Goal: Task Accomplishment & Management: Manage account settings

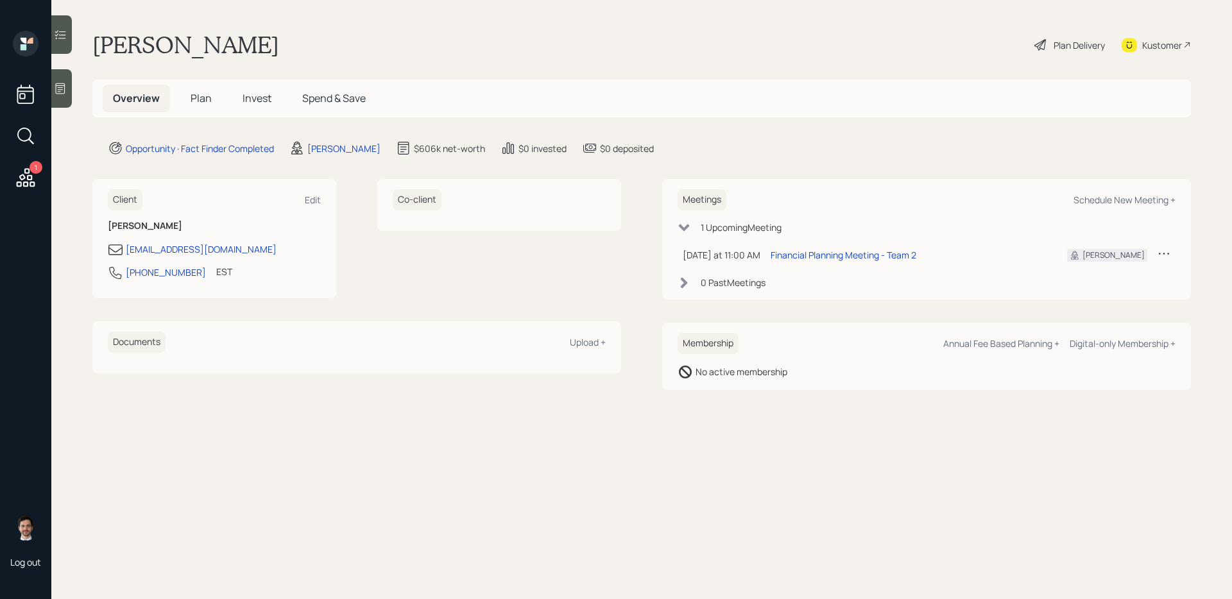
click at [942, 41] on div "Plan Delivery" at bounding box center [1078, 44] width 51 height 13
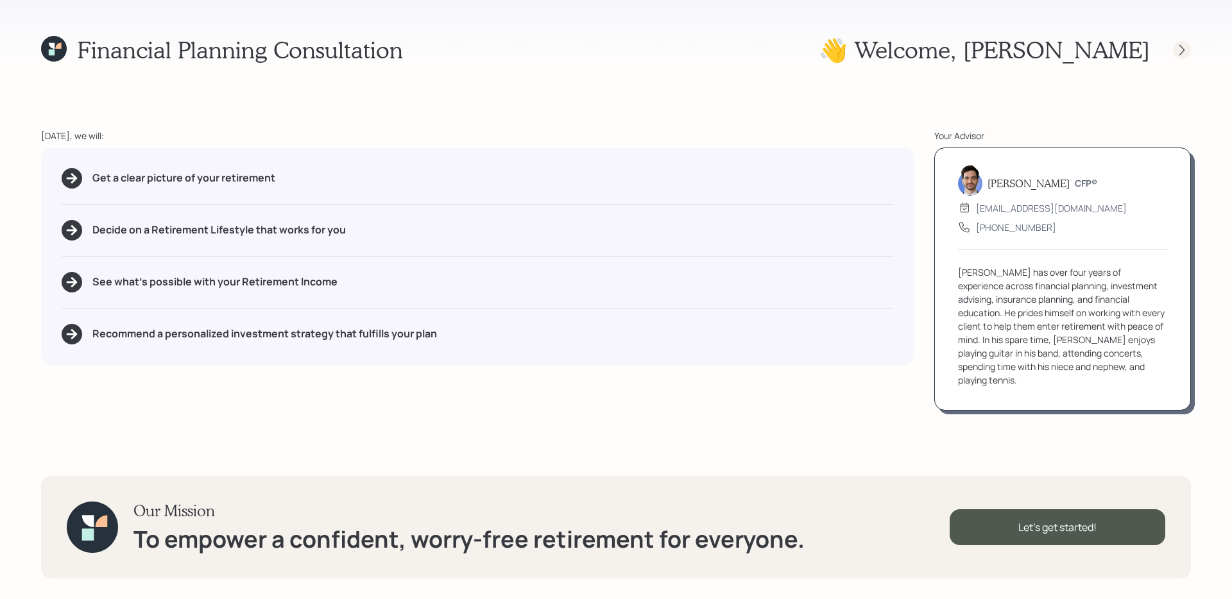
click at [942, 46] on icon at bounding box center [1181, 50] width 13 height 13
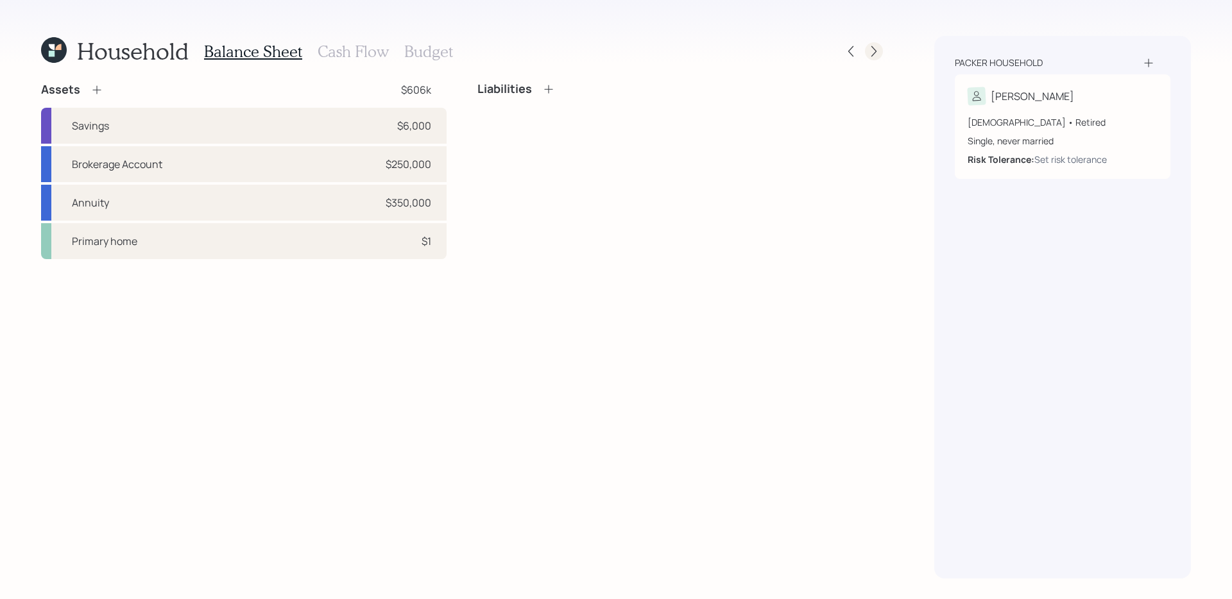
click at [879, 55] on icon at bounding box center [873, 51] width 13 height 13
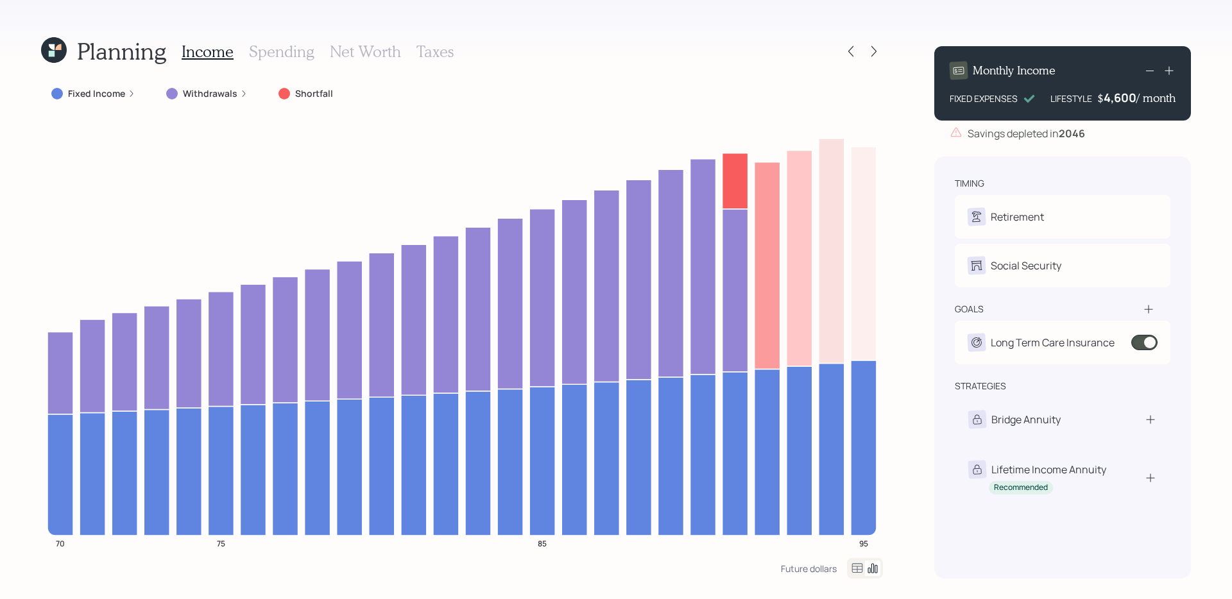
click at [56, 46] on icon at bounding box center [58, 47] width 6 height 6
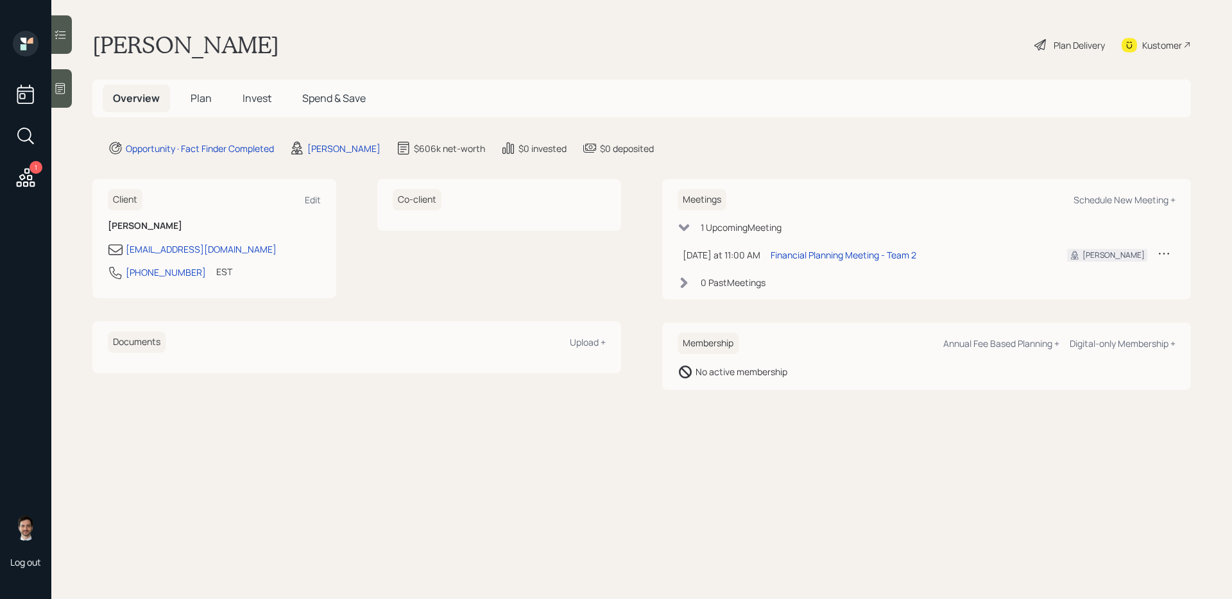
click at [187, 101] on h5 "Plan" at bounding box center [201, 99] width 42 height 28
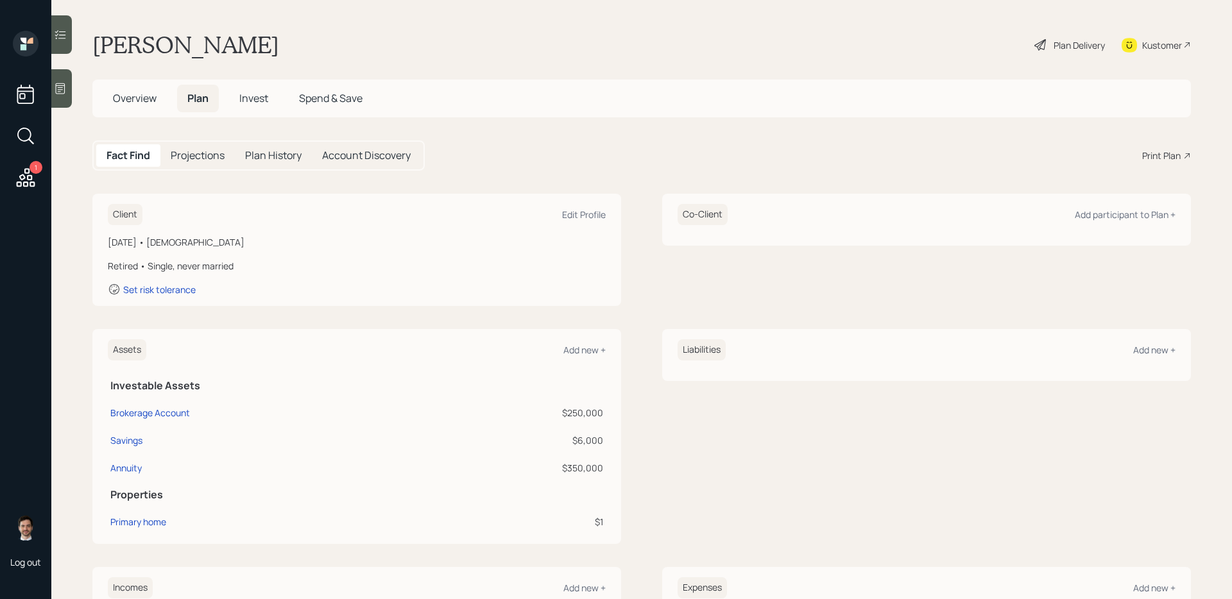
click at [640, 455] on div "Assets Add new + Investable Assets Brokerage Account $250,000 Savings $6,000 An…" at bounding box center [641, 436] width 1098 height 215
click at [679, 402] on div "Liabilities Add new +" at bounding box center [926, 436] width 529 height 215
click at [647, 298] on div "Client Edit Profile [DATE] • [DEMOGRAPHIC_DATA] Retired • Single, never married…" at bounding box center [641, 250] width 1098 height 112
click at [641, 291] on div "Client Edit Profile [DATE] • [DEMOGRAPHIC_DATA] Retired • Single, never married…" at bounding box center [641, 250] width 1098 height 112
click at [124, 464] on div "Annuity" at bounding box center [125, 467] width 31 height 13
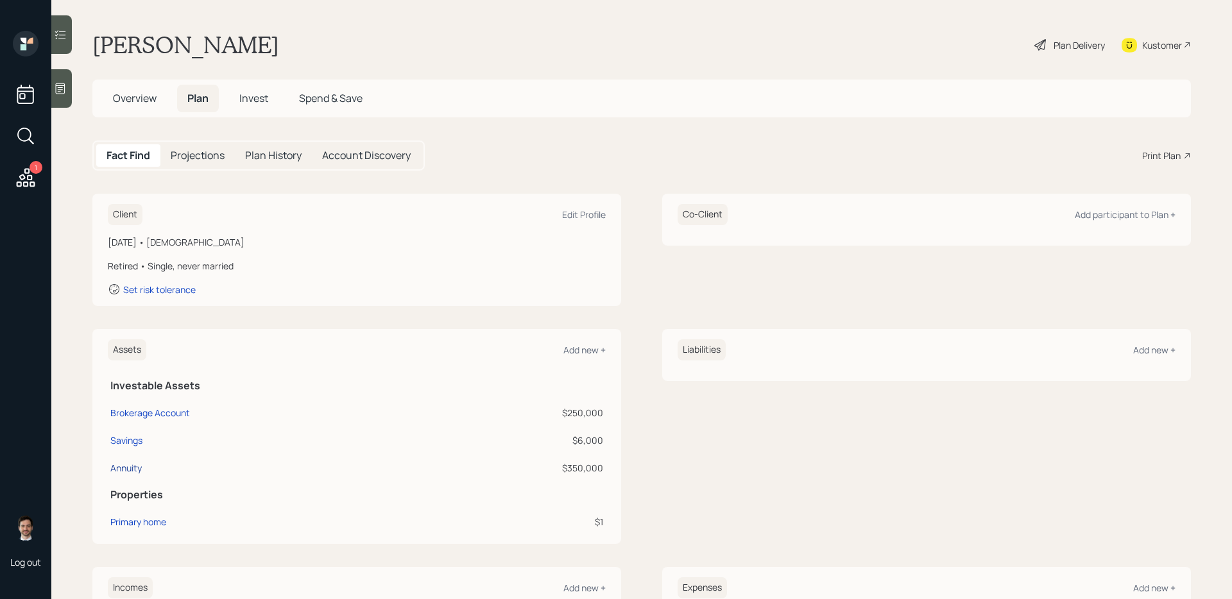
select select "taxable"
select select "balanced"
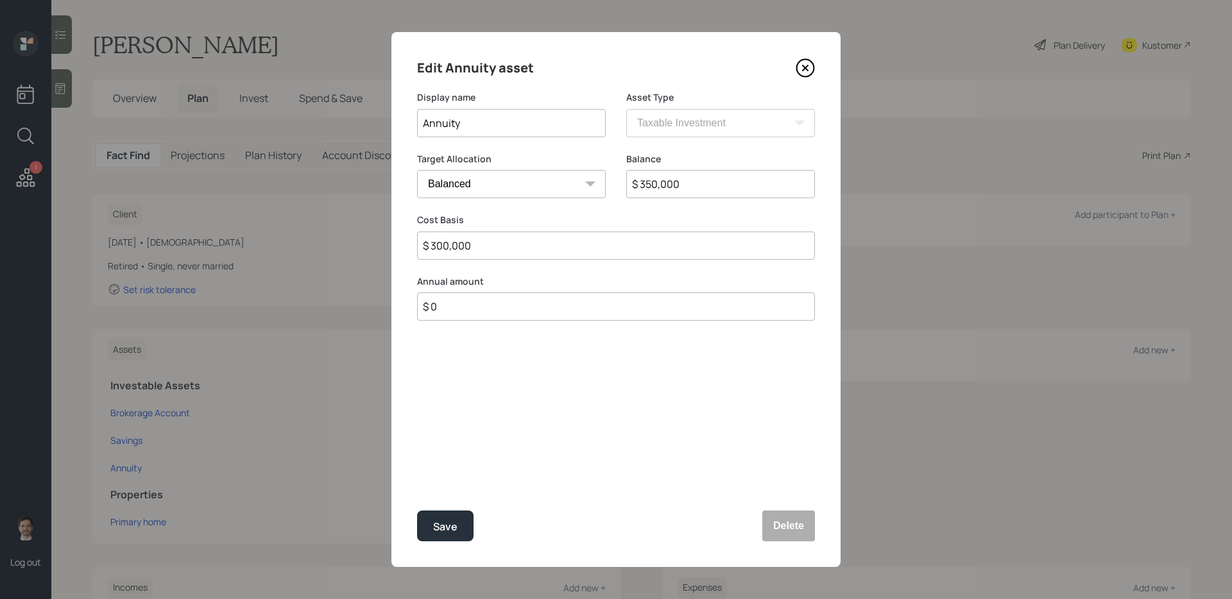
click at [701, 189] on input "$ 350,000" at bounding box center [720, 184] width 189 height 28
type input "$ 262,000"
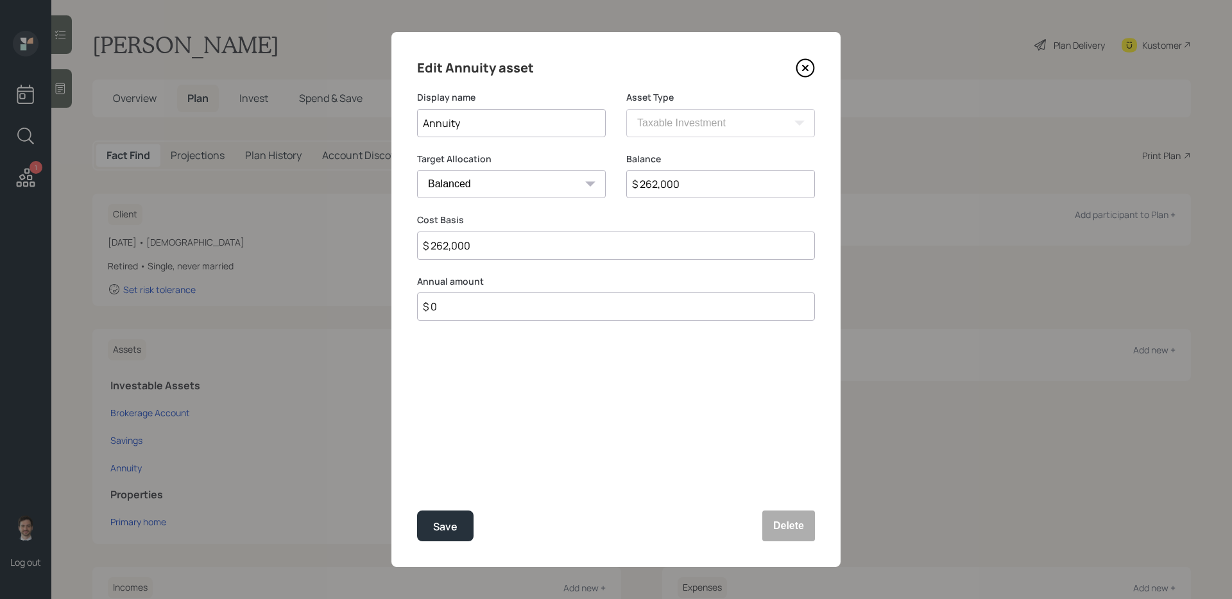
click at [417, 477] on button "Save" at bounding box center [445, 526] width 56 height 31
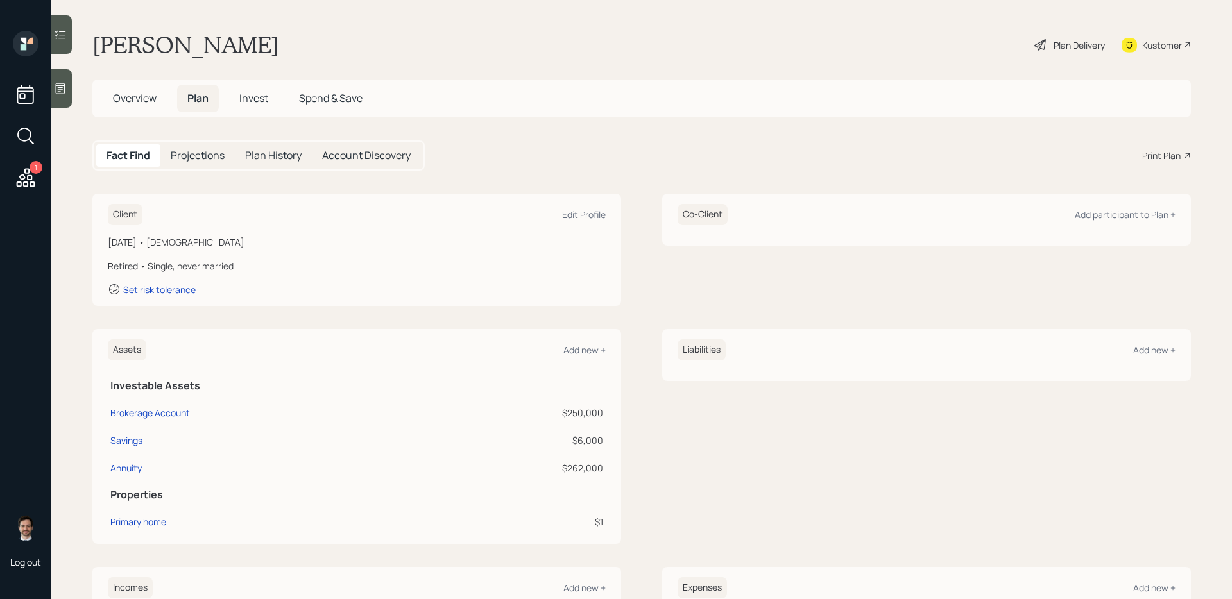
click at [650, 217] on div "Client Edit Profile [DATE] • [DEMOGRAPHIC_DATA] Retired • Single, never married…" at bounding box center [641, 250] width 1098 height 112
click at [586, 216] on div "Edit Profile" at bounding box center [584, 214] width 44 height 12
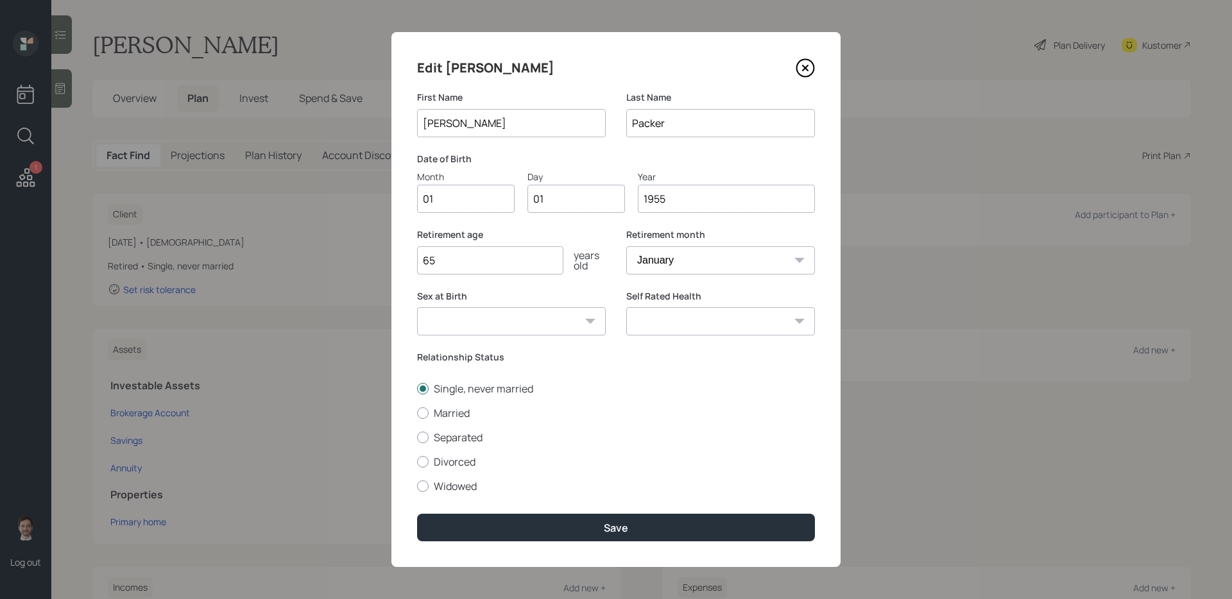
click at [470, 192] on input "01" at bounding box center [466, 199] width 98 height 28
type input "09"
type input "0"
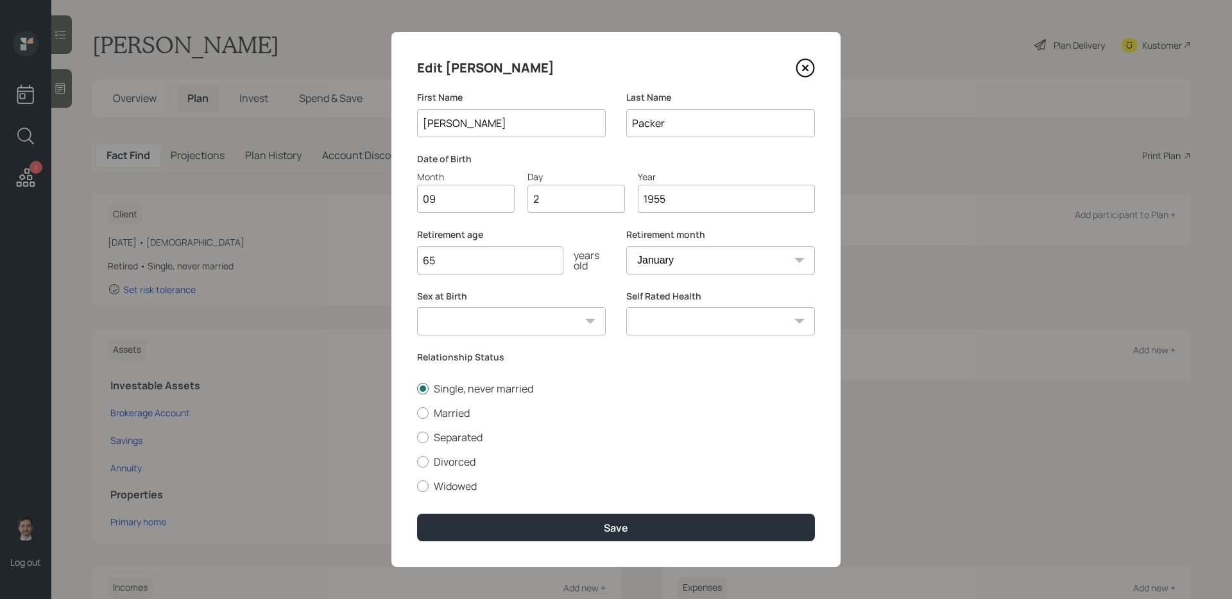
type input "23"
type input "1956"
click at [563, 326] on select "[DEMOGRAPHIC_DATA] [DEMOGRAPHIC_DATA] Other / Prefer not to say" at bounding box center [511, 321] width 189 height 28
select select "[DEMOGRAPHIC_DATA]"
click at [417, 307] on select "[DEMOGRAPHIC_DATA] [DEMOGRAPHIC_DATA] Other / Prefer not to say" at bounding box center [511, 321] width 189 height 28
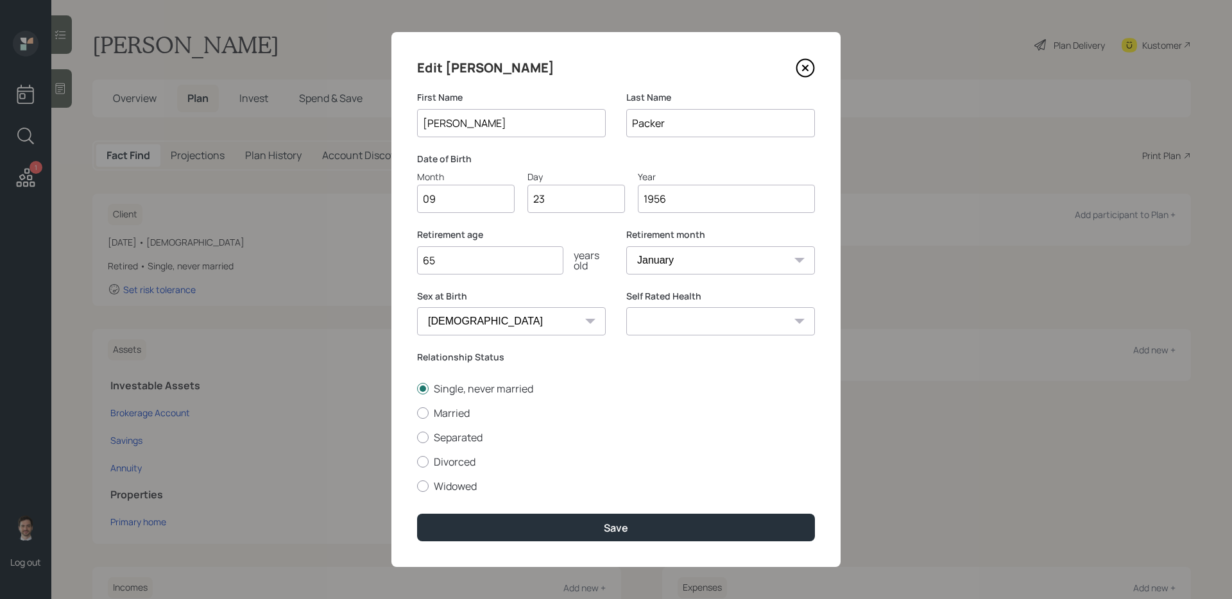
click at [718, 331] on select "Excellent Very Good Good Fair Poor" at bounding box center [720, 321] width 189 height 28
select select "very_good"
click at [626, 307] on select "Excellent Very Good Good Fair Poor" at bounding box center [720, 321] width 189 height 28
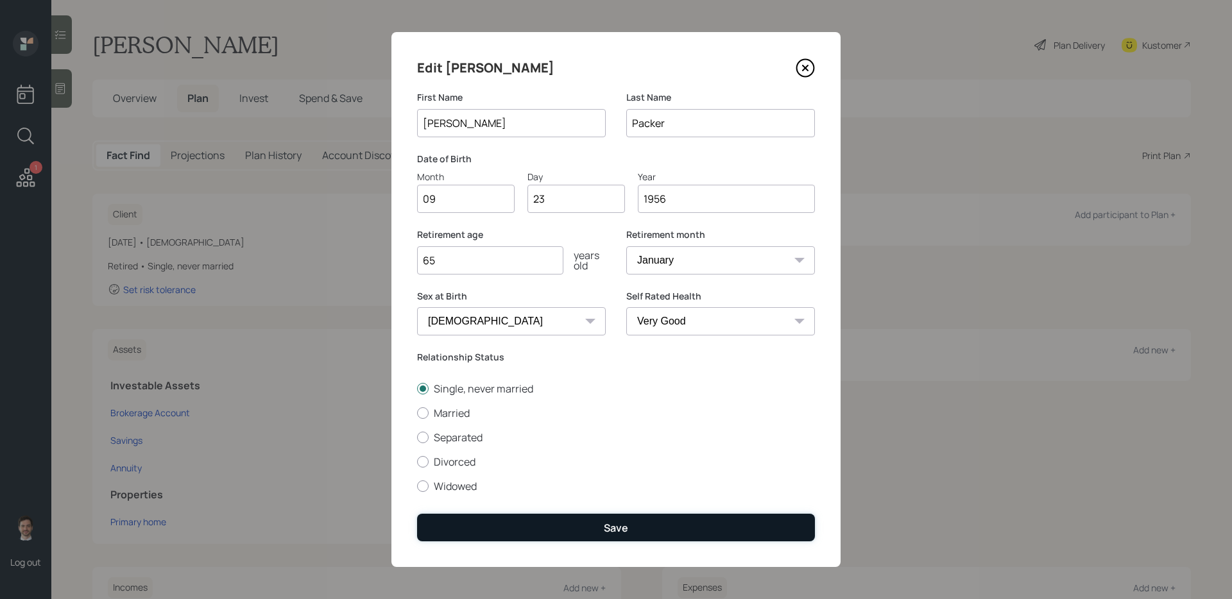
click at [615, 477] on div "Save" at bounding box center [616, 528] width 24 height 14
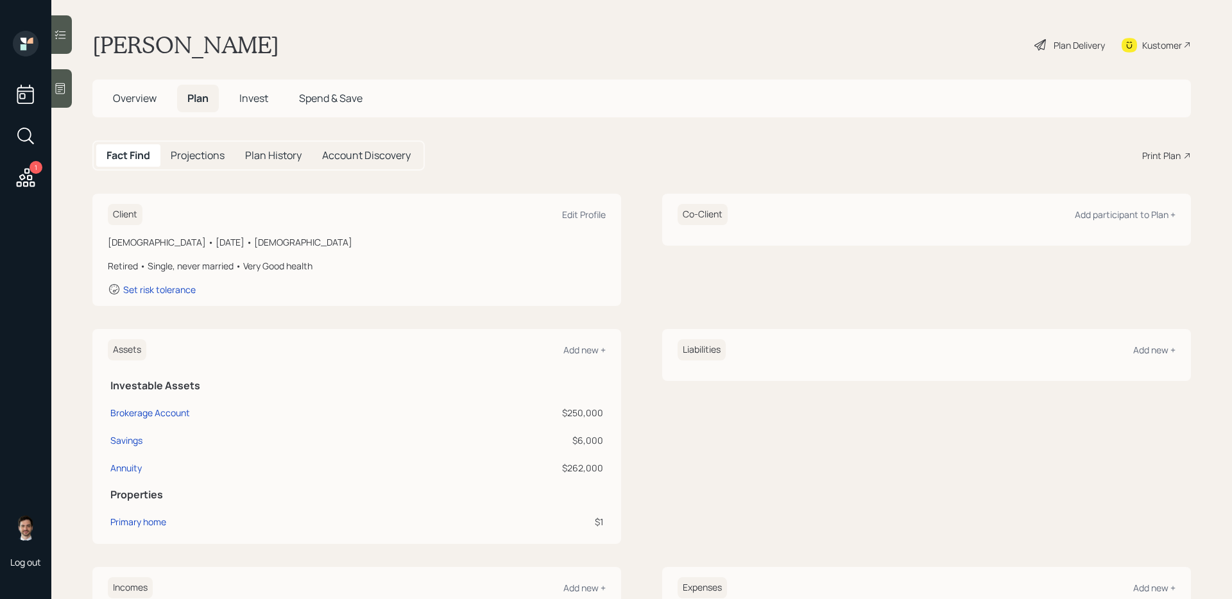
click at [942, 45] on div "Plan Delivery" at bounding box center [1069, 45] width 73 height 28
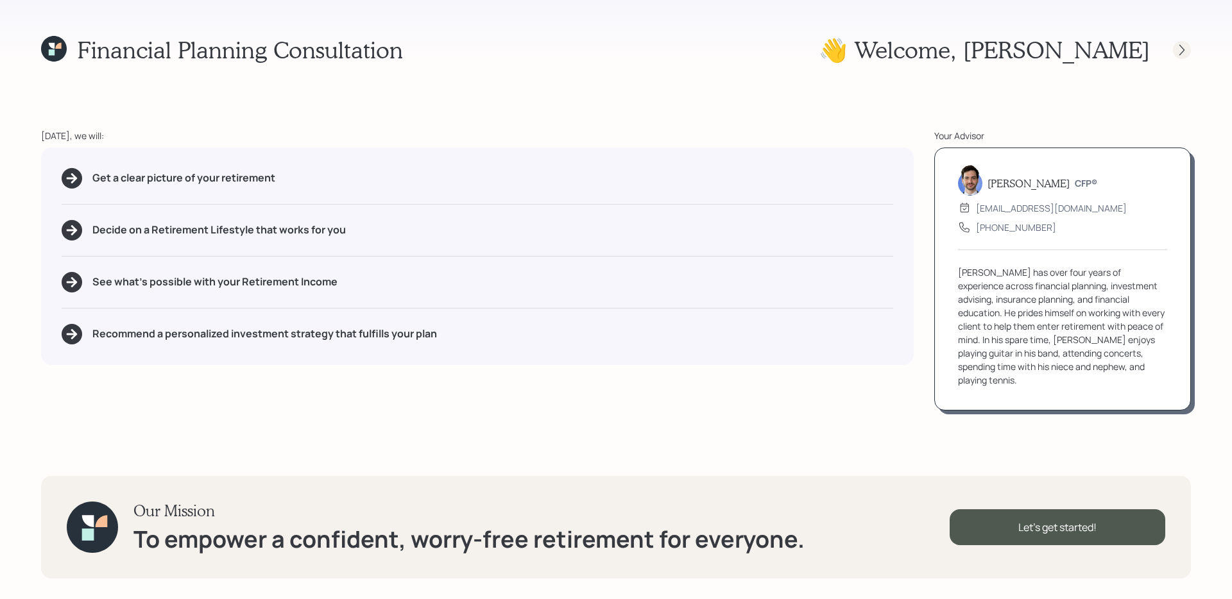
click at [942, 56] on icon at bounding box center [1181, 50] width 13 height 13
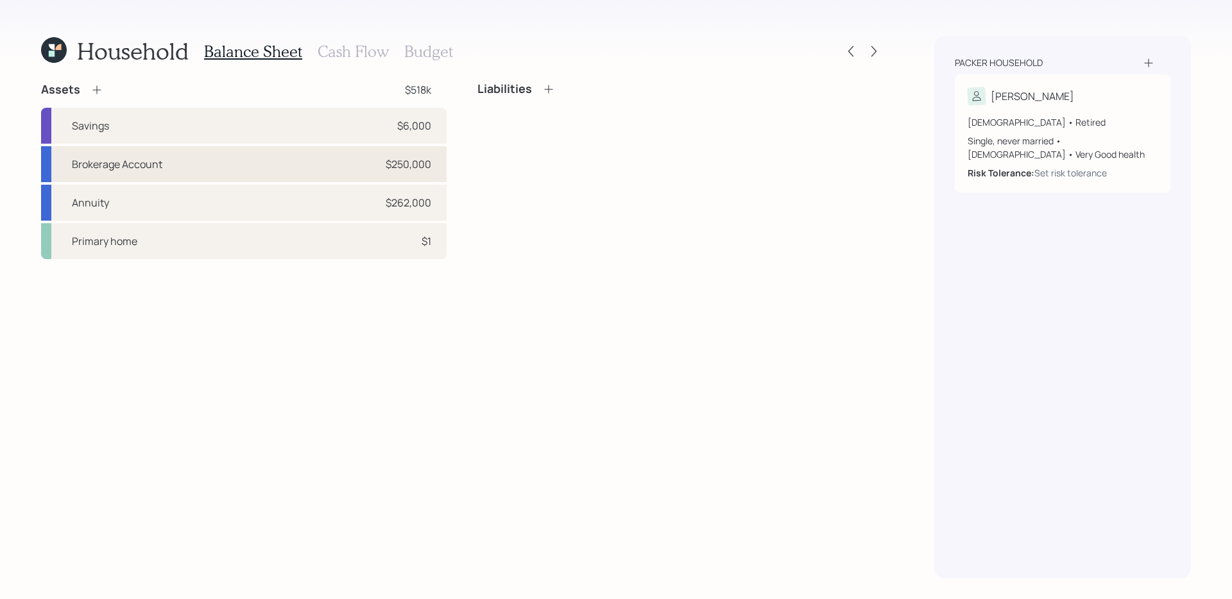
click at [364, 174] on div "Brokerage Account $250,000" at bounding box center [243, 164] width 405 height 36
select select "taxable"
select select "balanced"
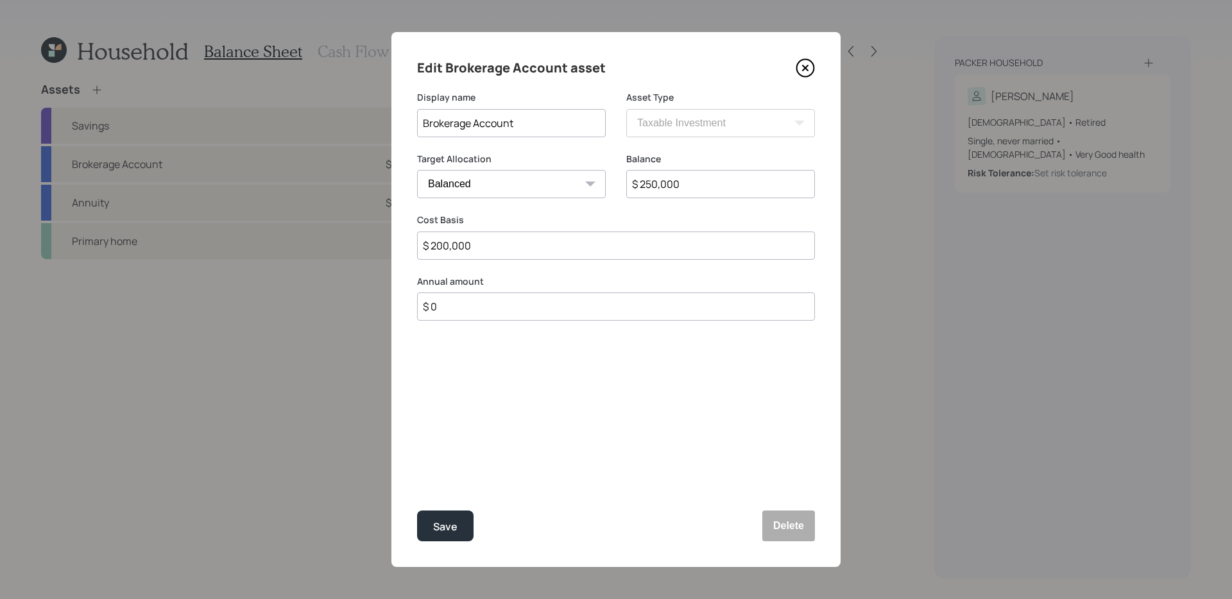
click at [685, 175] on input "$ 250,000" at bounding box center [720, 184] width 189 height 28
type input "$ 245,000"
click at [417, 477] on button "Save" at bounding box center [445, 526] width 56 height 31
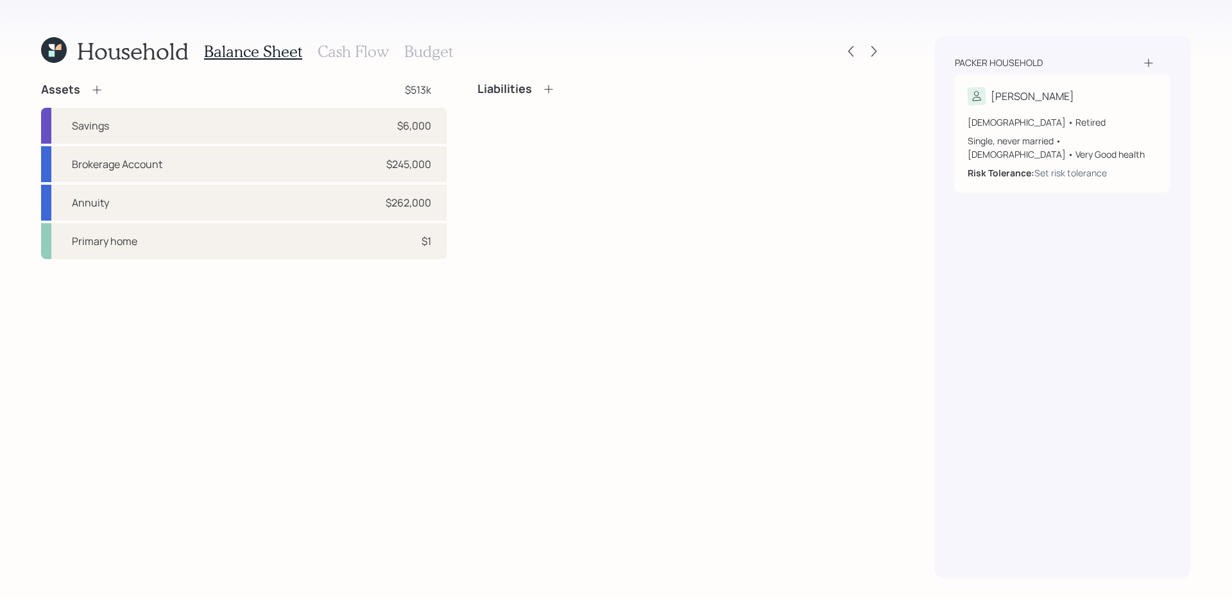
click at [99, 88] on icon at bounding box center [96, 89] width 13 height 13
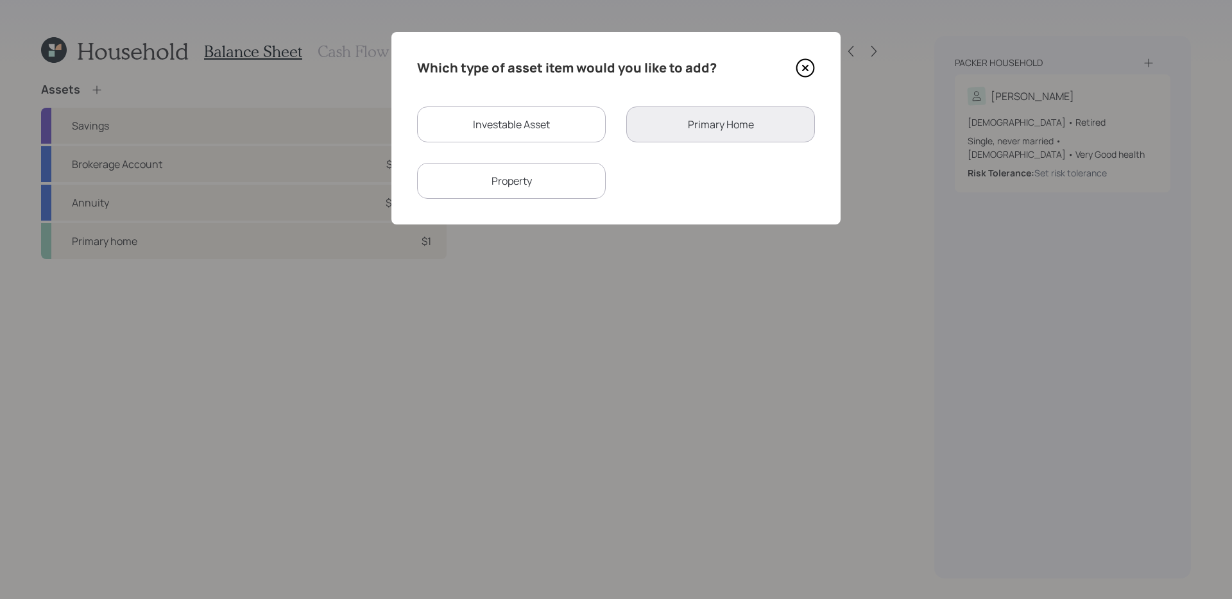
click at [542, 132] on div "Investable Asset" at bounding box center [511, 124] width 189 height 36
select select "taxable"
select select "balanced"
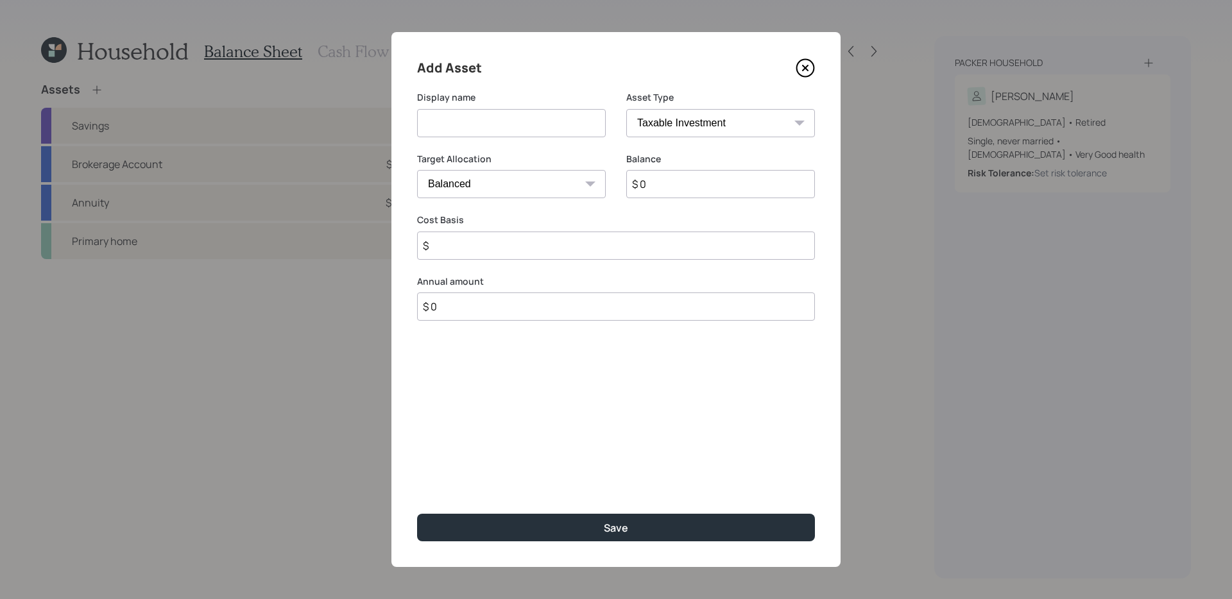
click at [542, 130] on input at bounding box center [511, 123] width 189 height 28
type input "Traditional IRA"
select select "ira"
type input "$"
type input "$ 7,600"
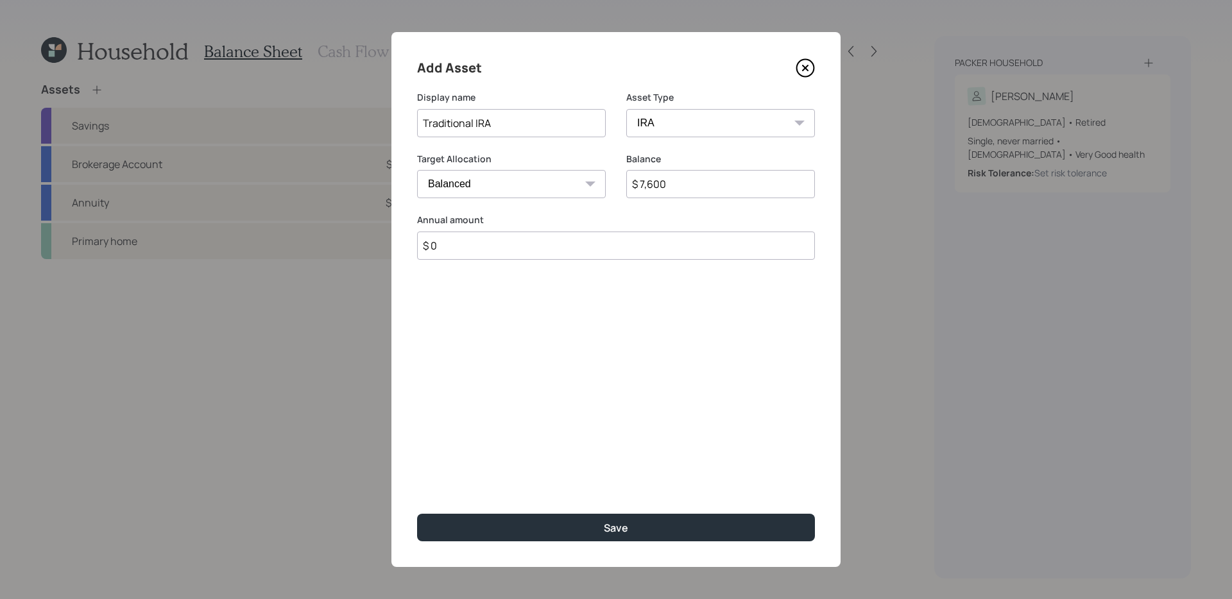
type input "$ 0"
click at [417, 477] on button "Save" at bounding box center [616, 528] width 398 height 28
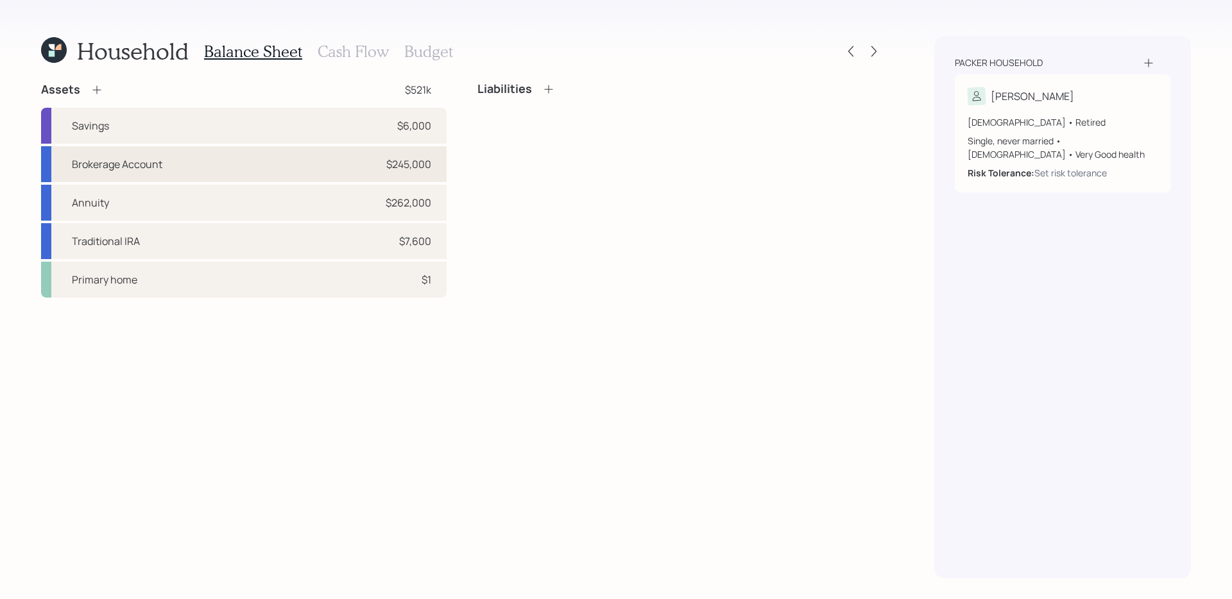
click at [167, 164] on div "Brokerage Account $245,000" at bounding box center [243, 164] width 405 height 36
select select "taxable"
select select "balanced"
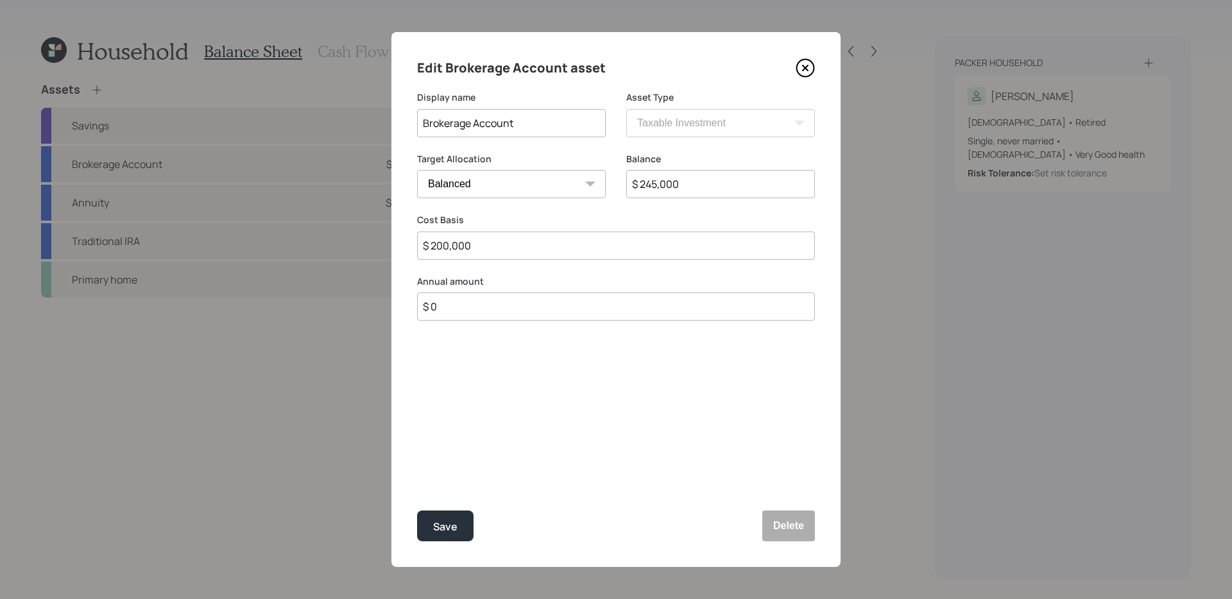
drag, startPoint x: 485, startPoint y: 124, endPoint x: 221, endPoint y: 124, distance: 263.6
click at [221, 124] on div "Edit Brokerage Account asset Display name Brokerage Account Asset Type SEP [PER…" at bounding box center [616, 299] width 1232 height 599
type input "Fidelity Brokerage Account"
click at [417, 477] on button "Save" at bounding box center [445, 526] width 56 height 31
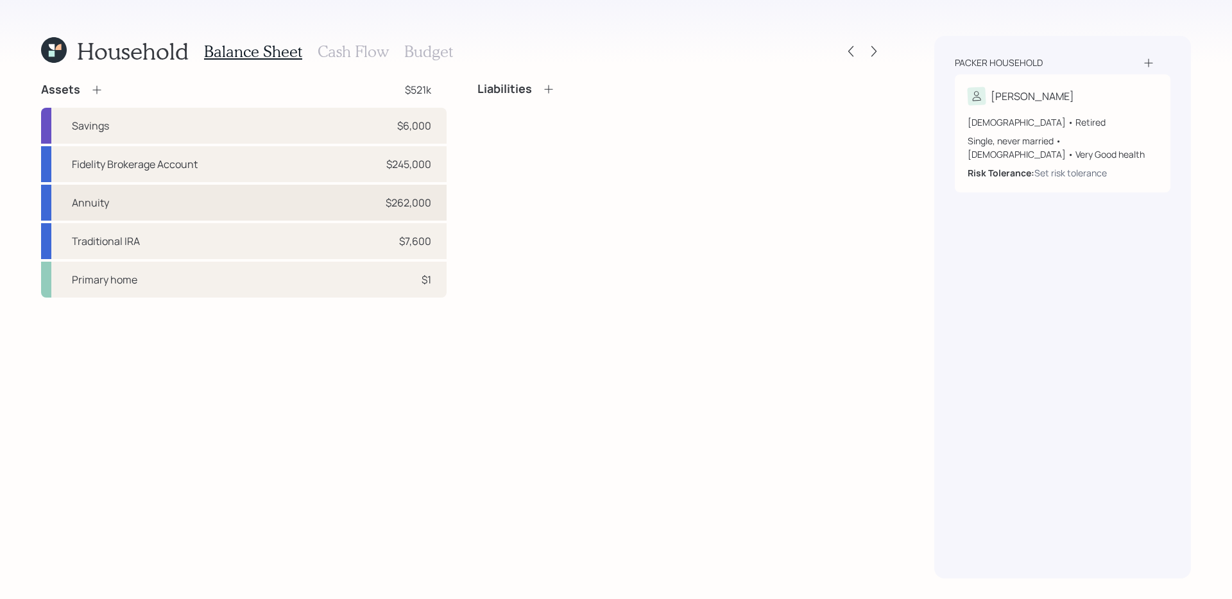
click at [173, 201] on div "Annuity $262,000" at bounding box center [243, 203] width 405 height 36
select select "taxable"
select select "balanced"
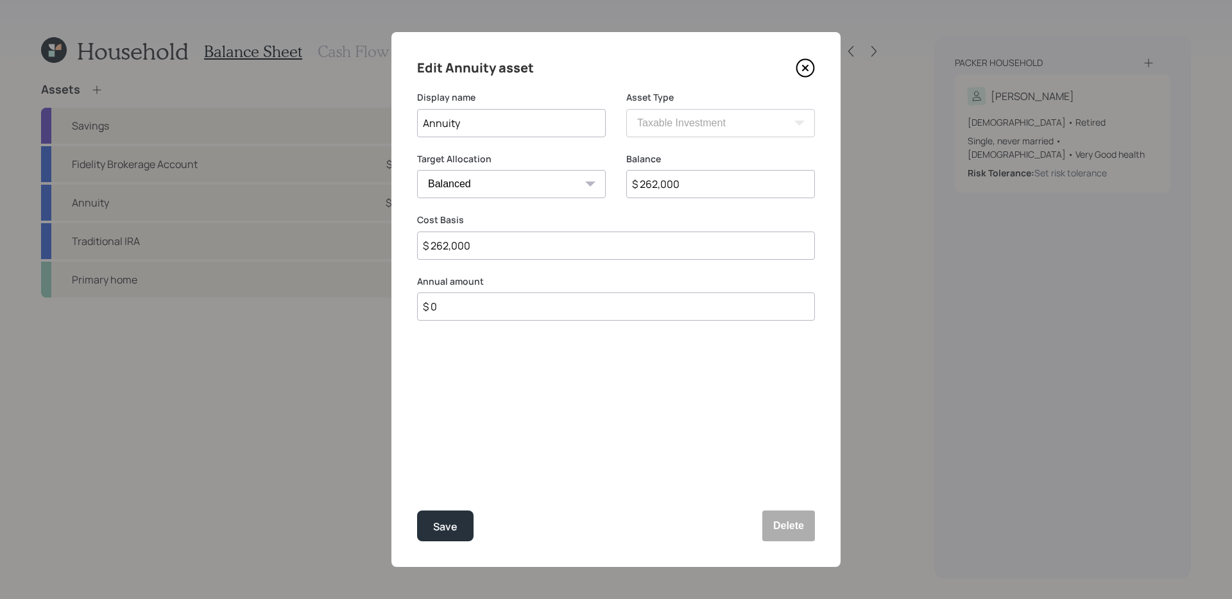
click at [809, 72] on icon at bounding box center [804, 67] width 19 height 19
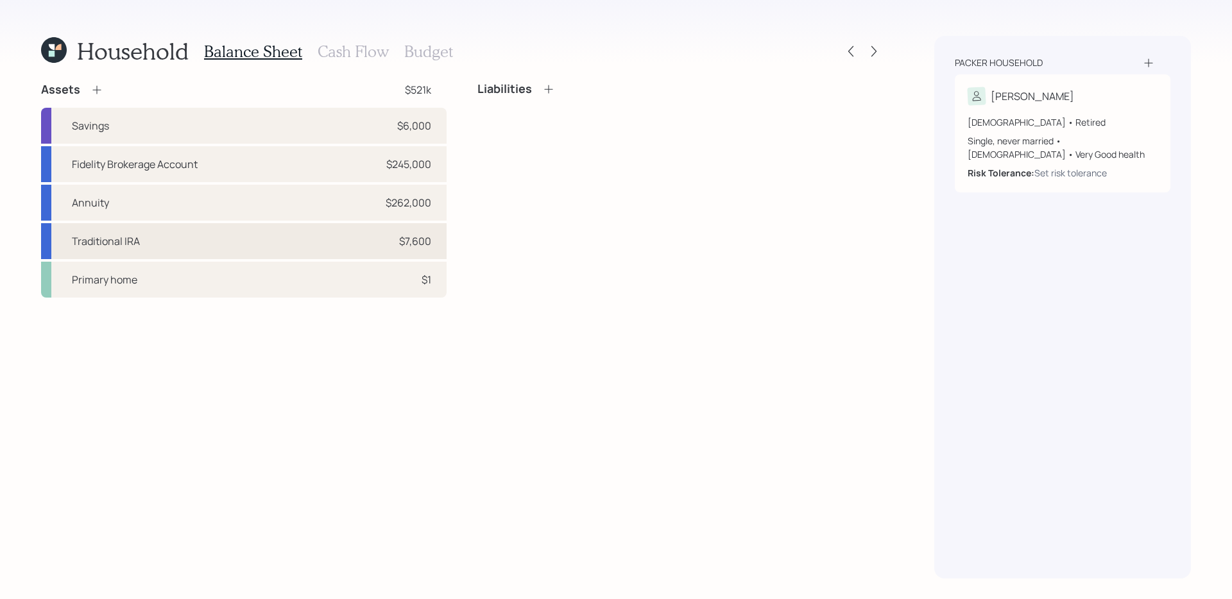
click at [312, 244] on div "Traditional IRA $7,600" at bounding box center [243, 241] width 405 height 36
select select "ira"
select select "balanced"
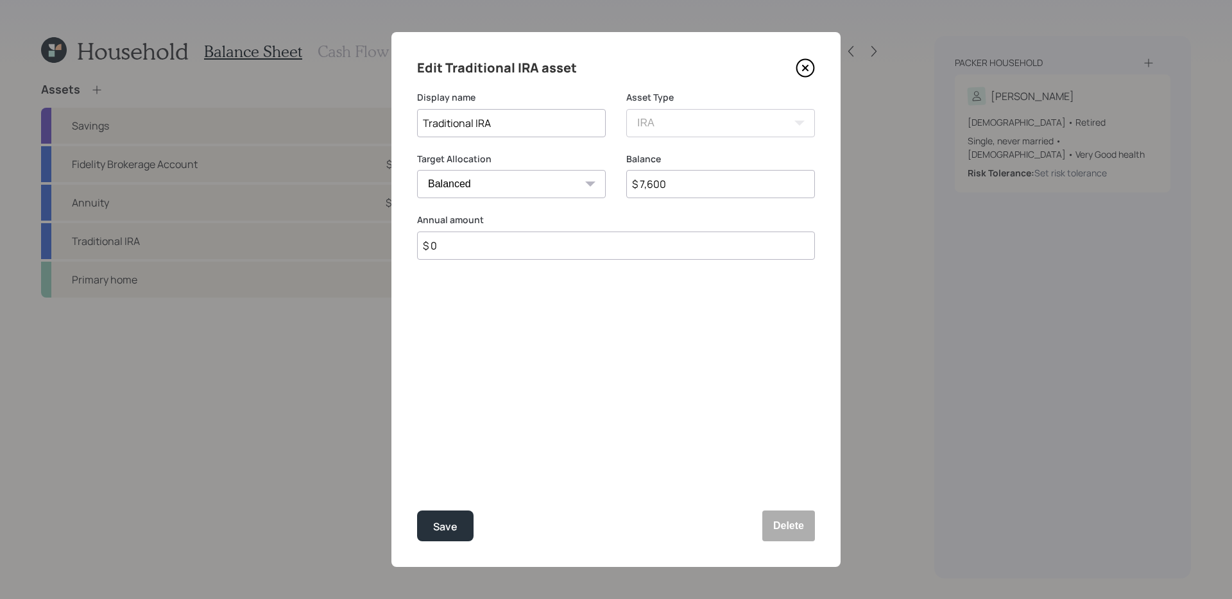
drag, startPoint x: 482, startPoint y: 124, endPoint x: 100, endPoint y: 112, distance: 381.9
click at [100, 112] on div "Edit Traditional IRA asset Display name Traditional IRA Asset Type SEP [PERSON_…" at bounding box center [616, 299] width 1232 height 599
type input "Fidelity Traditional IRA"
click at [417, 477] on button "Save" at bounding box center [445, 526] width 56 height 31
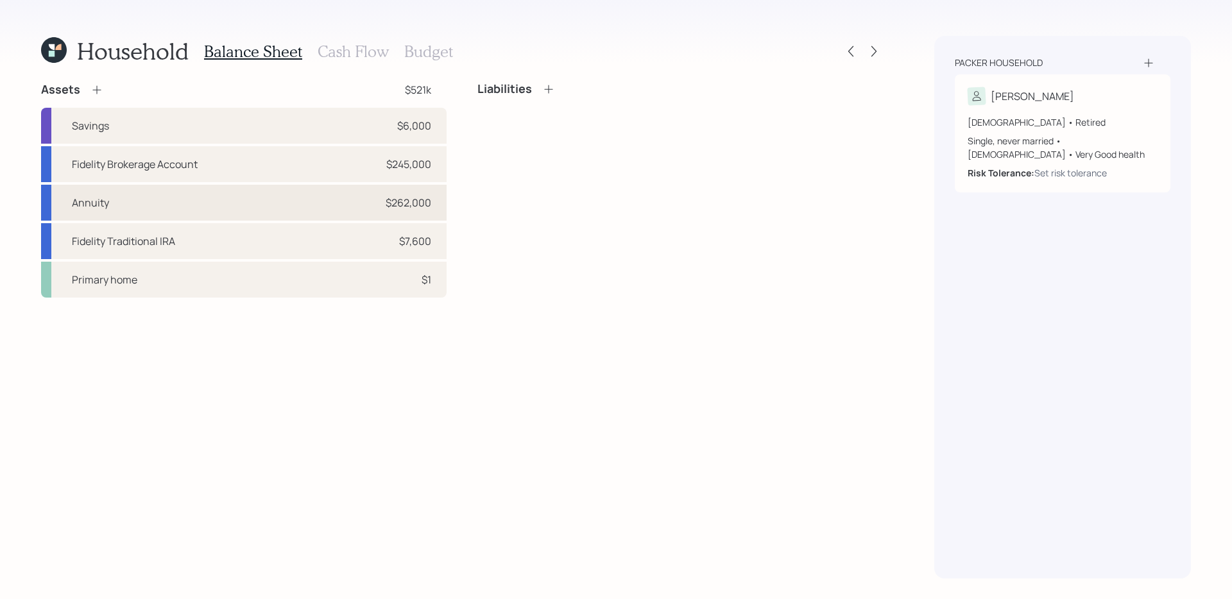
click at [309, 219] on div "Annuity $262,000" at bounding box center [243, 203] width 405 height 36
select select "taxable"
select select "balanced"
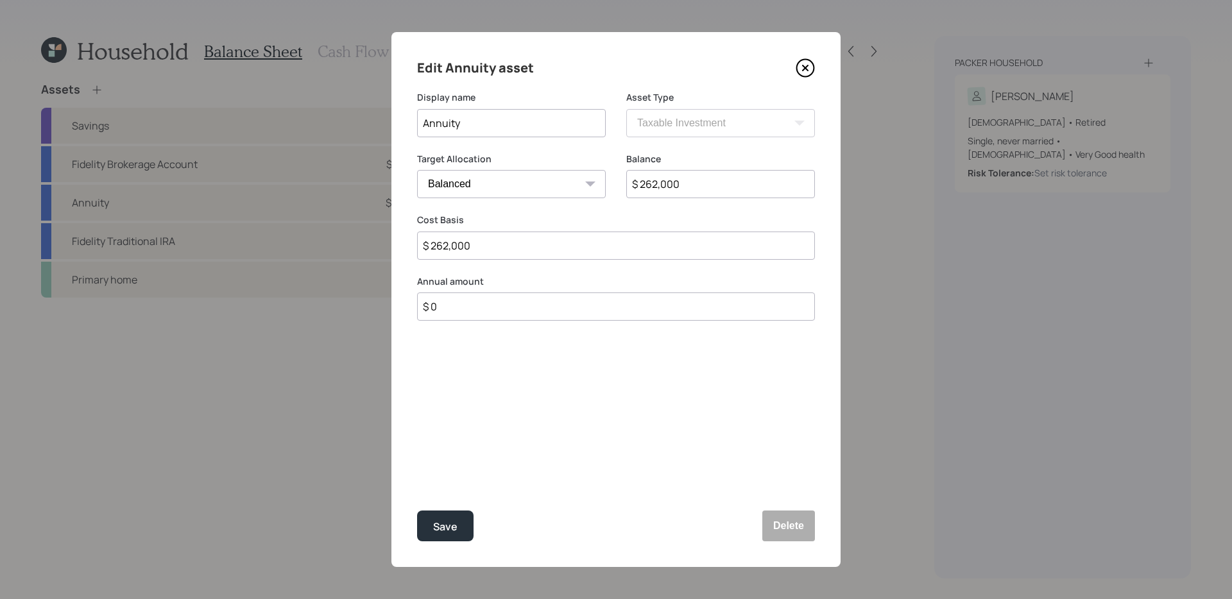
drag, startPoint x: 584, startPoint y: 125, endPoint x: 336, endPoint y: 116, distance: 247.8
click at [336, 116] on div "Edit Annuity asset Display name Annuity Asset Type SEP [PERSON_NAME] IRA 401(k)…" at bounding box center [616, 299] width 1232 height 599
type input "Allianz Annuity"
click at [417, 477] on button "Save" at bounding box center [445, 526] width 56 height 31
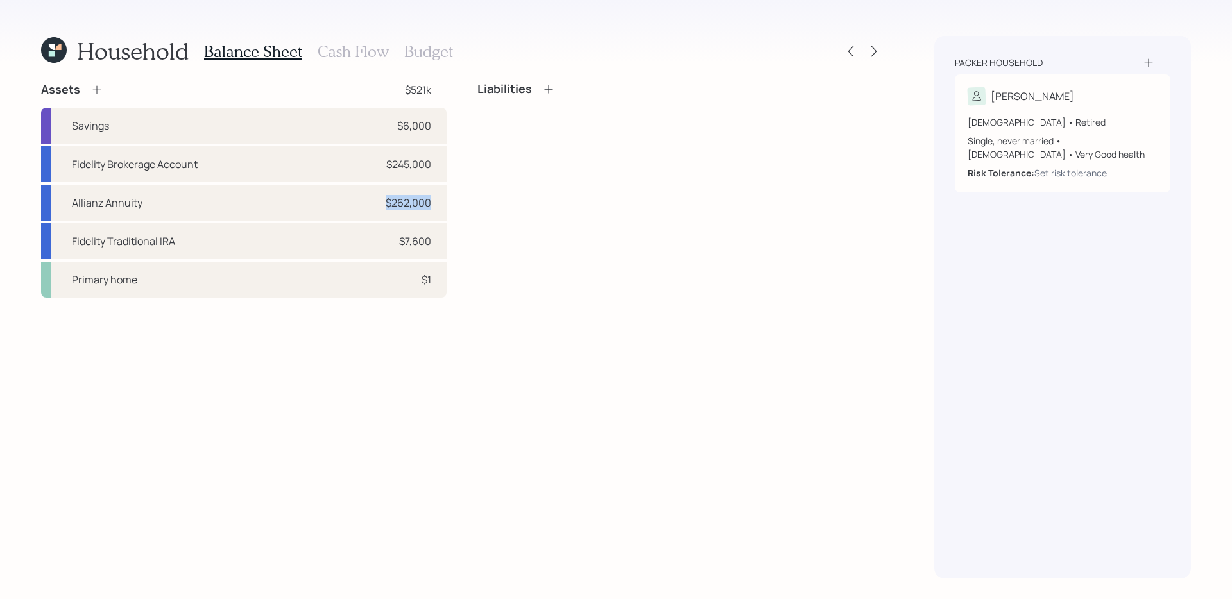
drag, startPoint x: 237, startPoint y: 203, endPoint x: 458, endPoint y: 207, distance: 221.3
click at [458, 207] on div "Assets $521k Savings $6,000 Fidelity Brokerage Account $245,000 Allianz Annuity…" at bounding box center [462, 190] width 842 height 216
click at [478, 210] on div "Liabilities" at bounding box center [679, 190] width 405 height 216
click at [395, 202] on div "$262,000" at bounding box center [409, 202] width 46 height 15
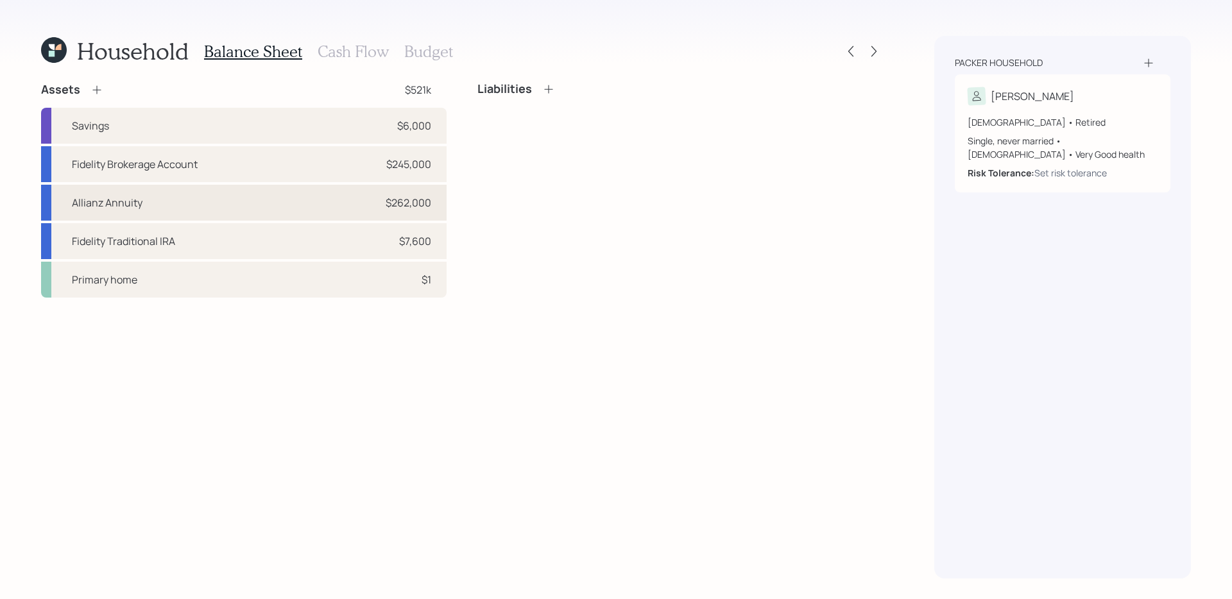
select select "taxable"
select select "balanced"
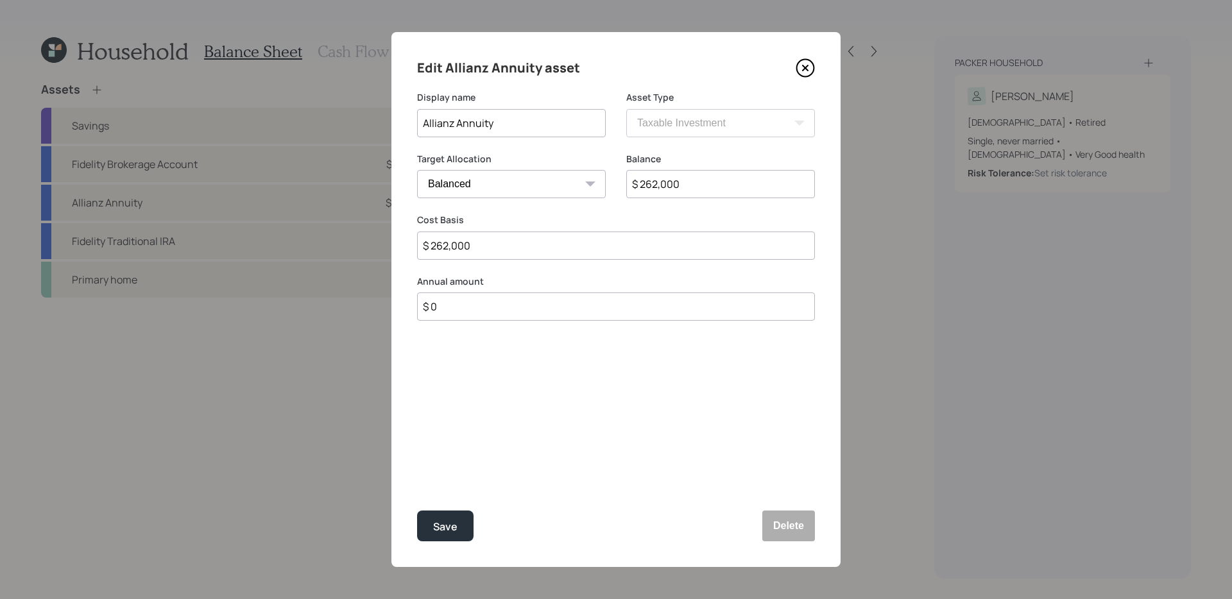
click at [522, 130] on input "Allianz Annuity" at bounding box center [511, 123] width 189 height 28
type input "Allianz Annuity NQ"
click at [439, 477] on div "Save" at bounding box center [445, 526] width 24 height 17
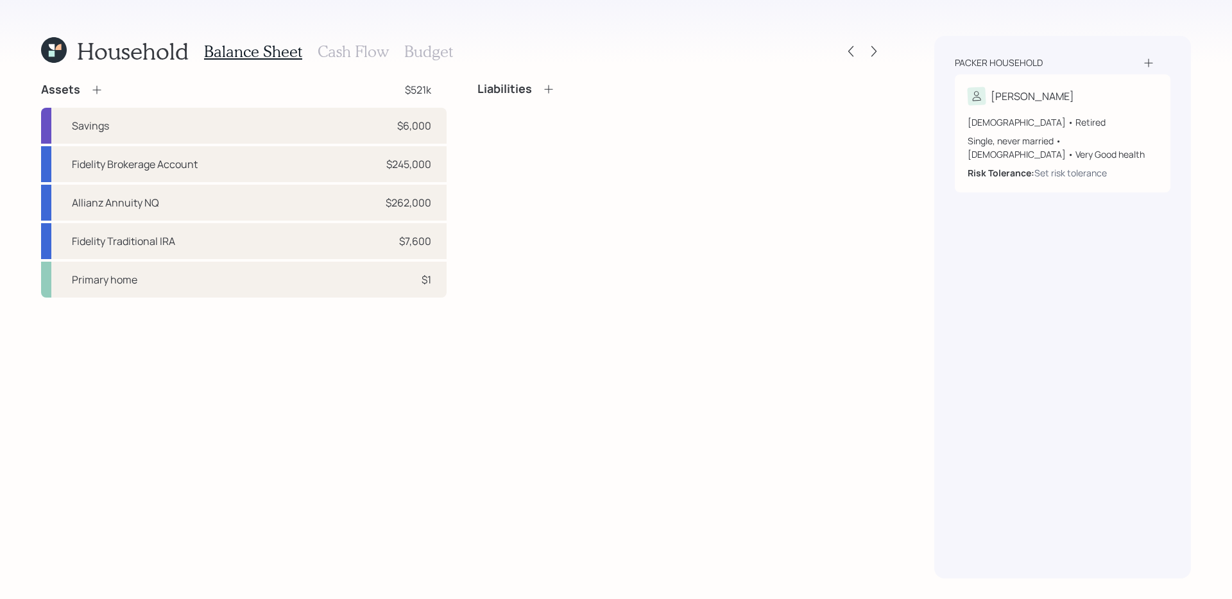
click at [214, 384] on div "Assets $521k Savings $6,000 Fidelity Brokerage Account $245,000 Allianz Annuity…" at bounding box center [462, 330] width 842 height 496
click at [99, 94] on icon at bounding box center [96, 89] width 13 height 13
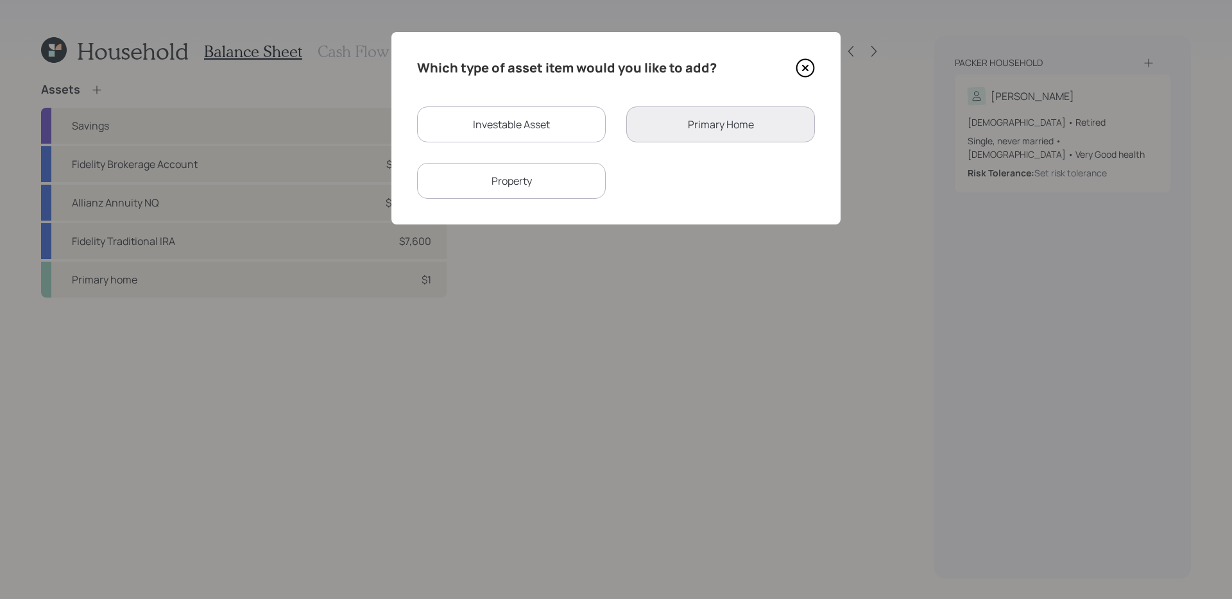
click at [532, 123] on div "Investable Asset" at bounding box center [511, 124] width 189 height 36
select select "taxable"
select select "balanced"
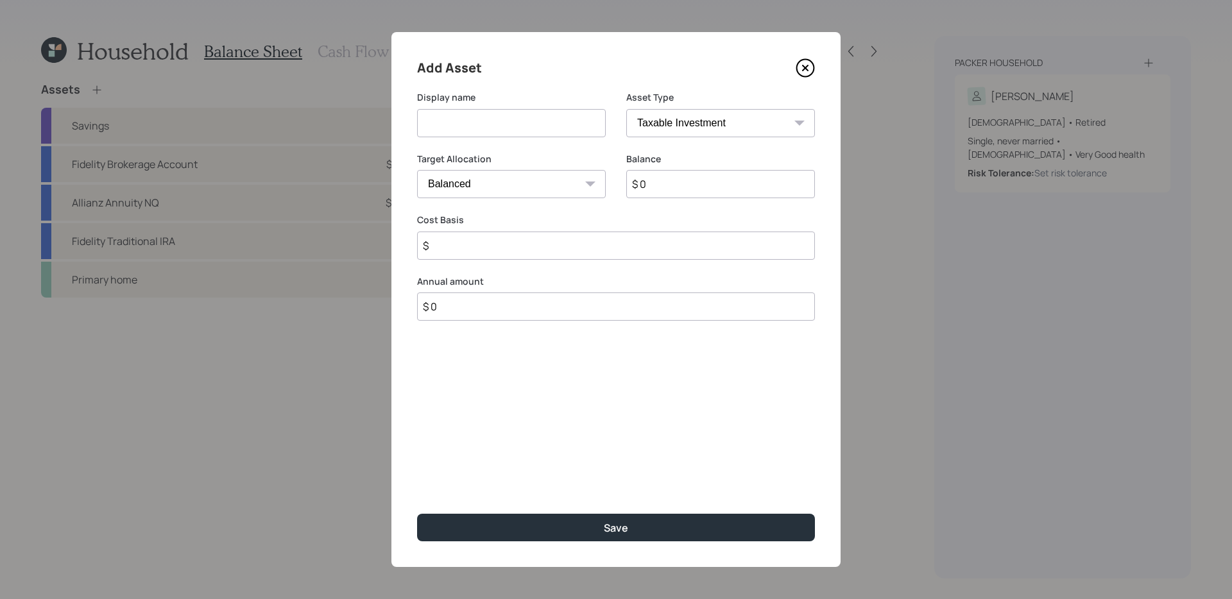
click at [513, 133] on input at bounding box center [511, 123] width 189 height 28
type input "Raisin HYS"
type input "$ 3,000"
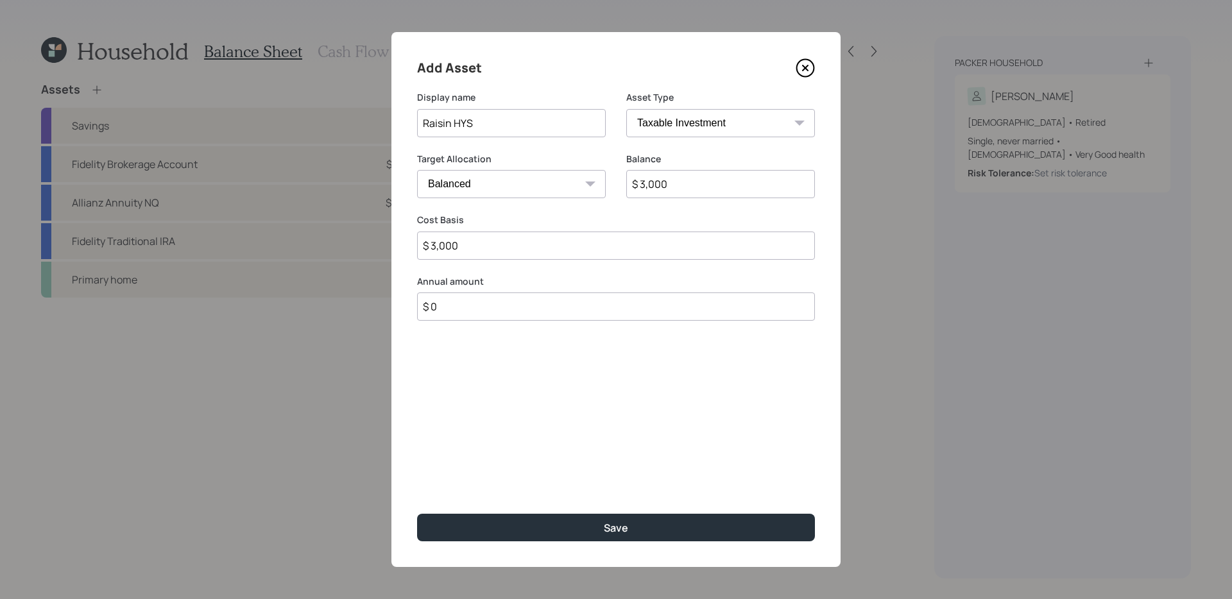
click at [417, 477] on button "Save" at bounding box center [616, 528] width 398 height 28
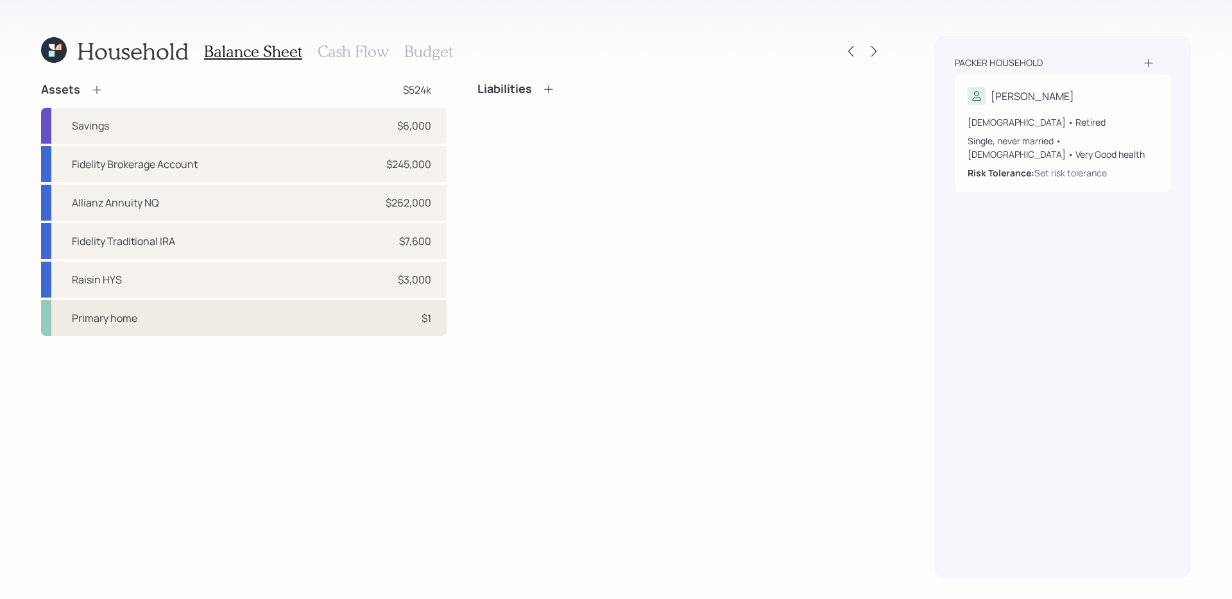
click at [259, 309] on div "Primary home $1" at bounding box center [243, 318] width 405 height 36
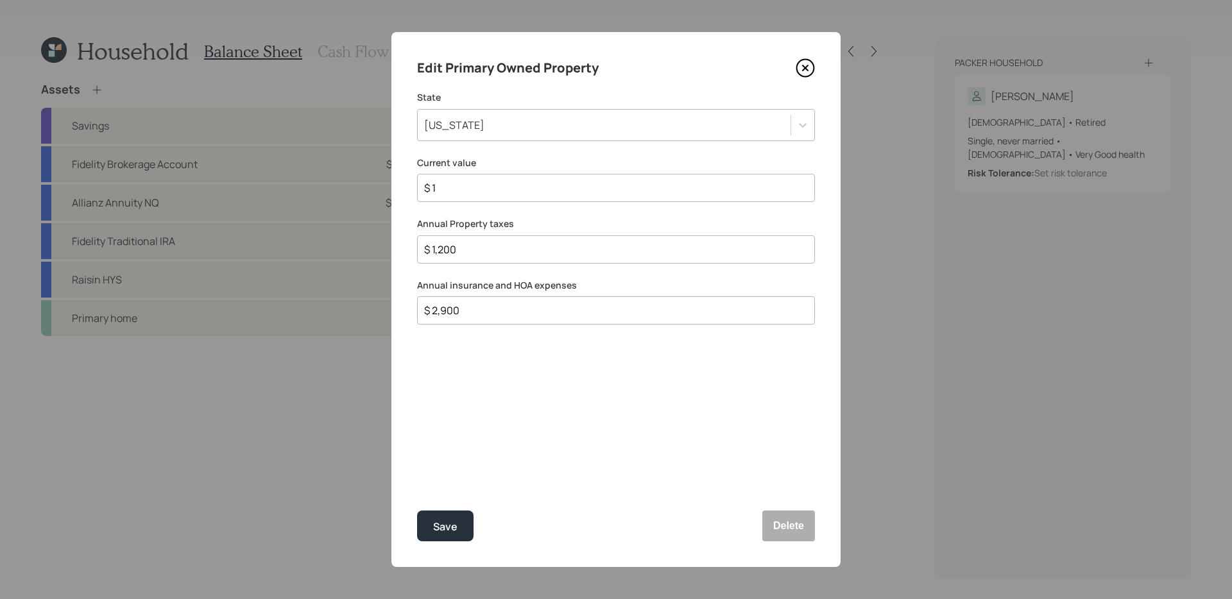
click at [517, 189] on input "$ 1" at bounding box center [611, 187] width 376 height 15
type input "$ 250,000"
click at [417, 477] on button "Save" at bounding box center [445, 526] width 56 height 31
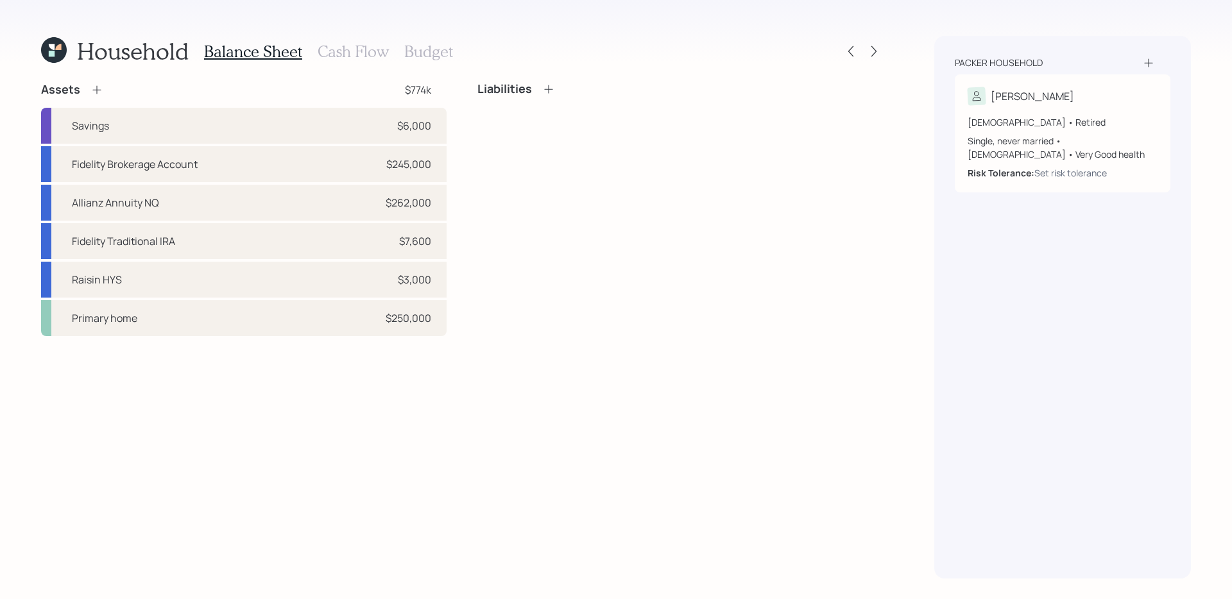
click at [532, 296] on div "Liabilities" at bounding box center [679, 209] width 405 height 254
click at [572, 164] on div "Liabilities" at bounding box center [679, 209] width 405 height 254
click at [589, 161] on div "Liabilities" at bounding box center [679, 209] width 405 height 254
click at [498, 155] on div "Liabilities" at bounding box center [679, 209] width 405 height 254
click at [518, 163] on div "Liabilities" at bounding box center [679, 209] width 405 height 254
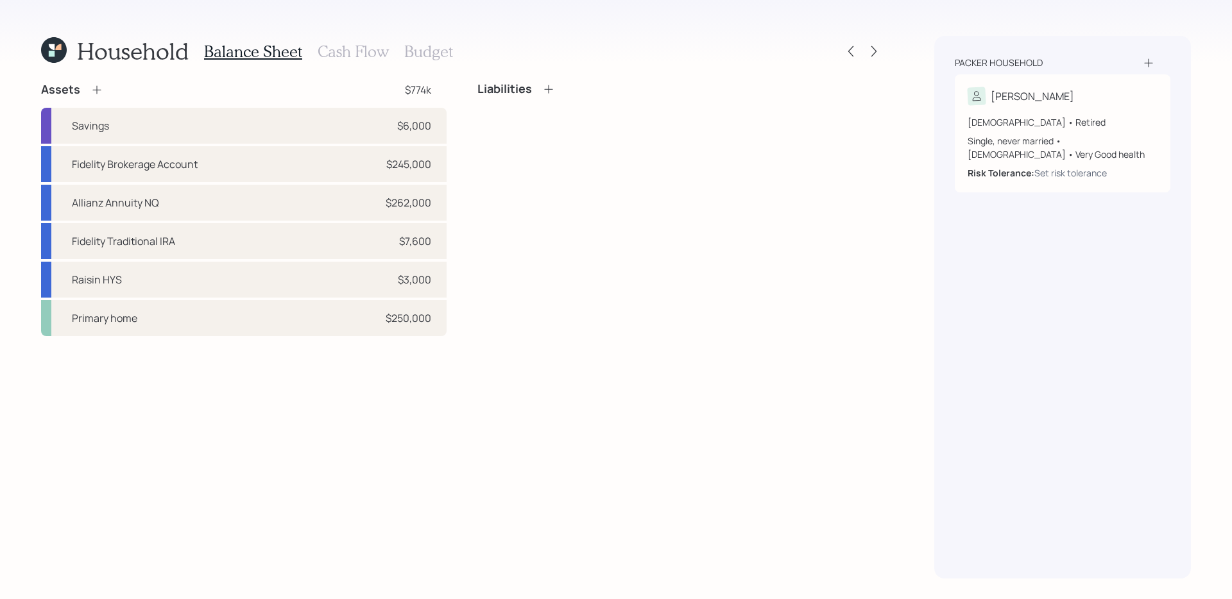
click at [482, 139] on div "Liabilities" at bounding box center [679, 209] width 405 height 254
click at [550, 92] on icon at bounding box center [548, 89] width 13 height 13
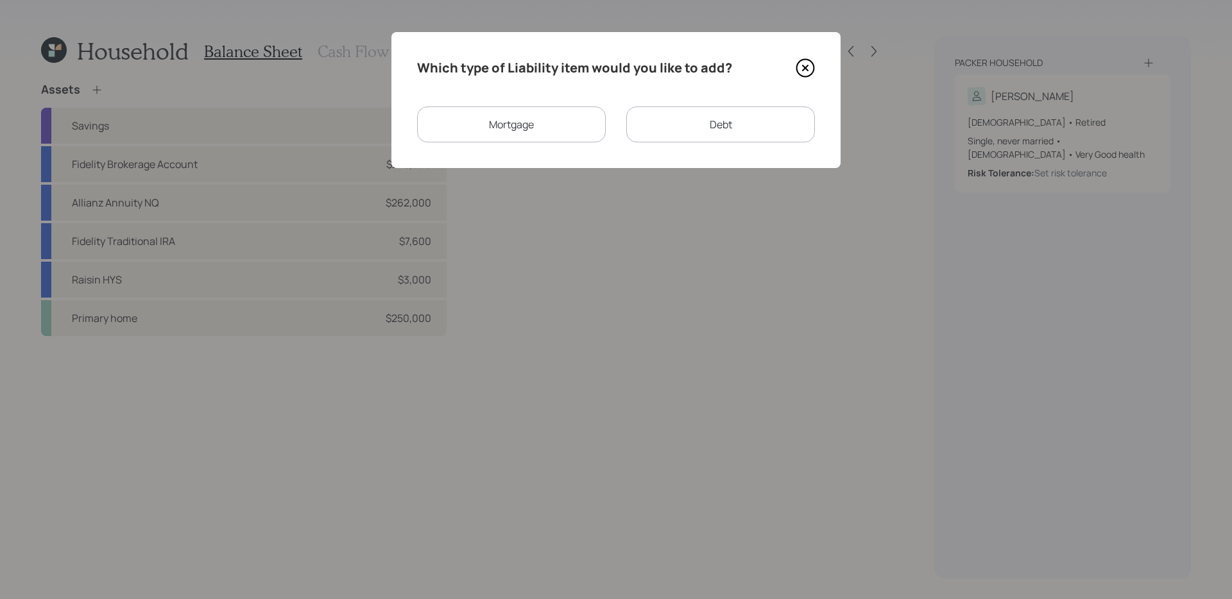
click at [808, 67] on icon at bounding box center [804, 67] width 19 height 19
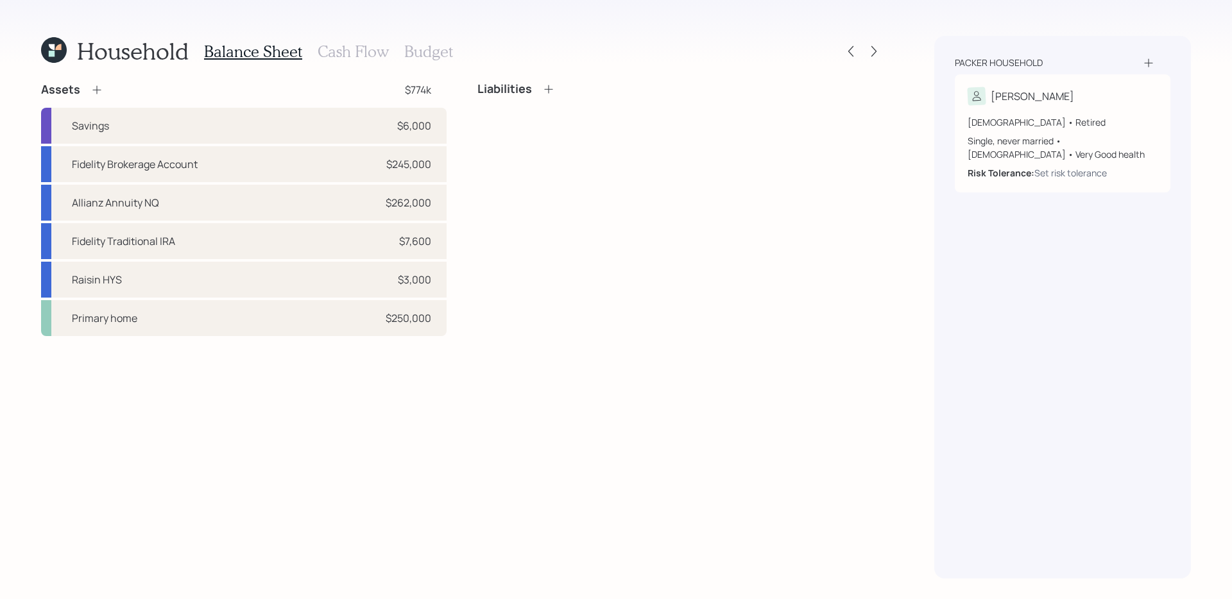
click at [354, 54] on h3 "Cash Flow" at bounding box center [353, 51] width 71 height 19
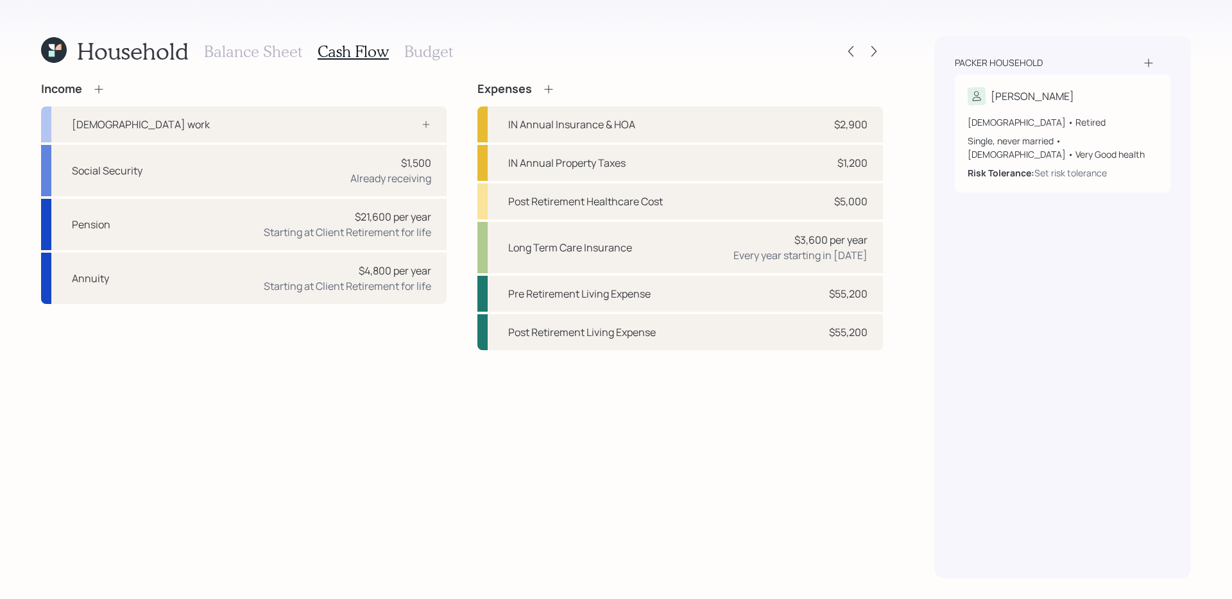
click at [348, 443] on div "Income [DEMOGRAPHIC_DATA] work Social Security $1,500 Already receiving Pension…" at bounding box center [462, 330] width 842 height 496
click at [359, 225] on div "Starting at Client Retirement for life" at bounding box center [347, 232] width 167 height 15
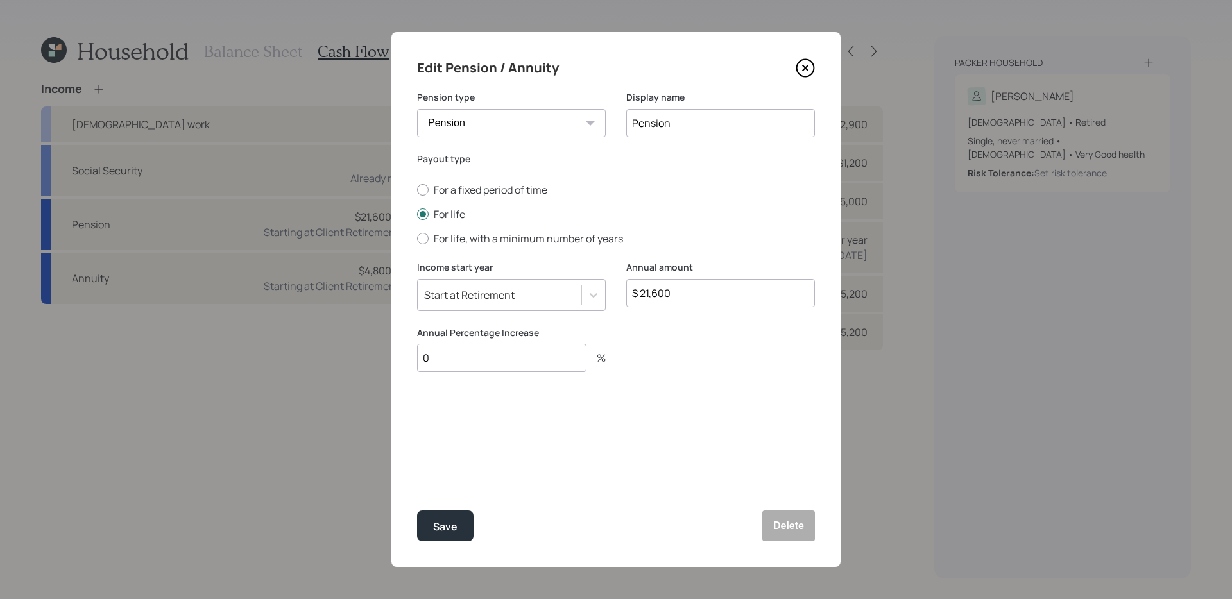
click at [677, 305] on input "$ 21,600" at bounding box center [720, 293] width 189 height 28
type input "$ 25,200"
click at [417, 477] on button "Save" at bounding box center [445, 526] width 56 height 31
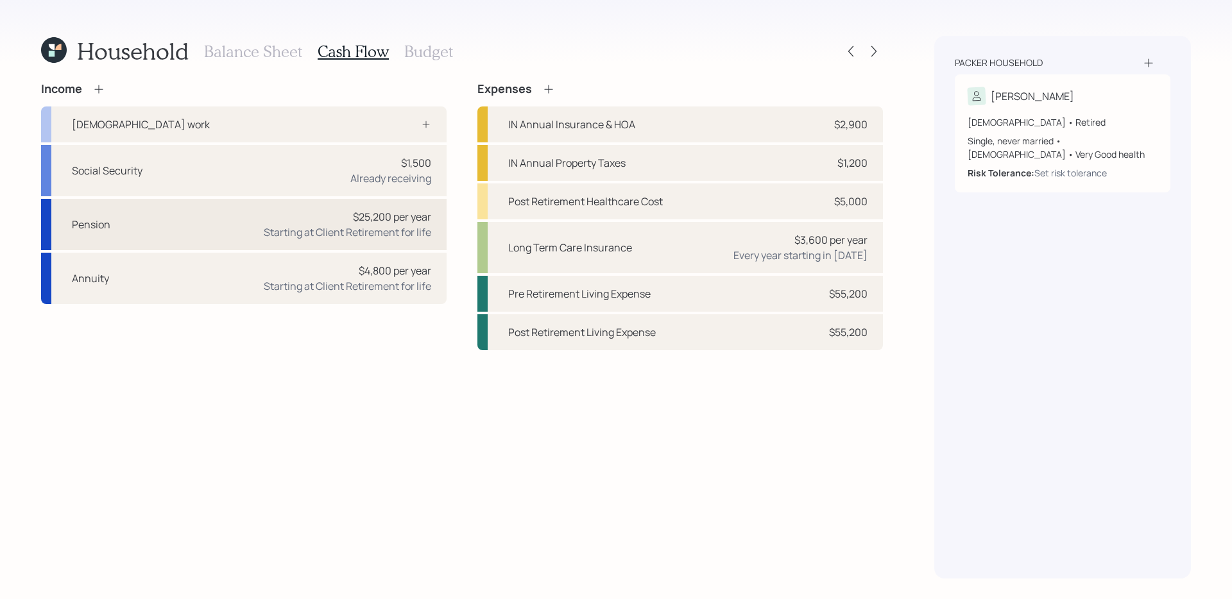
click at [270, 223] on div "$25,200 per year Starting at Client Retirement for life" at bounding box center [347, 224] width 167 height 31
click at [270, 223] on div "Income [DEMOGRAPHIC_DATA] work Social Security $1,500 Already receiving Pension…" at bounding box center [462, 216] width 842 height 268
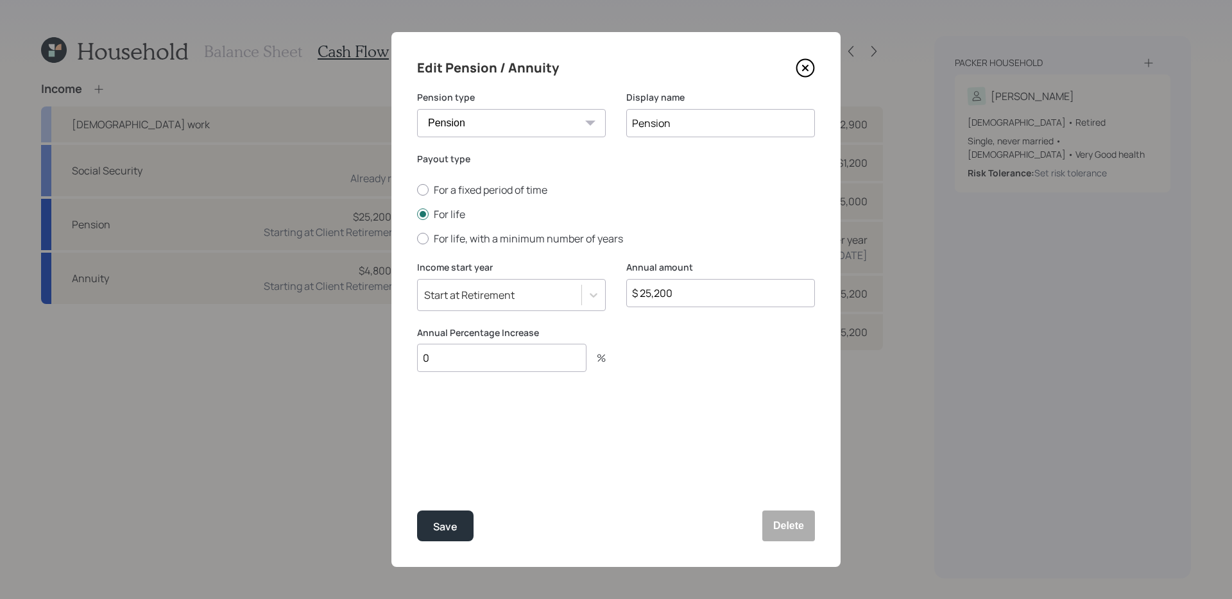
click at [799, 62] on icon at bounding box center [804, 67] width 19 height 19
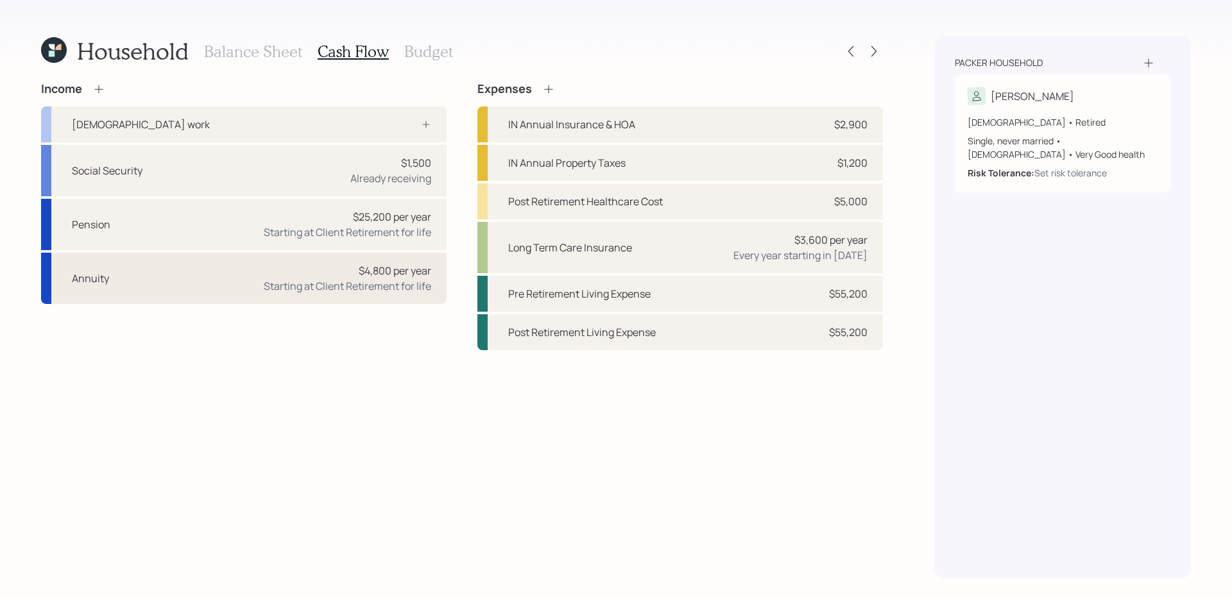
click at [283, 269] on div "$4,800 per year Starting at Client Retirement for life" at bounding box center [347, 278] width 167 height 31
select select "annuity"
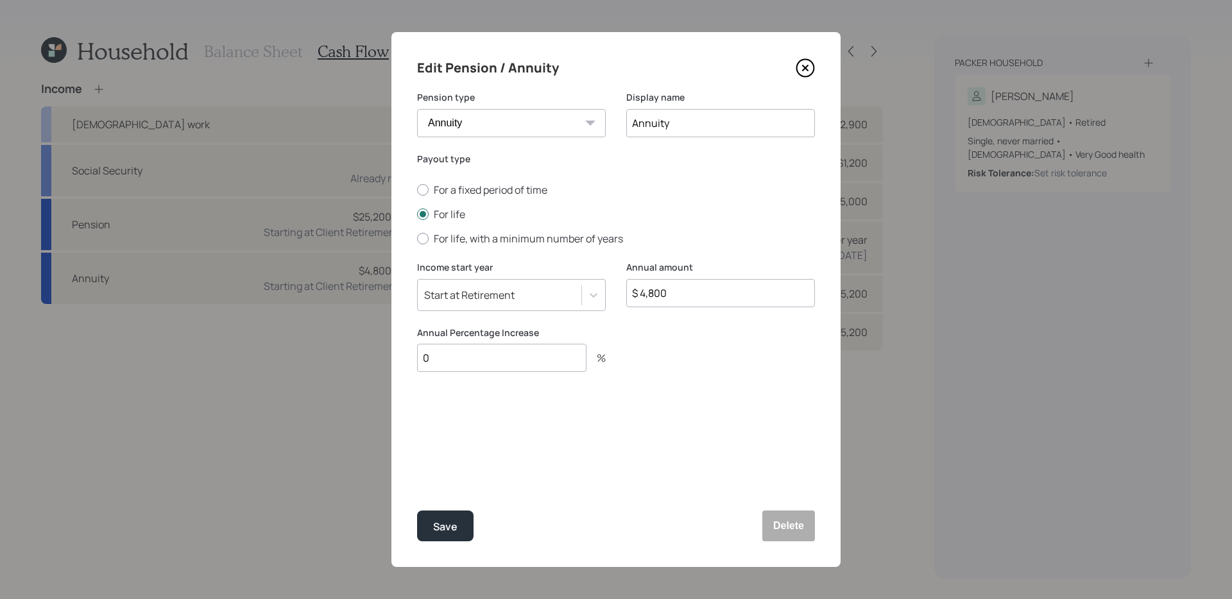
click at [774, 291] on input "$ 4,800" at bounding box center [720, 293] width 189 height 28
type input "$ 5,052"
click at [417, 477] on button "Save" at bounding box center [445, 526] width 56 height 31
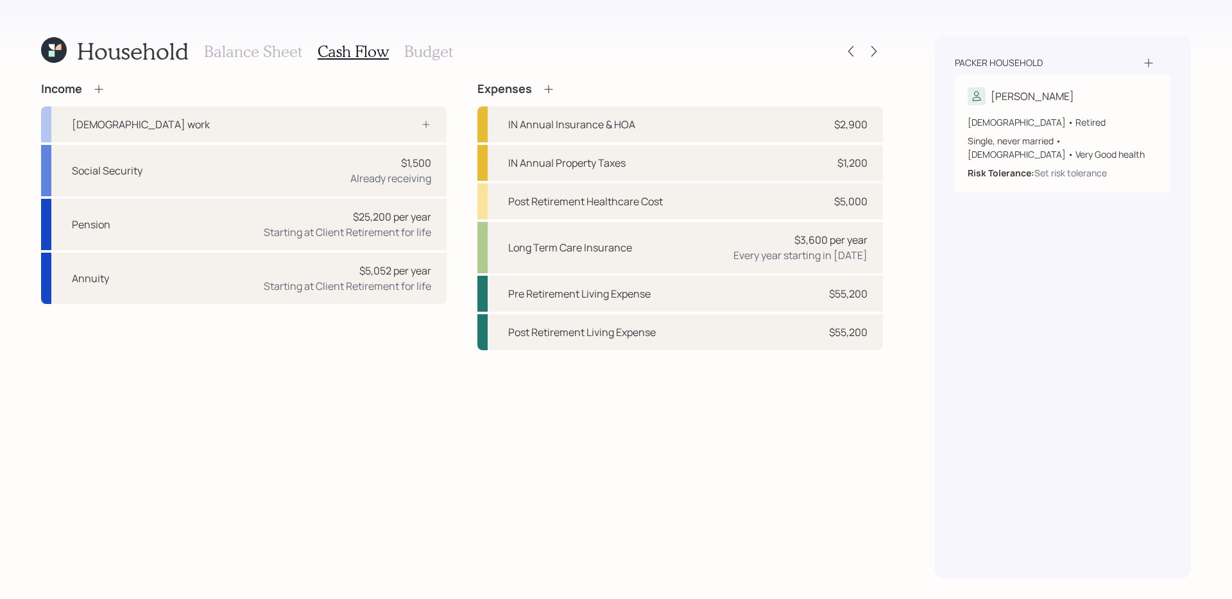
click at [254, 51] on h3 "Balance Sheet" at bounding box center [253, 51] width 98 height 19
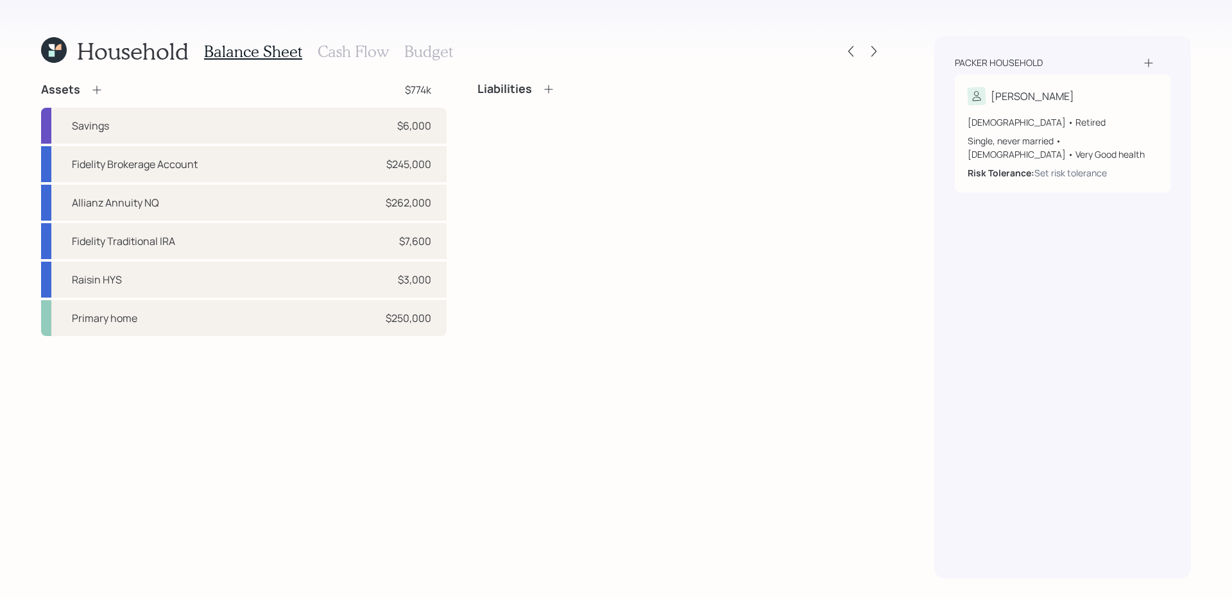
click at [101, 90] on icon at bounding box center [96, 89] width 13 height 13
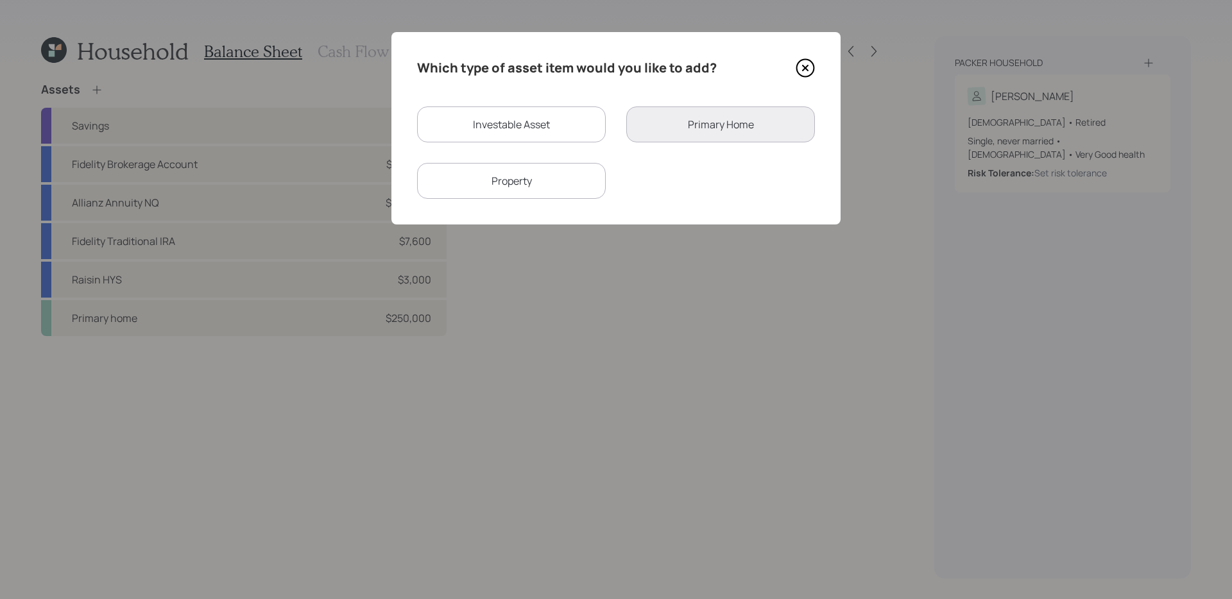
click at [582, 140] on div "Investable Asset" at bounding box center [511, 124] width 189 height 36
select select "taxable"
select select "balanced"
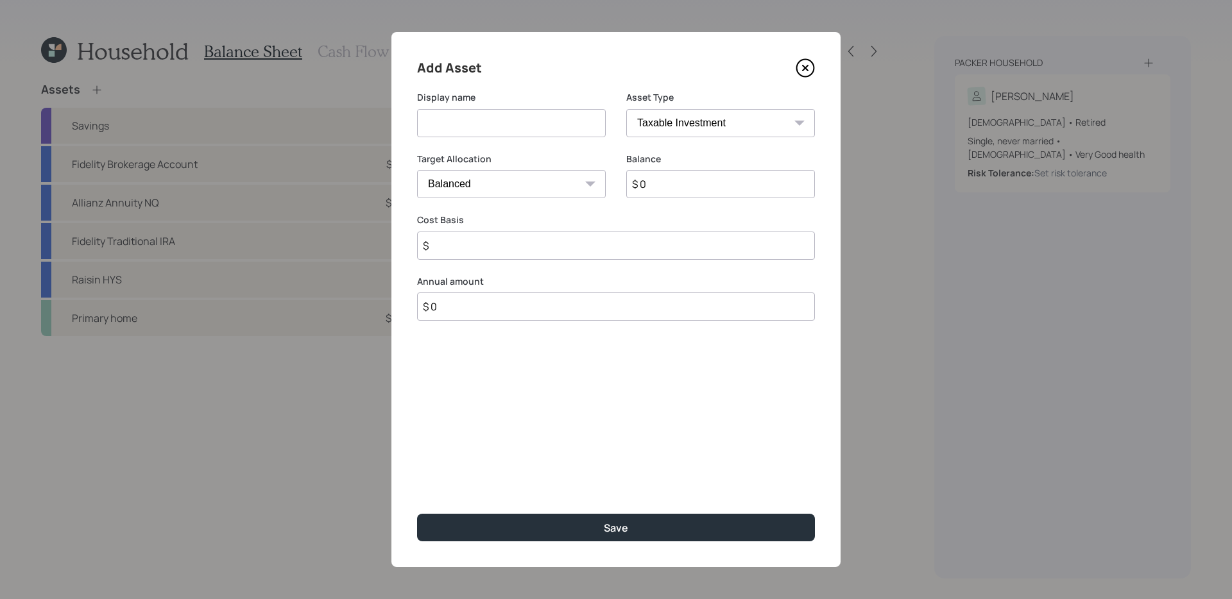
click at [521, 122] on input at bounding box center [511, 123] width 189 height 28
type input "Picasso Investment"
type input "$ 3,000"
click at [417, 477] on button "Save" at bounding box center [616, 528] width 398 height 28
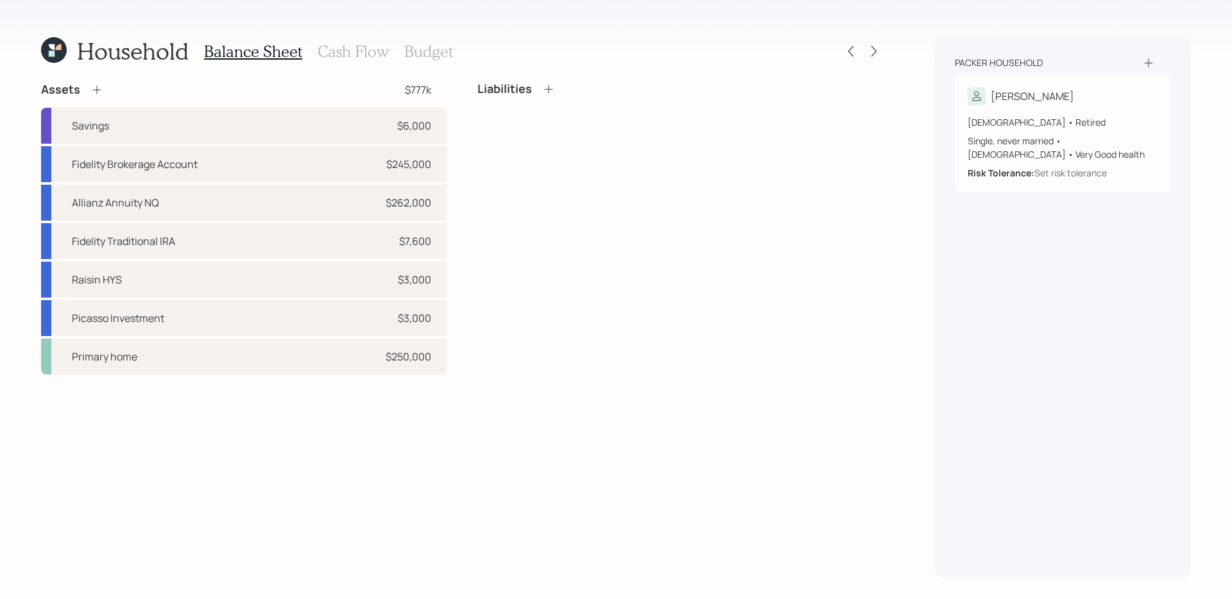
click at [341, 50] on h3 "Cash Flow" at bounding box center [353, 51] width 71 height 19
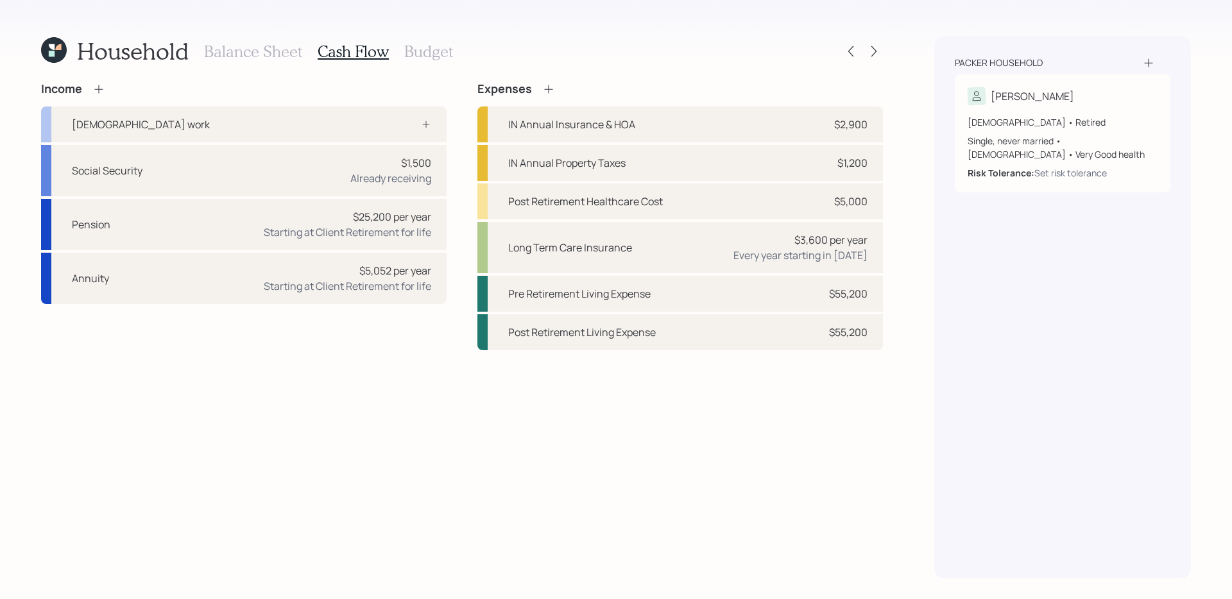
click at [415, 382] on div "Income [DEMOGRAPHIC_DATA] work Social Security $1,500 Already receiving Pension…" at bounding box center [462, 330] width 842 height 496
click at [414, 54] on h3 "Budget" at bounding box center [428, 51] width 49 height 19
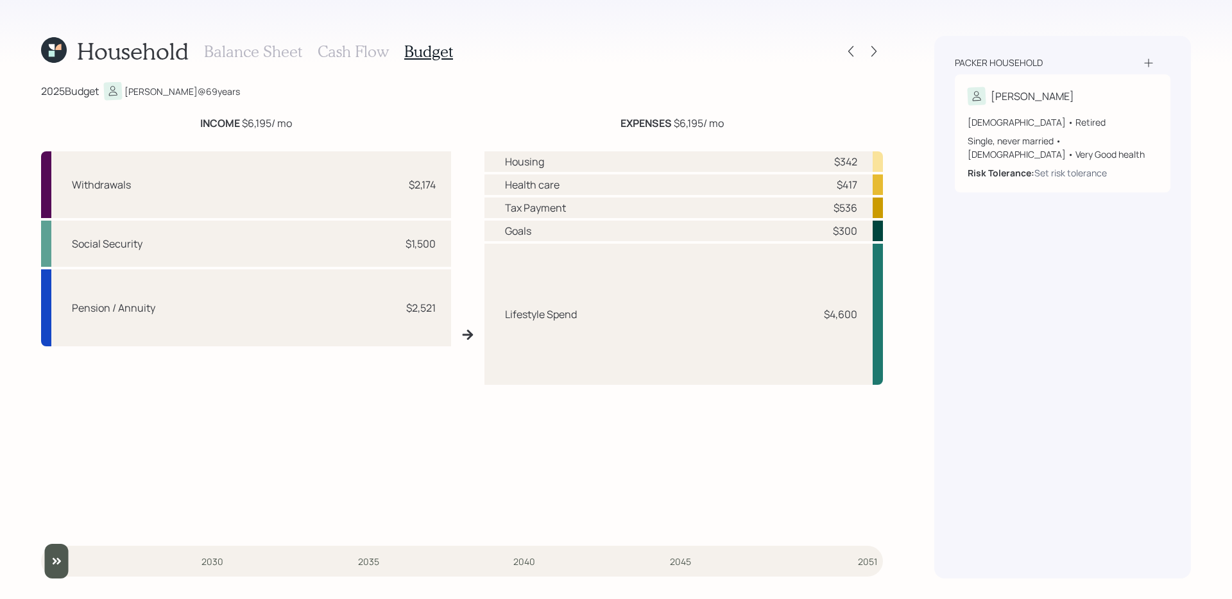
click at [353, 51] on h3 "Cash Flow" at bounding box center [353, 51] width 71 height 19
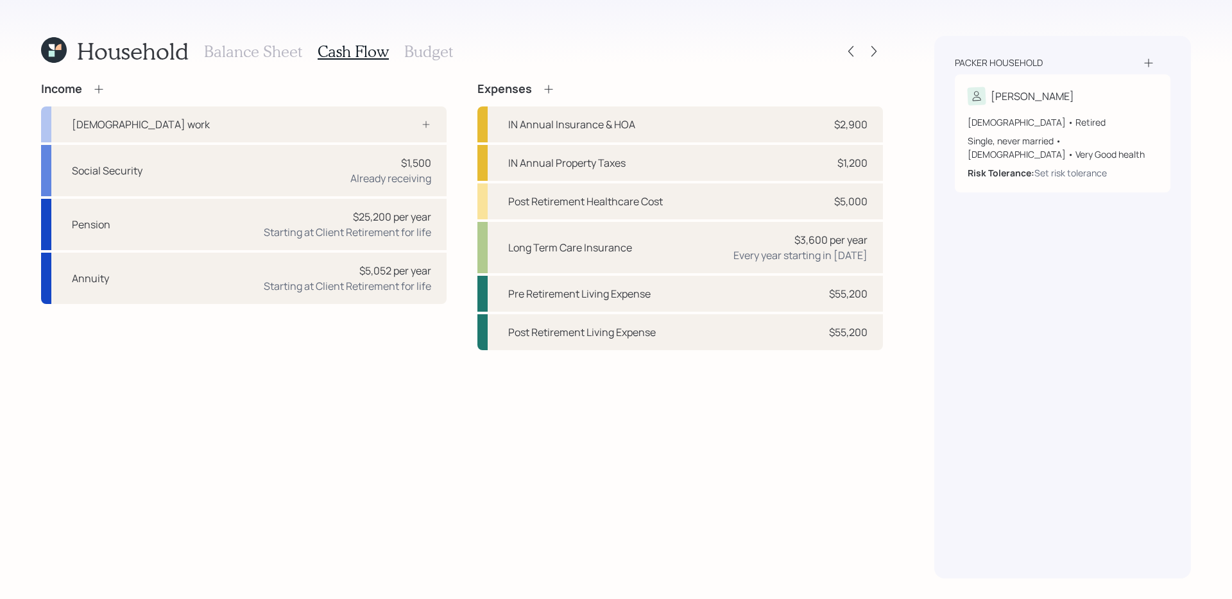
click at [407, 398] on div "Income [DEMOGRAPHIC_DATA] work Social Security $1,500 Already receiving Pension…" at bounding box center [462, 330] width 842 height 496
click at [597, 393] on div "Income [DEMOGRAPHIC_DATA] work Social Security $1,500 Already receiving Pension…" at bounding box center [462, 330] width 842 height 496
click at [672, 402] on div "Income [DEMOGRAPHIC_DATA] work Social Security $1,500 Already receiving Pension…" at bounding box center [462, 330] width 842 height 496
click at [746, 207] on div "Post Retirement Healthcare Cost $5,000" at bounding box center [679, 201] width 405 height 36
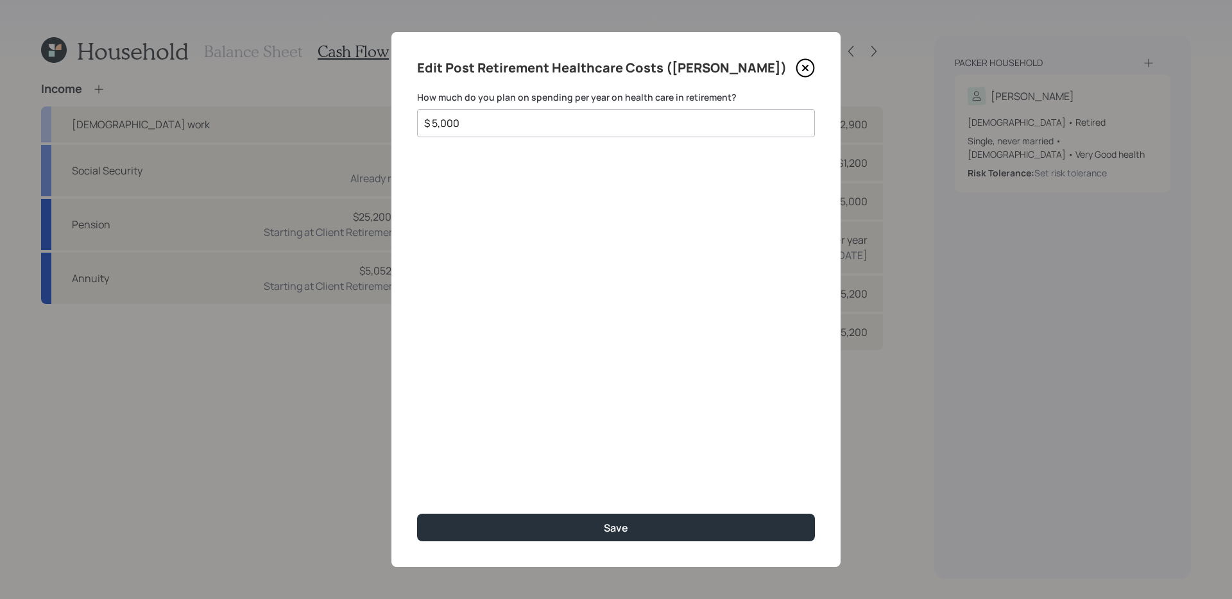
click at [617, 128] on input "$ 5,000" at bounding box center [611, 122] width 376 height 15
type input "$ 7,100"
click at [417, 477] on button "Save" at bounding box center [616, 528] width 398 height 28
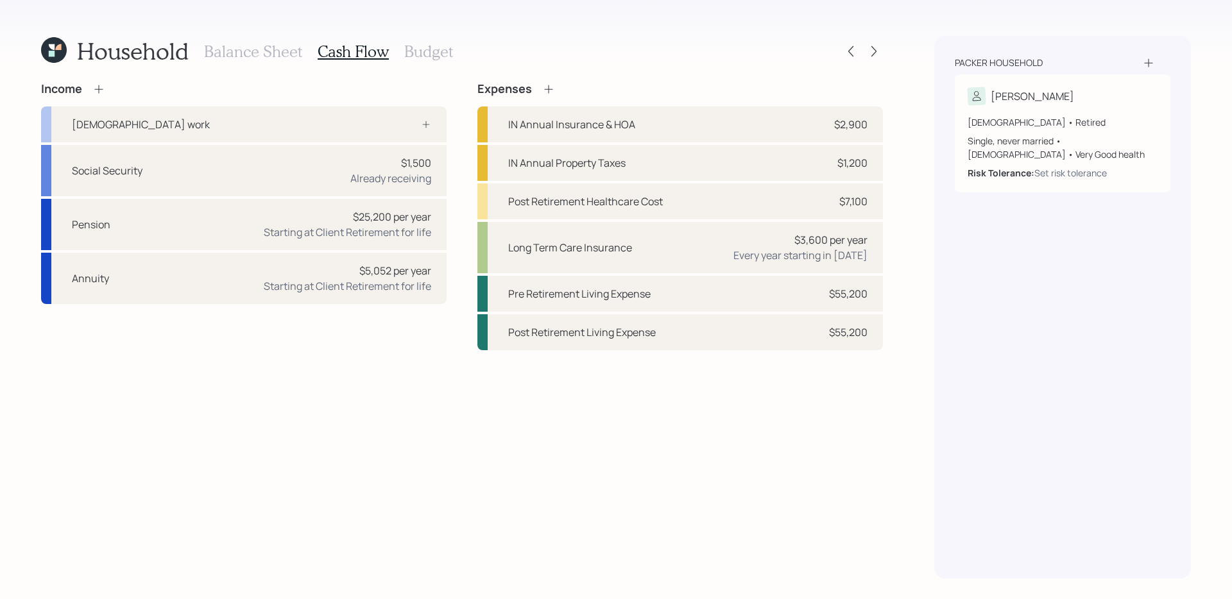
click at [586, 444] on div "Income [DEMOGRAPHIC_DATA] work Social Security $1,500 Already receiving Pension…" at bounding box center [462, 330] width 842 height 496
click at [411, 58] on h3 "Budget" at bounding box center [428, 51] width 49 height 19
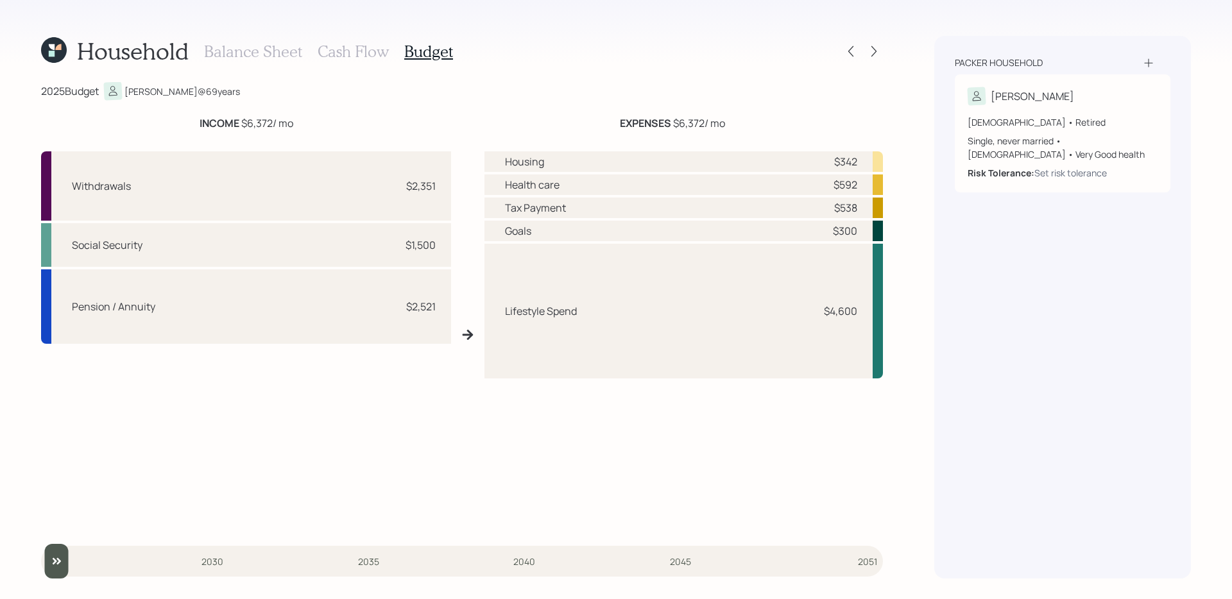
click at [354, 56] on h3 "Cash Flow" at bounding box center [353, 51] width 71 height 19
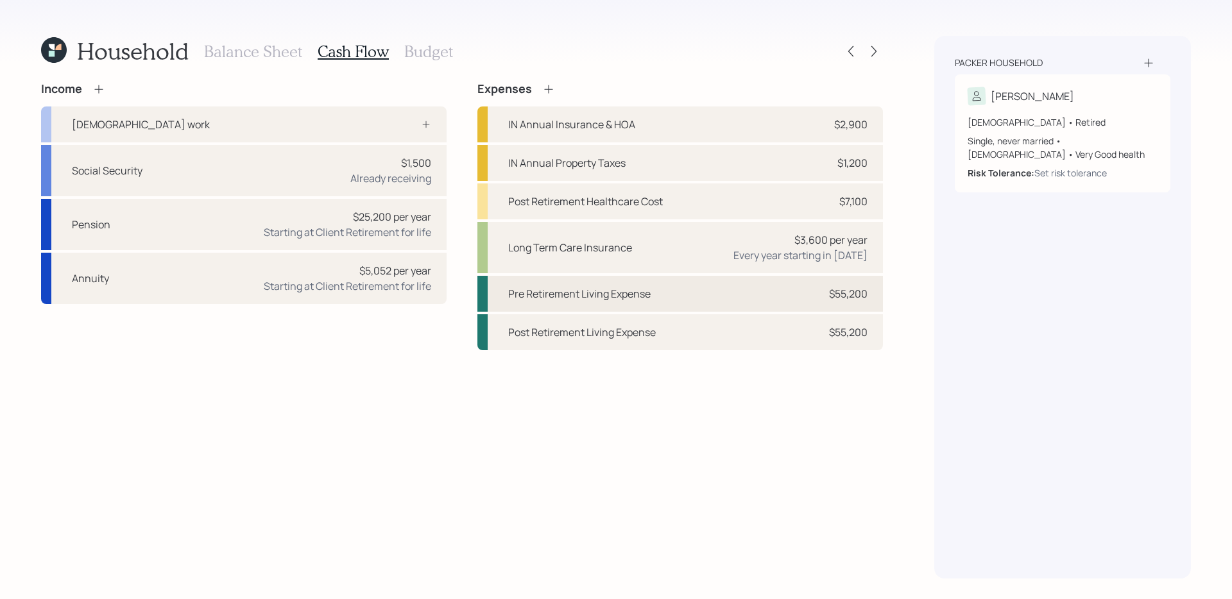
click at [679, 309] on div "Pre Retirement Living Expense $55,200" at bounding box center [679, 294] width 405 height 36
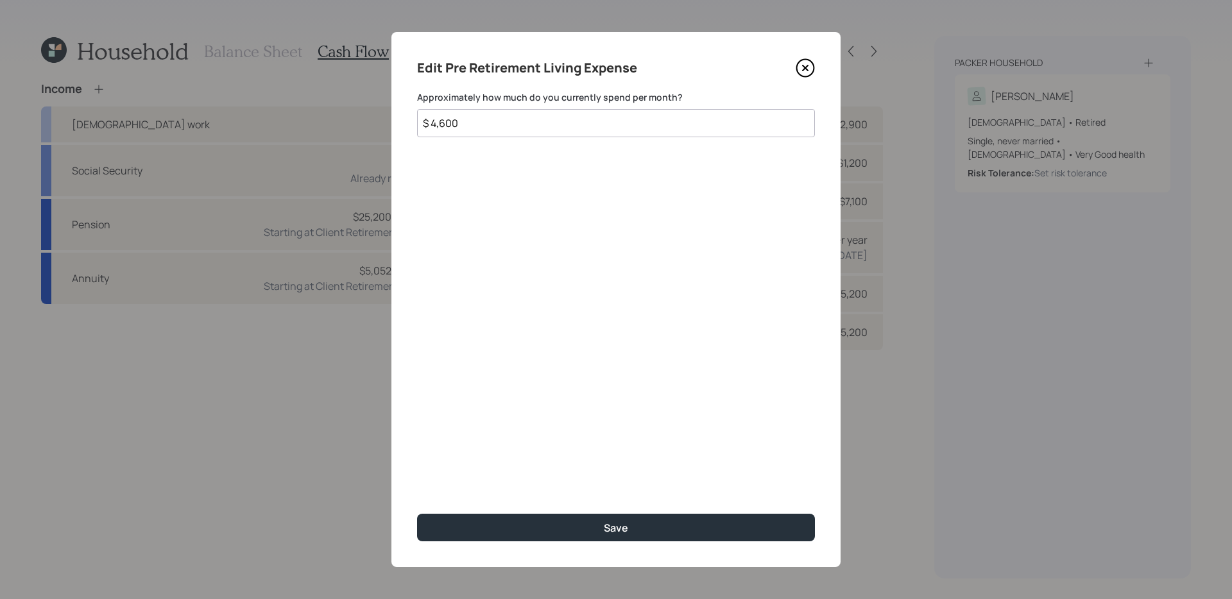
click at [659, 128] on input "$ 4,600" at bounding box center [616, 123] width 398 height 28
type input "$ 4,700"
click at [417, 477] on button "Save" at bounding box center [616, 528] width 398 height 28
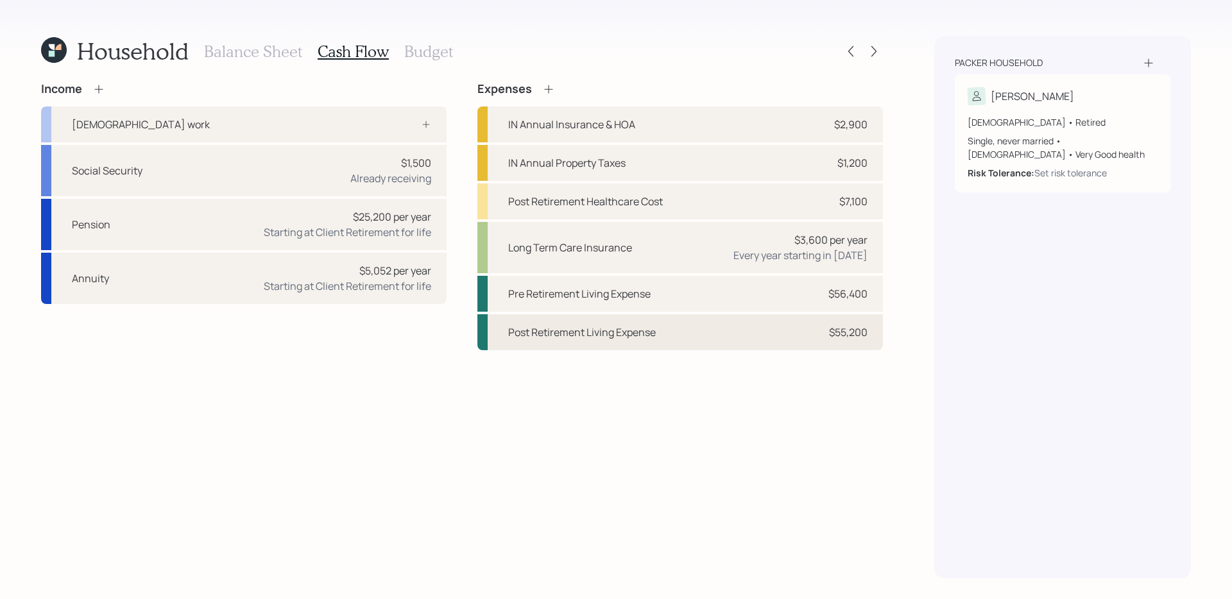
click at [714, 346] on div "Post Retirement Living Expense $55,200" at bounding box center [679, 332] width 405 height 36
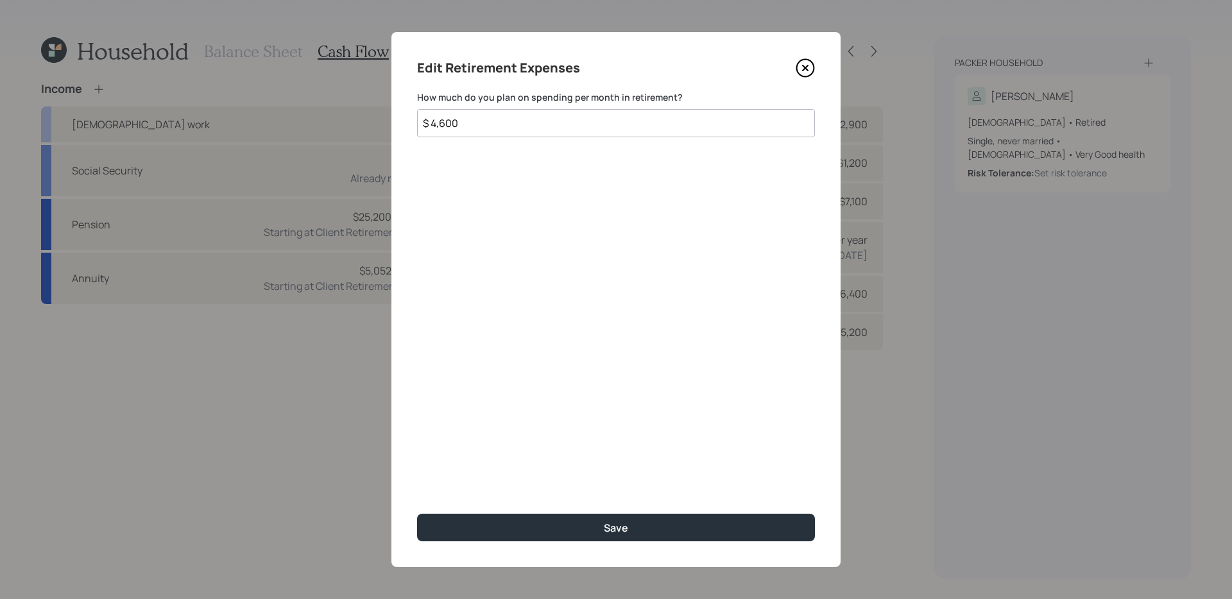
click at [586, 121] on input "$ 4,600" at bounding box center [616, 123] width 398 height 28
type input "$ 4,700"
click at [417, 477] on button "Save" at bounding box center [616, 528] width 398 height 28
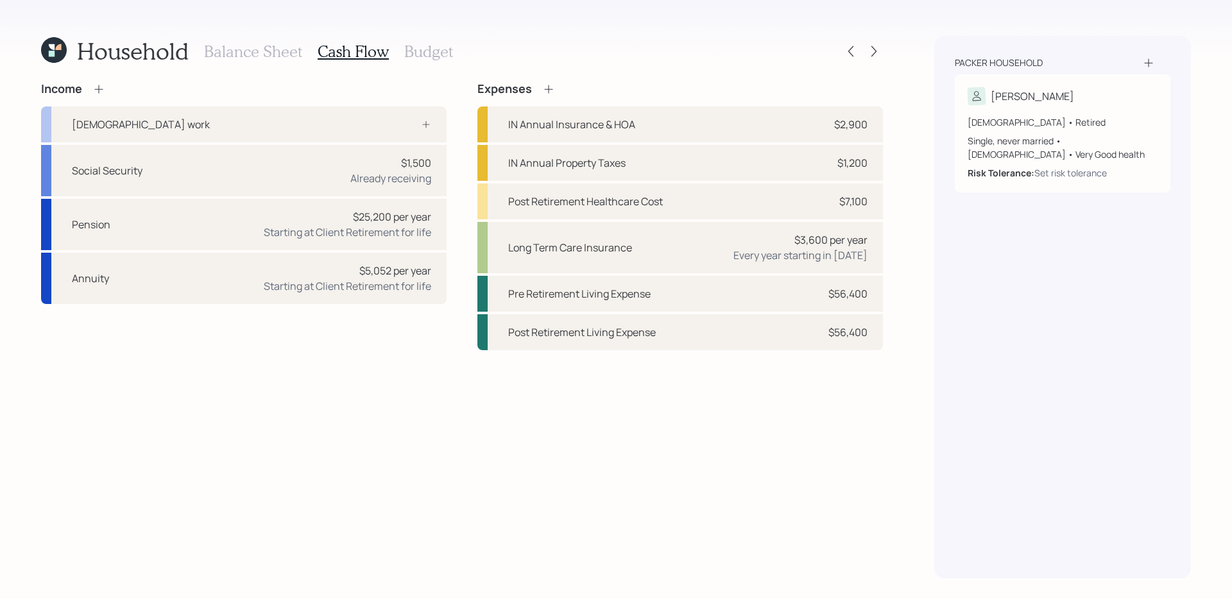
click at [431, 61] on div "Balance Sheet Cash Flow Budget" at bounding box center [328, 51] width 249 height 31
click at [426, 55] on h3 "Budget" at bounding box center [428, 51] width 49 height 19
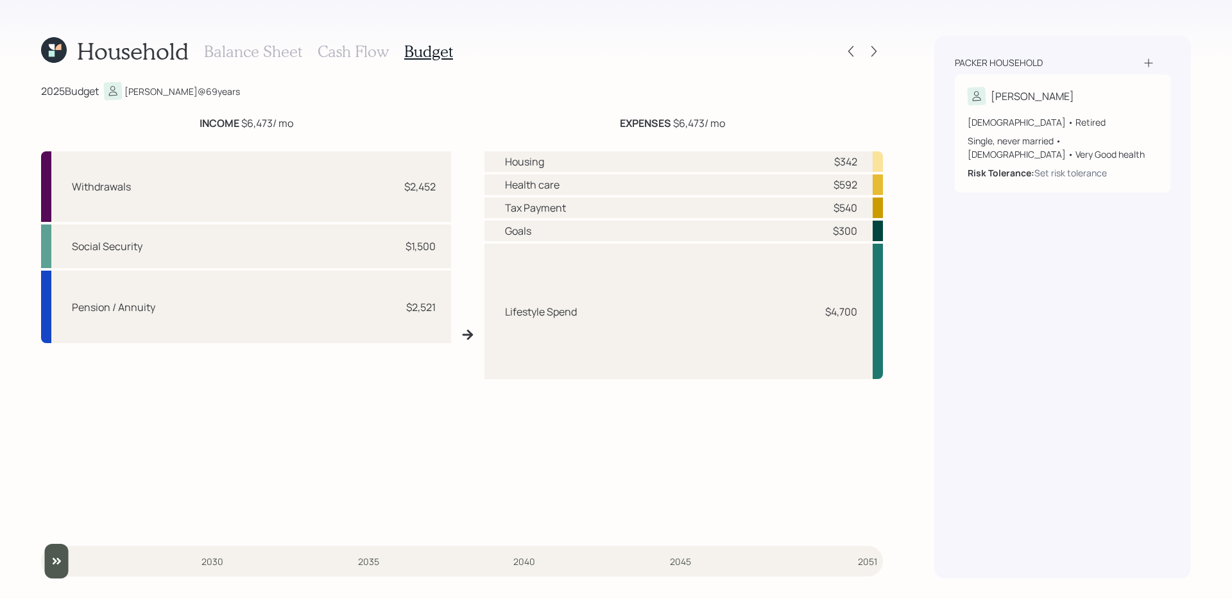
click at [358, 51] on h3 "Cash Flow" at bounding box center [353, 51] width 71 height 19
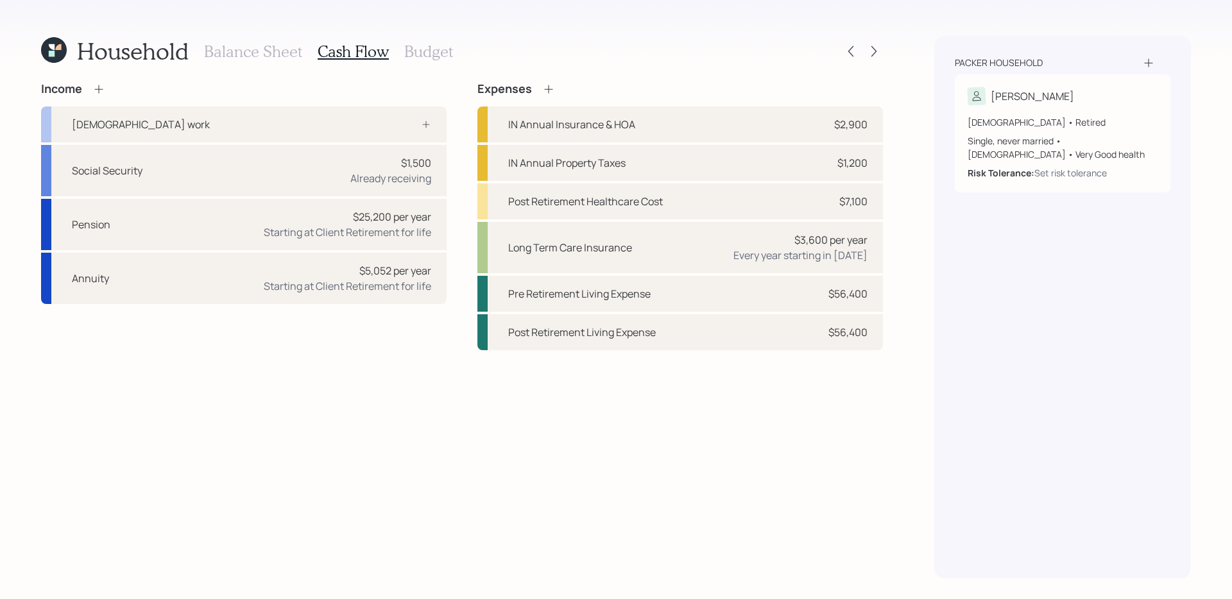
click at [715, 477] on div "Income [DEMOGRAPHIC_DATA] work Social Security $1,500 Already receiving Pension…" at bounding box center [462, 330] width 842 height 496
click at [696, 301] on div "Pre Retirement Living Expense $56,400" at bounding box center [679, 294] width 405 height 36
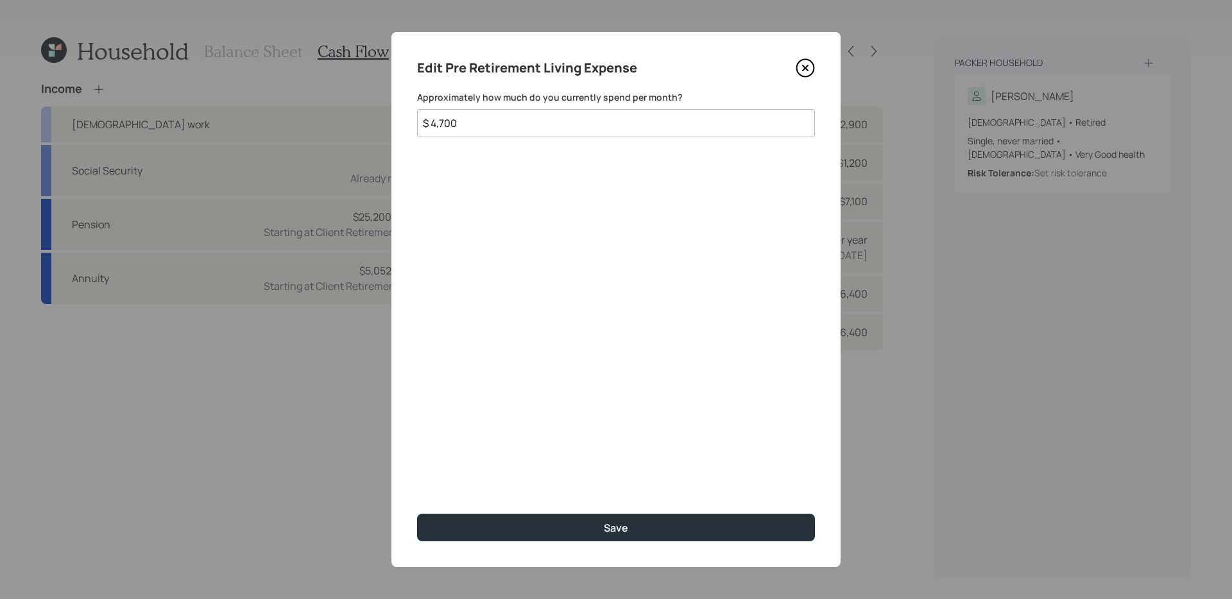
click at [807, 66] on icon at bounding box center [804, 67] width 5 height 5
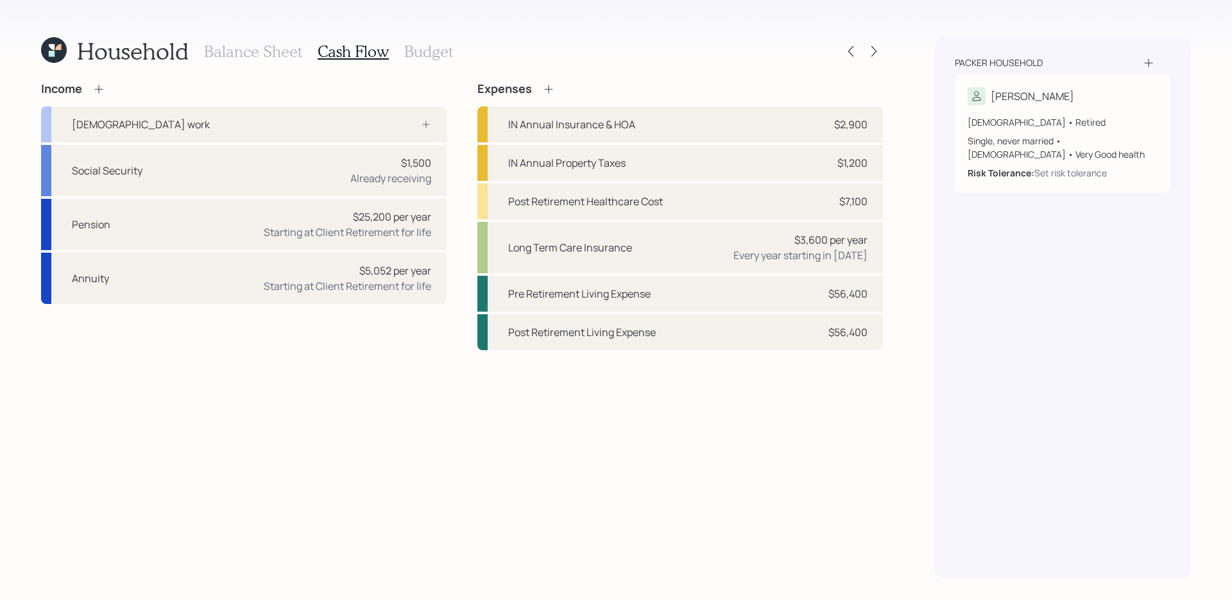
click at [424, 57] on h3 "Budget" at bounding box center [428, 51] width 49 height 19
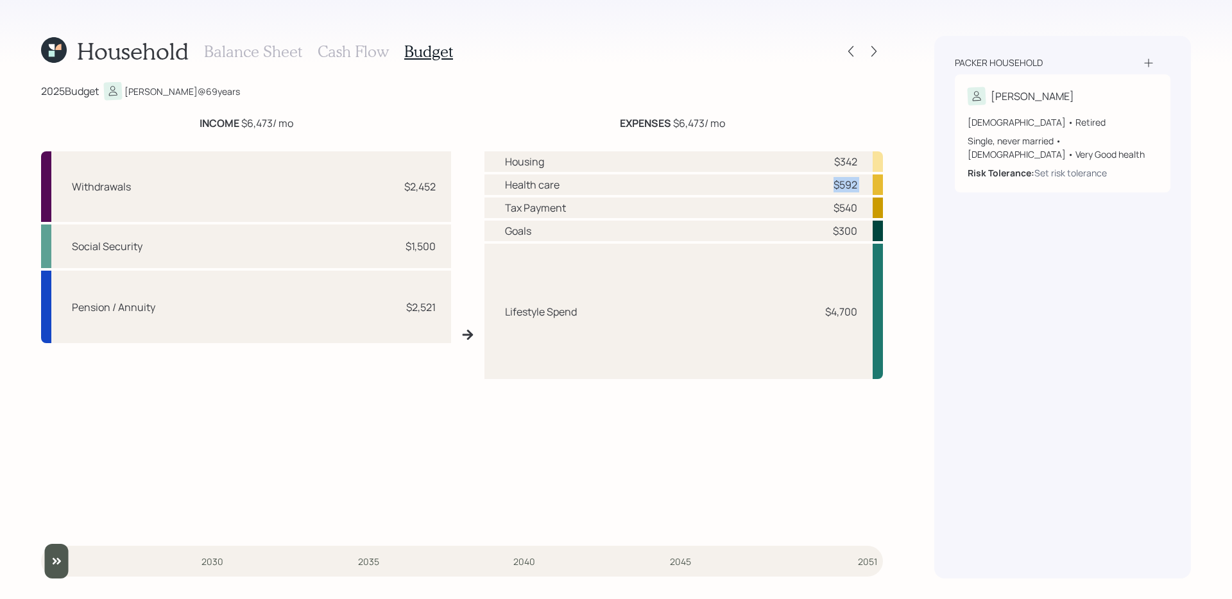
drag, startPoint x: 500, startPoint y: 210, endPoint x: 622, endPoint y: 182, distance: 125.3
click at [622, 182] on div "Housing $342 Health care $592 Tax Payment $540 Goals $300 Lifestyle Spend $4,700" at bounding box center [683, 339] width 398 height 377
drag, startPoint x: 502, startPoint y: 230, endPoint x: 547, endPoint y: 231, distance: 44.9
click at [547, 231] on div "Goals $300" at bounding box center [683, 231] width 398 height 21
click at [646, 314] on div "Lifestyle Spend $4,700" at bounding box center [683, 311] width 398 height 135
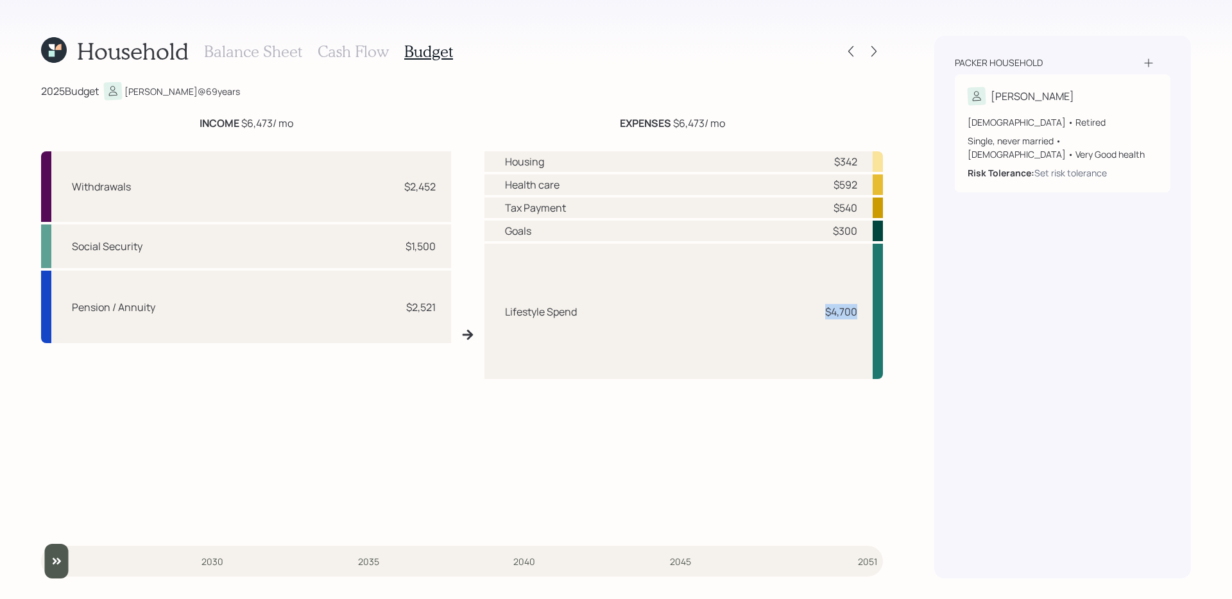
drag, startPoint x: 819, startPoint y: 316, endPoint x: 883, endPoint y: 316, distance: 64.1
click at [883, 316] on div "Household Balance Sheet Cash Flow Budget 2025 Budget [PERSON_NAME] @ 69 years I…" at bounding box center [616, 299] width 1232 height 599
click at [662, 316] on div "Lifestyle Spend $4,700" at bounding box center [683, 311] width 398 height 135
drag, startPoint x: 377, startPoint y: 183, endPoint x: 441, endPoint y: 187, distance: 64.2
click at [441, 187] on div "Withdrawals $2,452" at bounding box center [246, 186] width 410 height 71
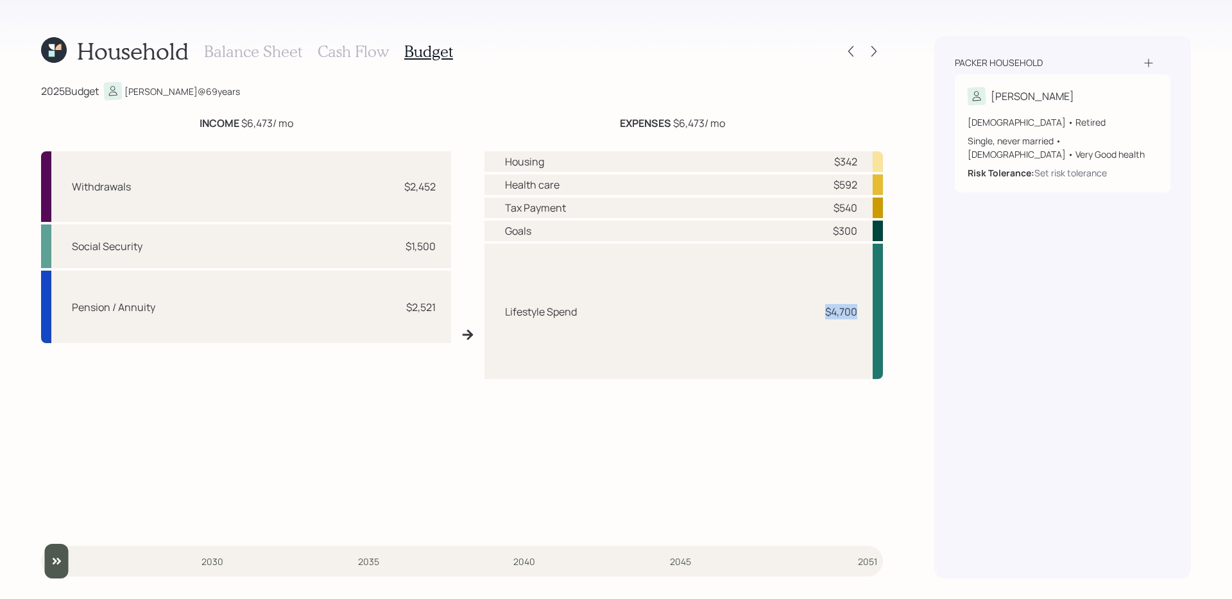
drag, startPoint x: 814, startPoint y: 318, endPoint x: 862, endPoint y: 319, distance: 48.1
click at [862, 319] on div "Lifestyle Spend $4,700" at bounding box center [683, 311] width 398 height 135
drag, startPoint x: 380, startPoint y: 198, endPoint x: 455, endPoint y: 196, distance: 75.7
click at [455, 196] on div "Withdrawals $2,452 Social Security $1,500 Pension / Annuity $2,521 Housing $342…" at bounding box center [462, 334] width 842 height 387
drag, startPoint x: 399, startPoint y: 197, endPoint x: 436, endPoint y: 195, distance: 37.3
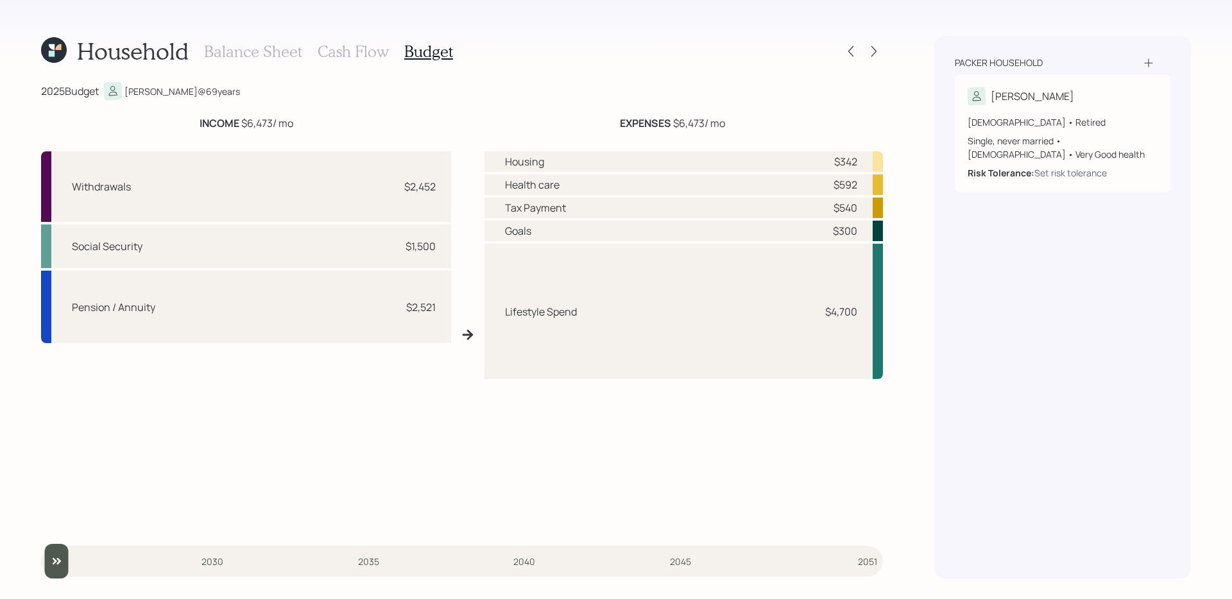
click at [436, 195] on div "Withdrawals $2,452" at bounding box center [246, 186] width 410 height 71
drag, startPoint x: 496, startPoint y: 311, endPoint x: 848, endPoint y: 344, distance: 353.7
click at [848, 344] on div "Lifestyle Spend $4,700" at bounding box center [683, 311] width 398 height 135
click at [808, 345] on div "Lifestyle Spend $4,700" at bounding box center [683, 311] width 398 height 135
click at [470, 455] on div "Withdrawals $2,452 Social Security $1,500 Pension / Annuity $2,521 Housing $342…" at bounding box center [462, 334] width 842 height 387
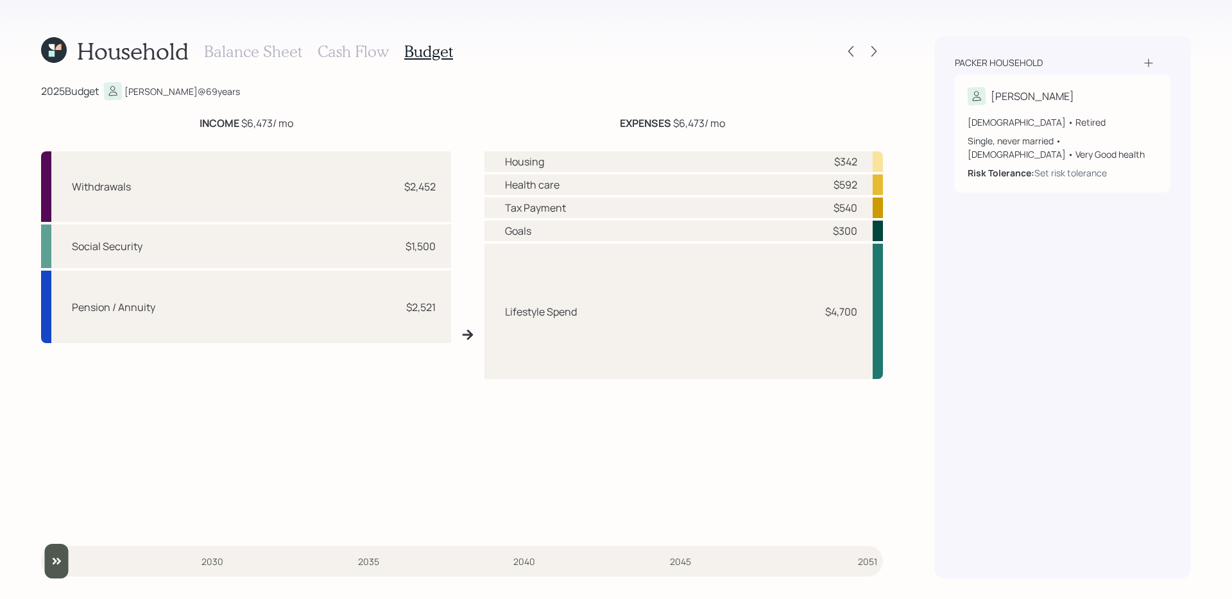
click at [339, 49] on h3 "Cash Flow" at bounding box center [353, 51] width 71 height 19
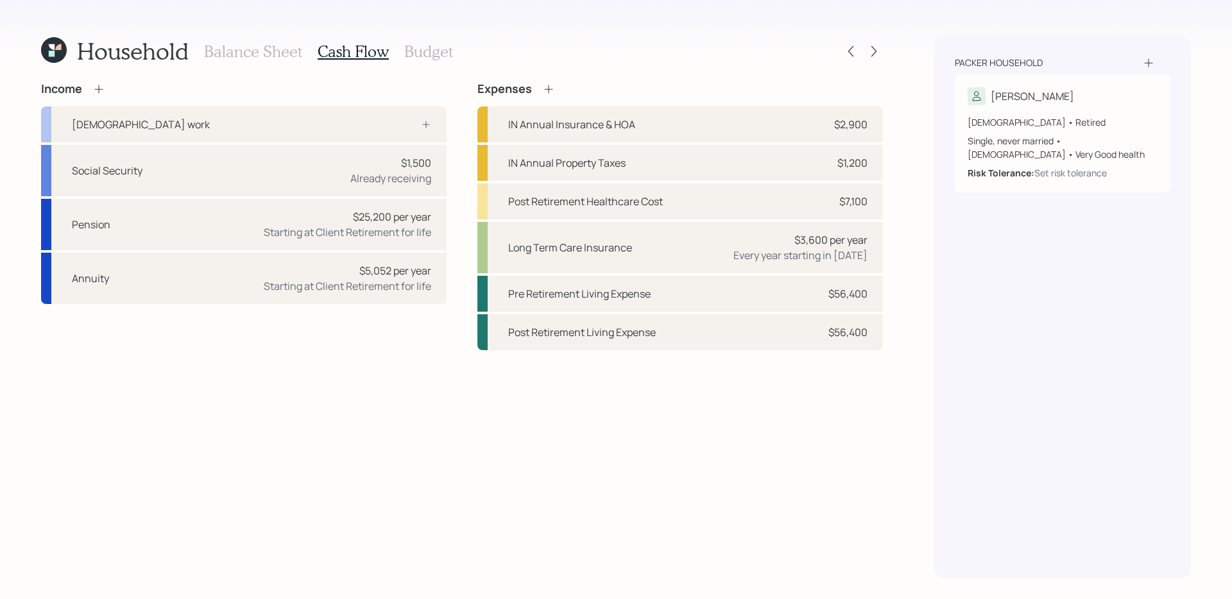
click at [682, 378] on div "Income [DEMOGRAPHIC_DATA] work Social Security $1,500 Already receiving Pension…" at bounding box center [462, 330] width 842 height 496
click at [505, 462] on div "Income [DEMOGRAPHIC_DATA] work Social Security $1,500 Already receiving Pension…" at bounding box center [462, 330] width 842 height 496
click at [876, 52] on icon at bounding box center [873, 51] width 13 height 13
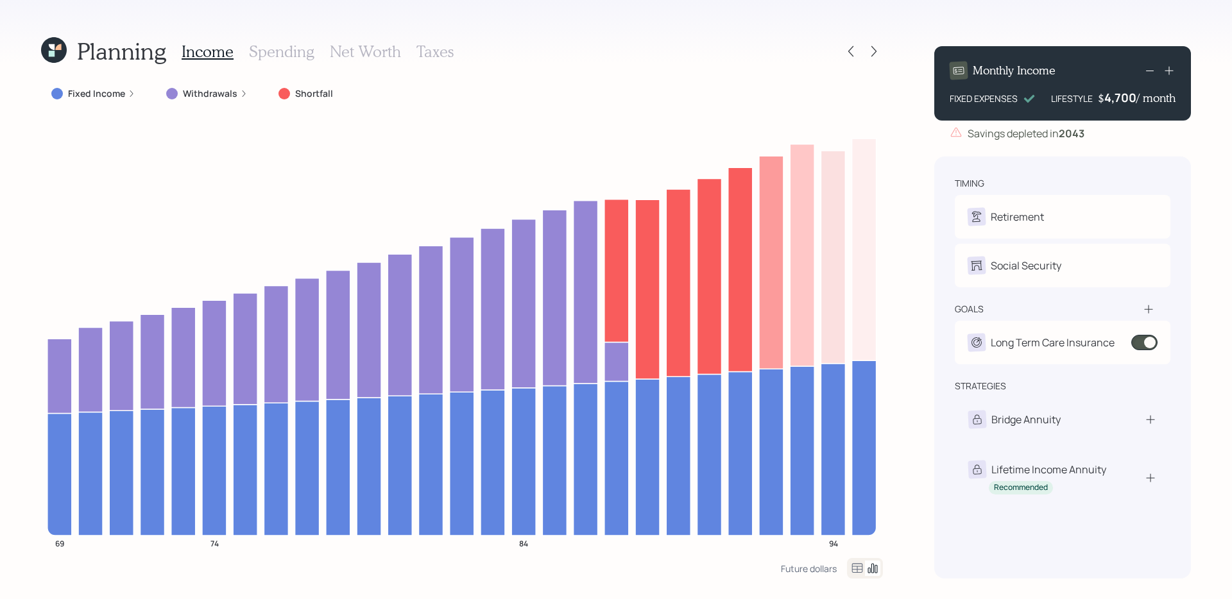
click at [918, 349] on div "Planning Income Spending Net Worth Taxes Fixed Income Withdrawals Shortfall 69 …" at bounding box center [616, 299] width 1232 height 599
click at [844, 60] on div at bounding box center [862, 51] width 41 height 18
click at [856, 52] on icon at bounding box center [850, 51] width 13 height 13
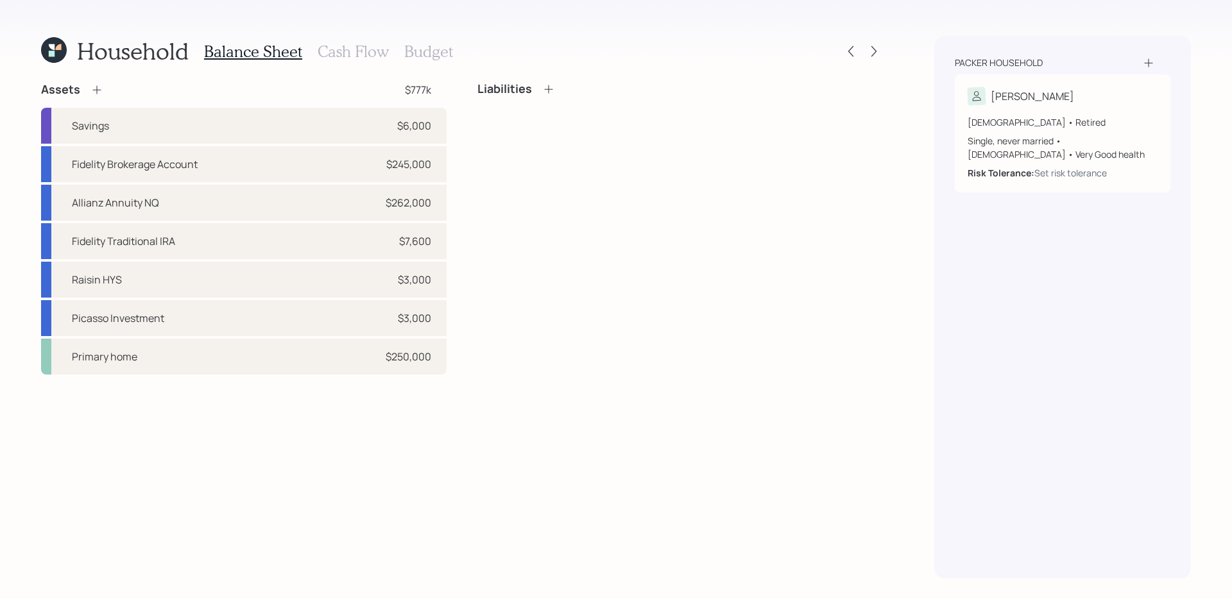
click at [341, 56] on h3 "Cash Flow" at bounding box center [353, 51] width 71 height 19
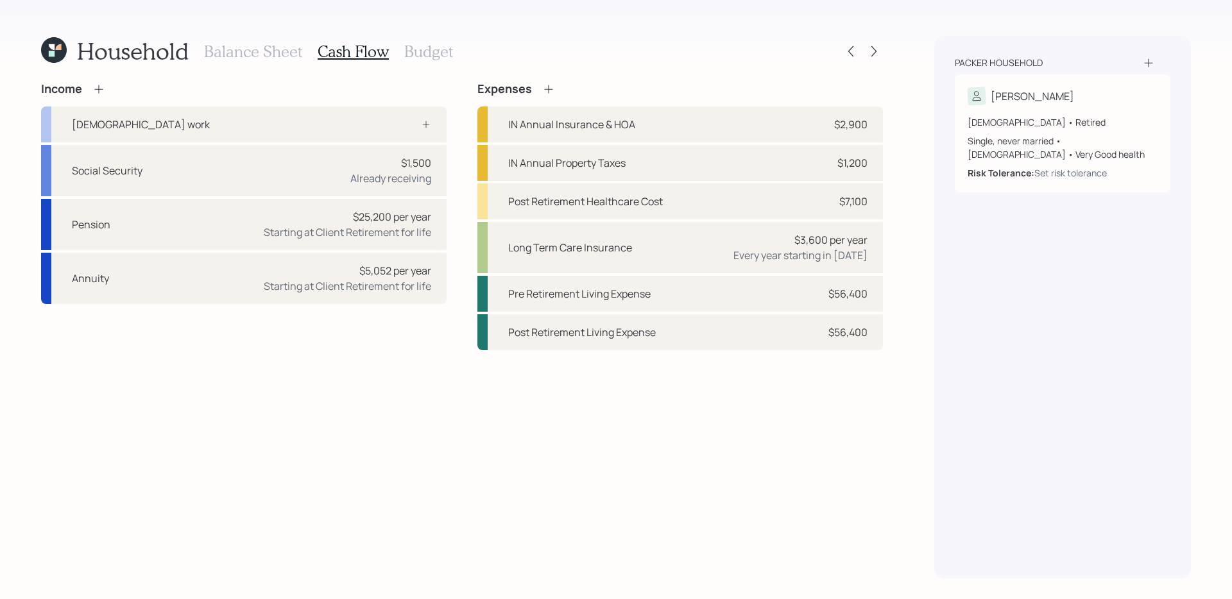
click at [100, 87] on icon at bounding box center [98, 89] width 13 height 13
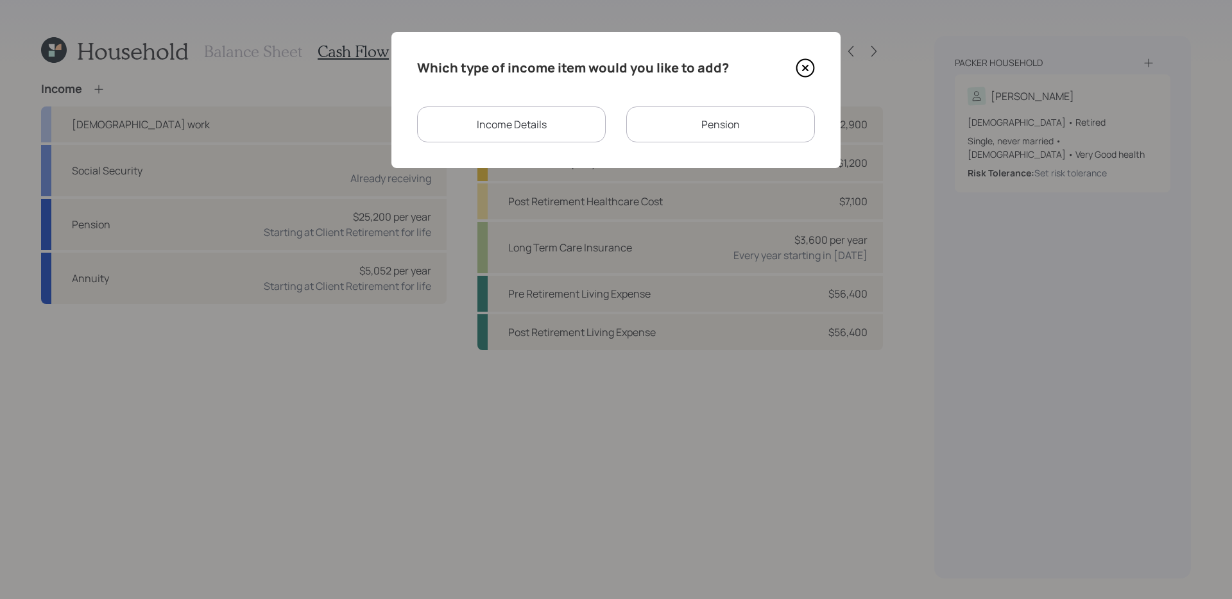
click at [576, 128] on div "Income Details" at bounding box center [511, 124] width 189 height 36
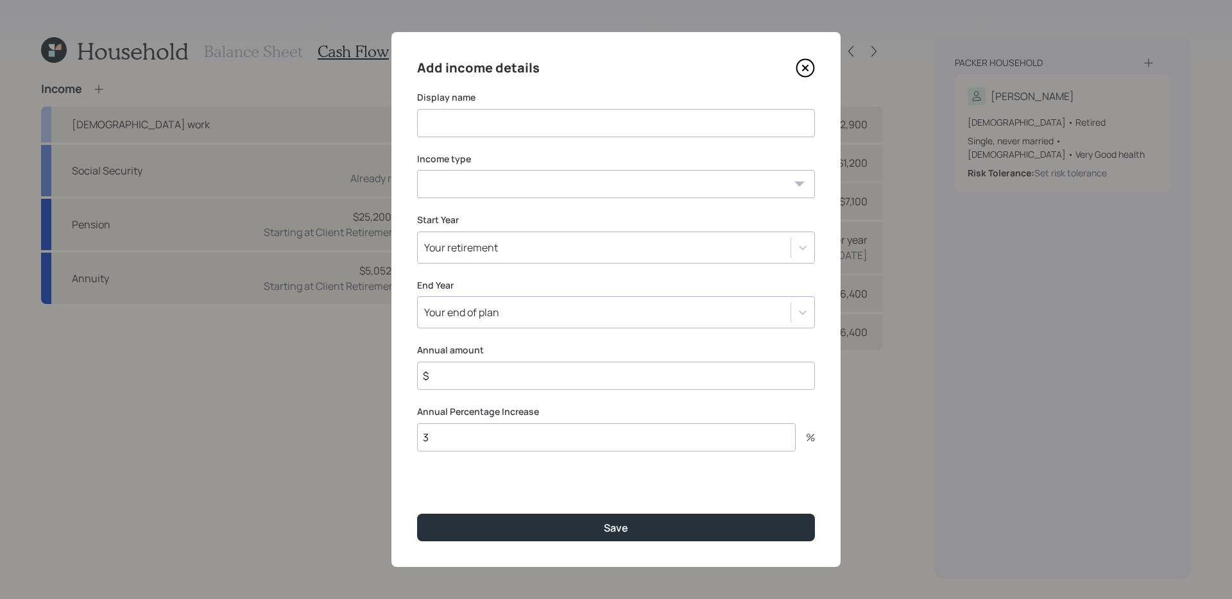
click at [526, 129] on input at bounding box center [616, 123] width 398 height 28
type input "[DEMOGRAPHIC_DATA] Work"
click at [544, 182] on select "[DEMOGRAPHIC_DATA] work [DEMOGRAPHIC_DATA] work Self employment Other" at bounding box center [616, 184] width 398 height 28
select select "part_time"
click at [417, 170] on select "[DEMOGRAPHIC_DATA] work [DEMOGRAPHIC_DATA] work Self employment Other" at bounding box center [616, 184] width 398 height 28
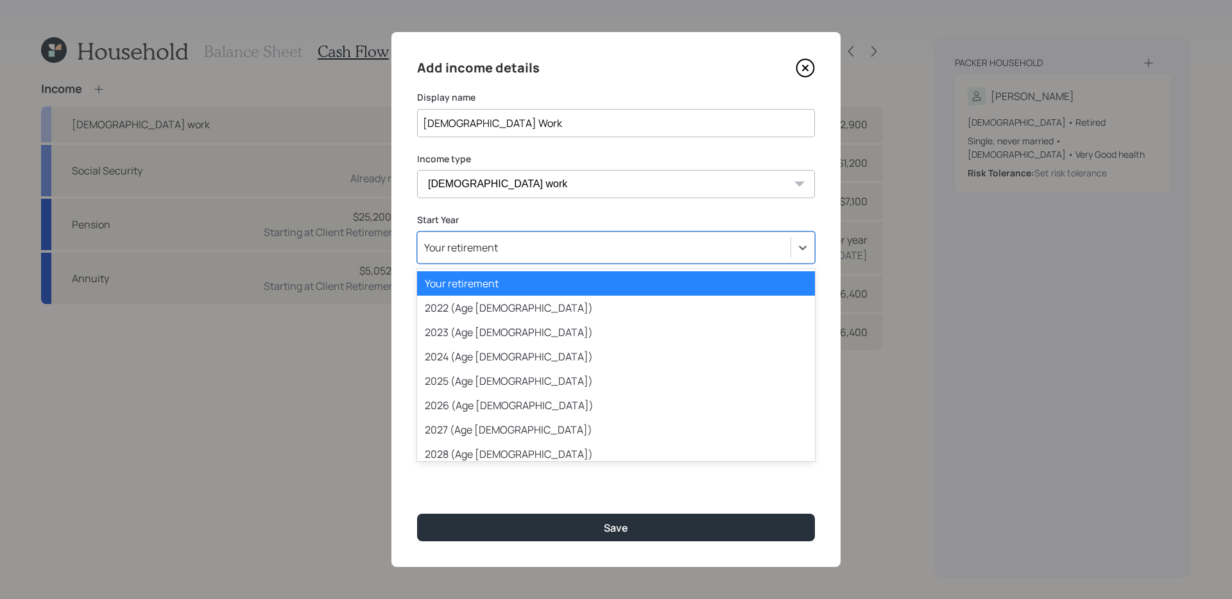
click at [505, 251] on div "Your retirement" at bounding box center [604, 248] width 373 height 22
click at [489, 401] on div "2026 (Age [DEMOGRAPHIC_DATA])" at bounding box center [616, 405] width 398 height 24
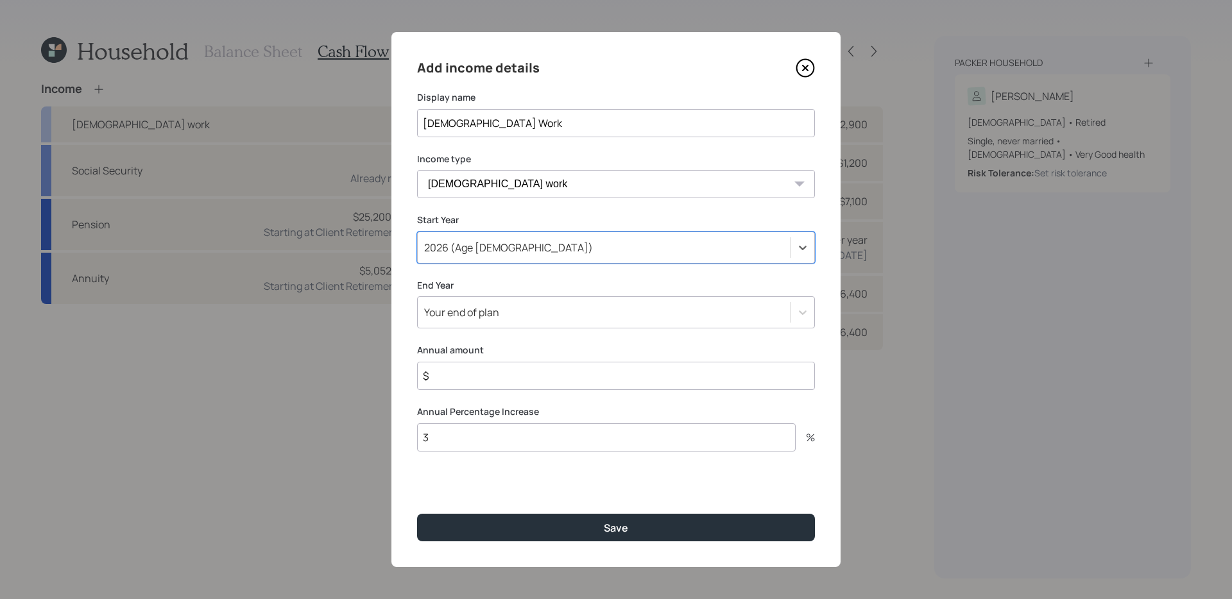
click at [561, 315] on div "Your end of plan" at bounding box center [604, 312] width 373 height 22
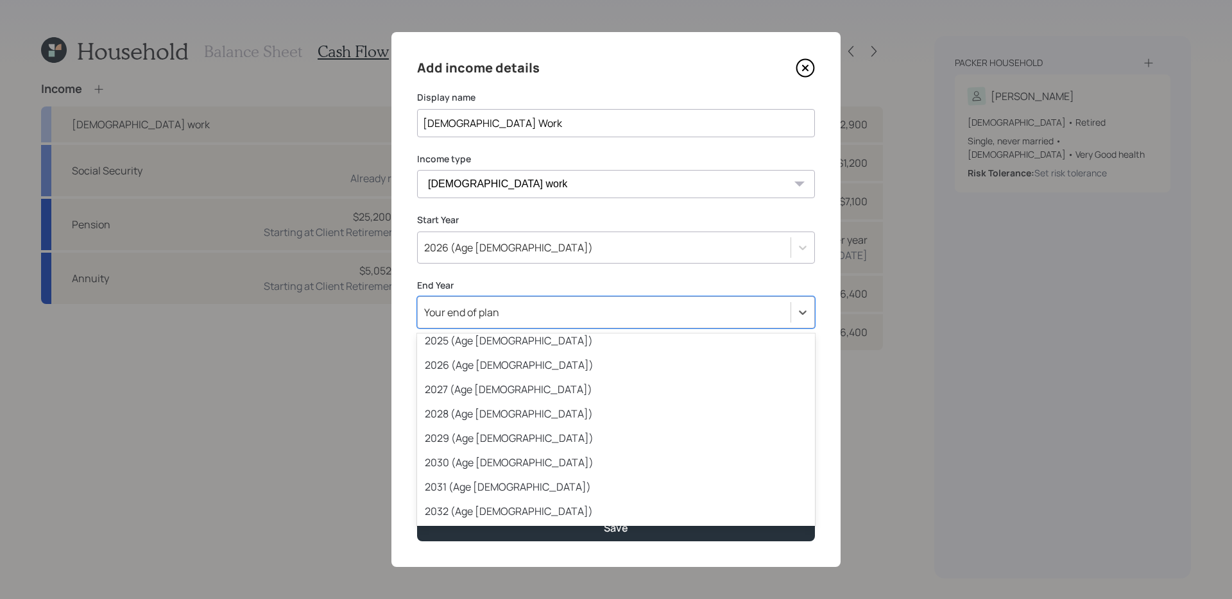
scroll to position [130, 0]
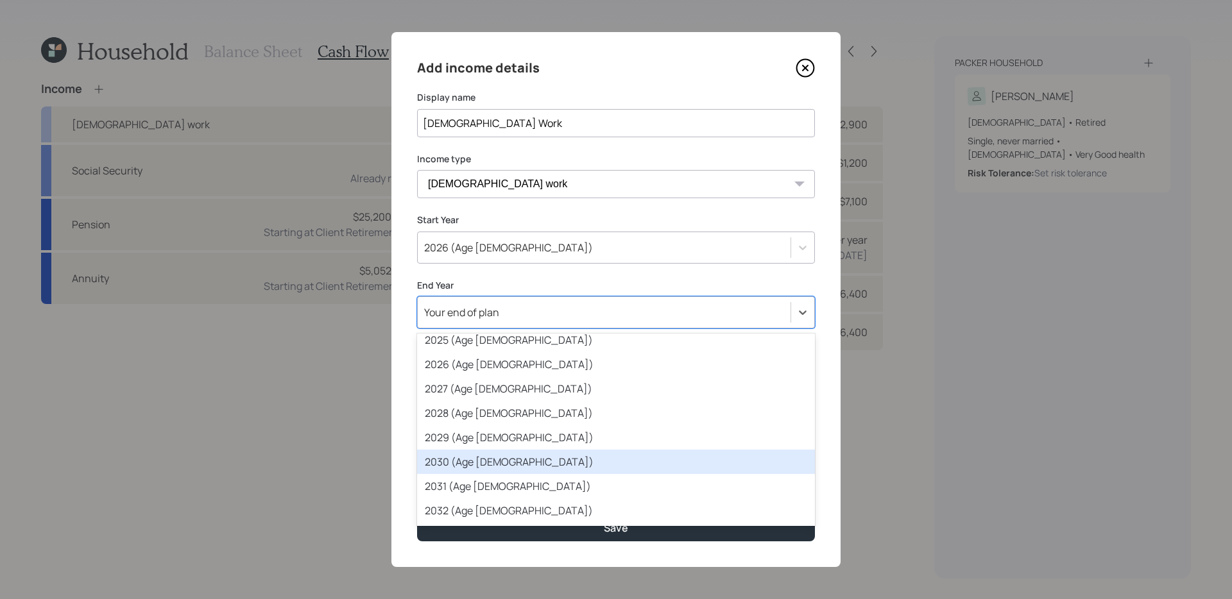
click at [496, 462] on div "2030 (Age [DEMOGRAPHIC_DATA])" at bounding box center [616, 462] width 398 height 24
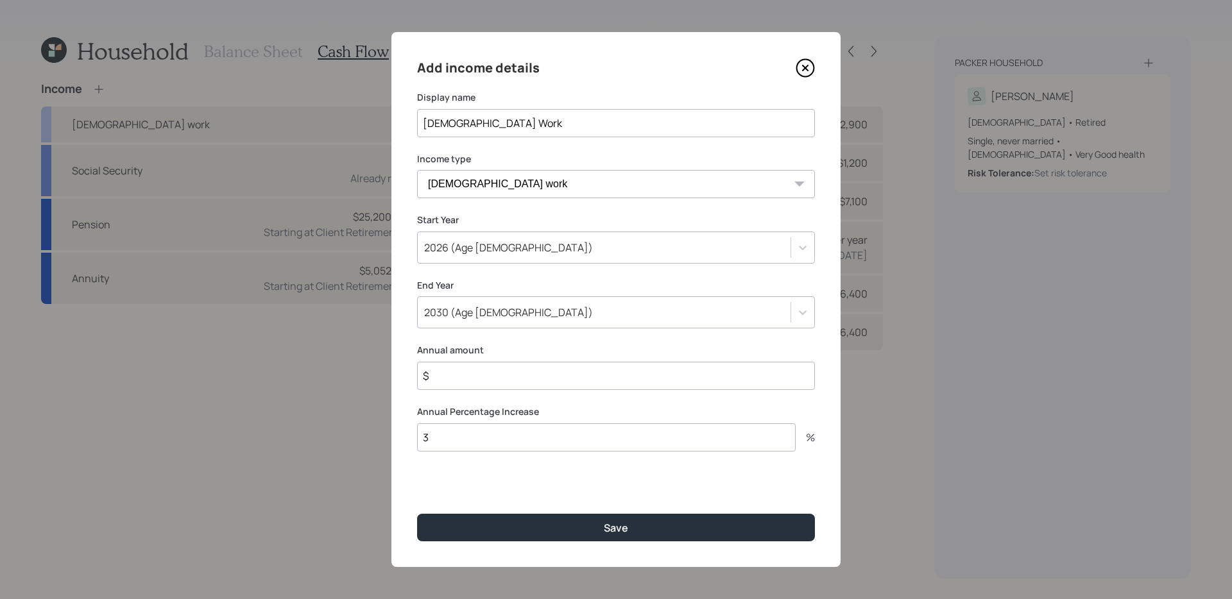
click at [495, 377] on input "$" at bounding box center [616, 376] width 398 height 28
type input "$ 14,400"
click at [417, 477] on button "Save" at bounding box center [616, 528] width 398 height 28
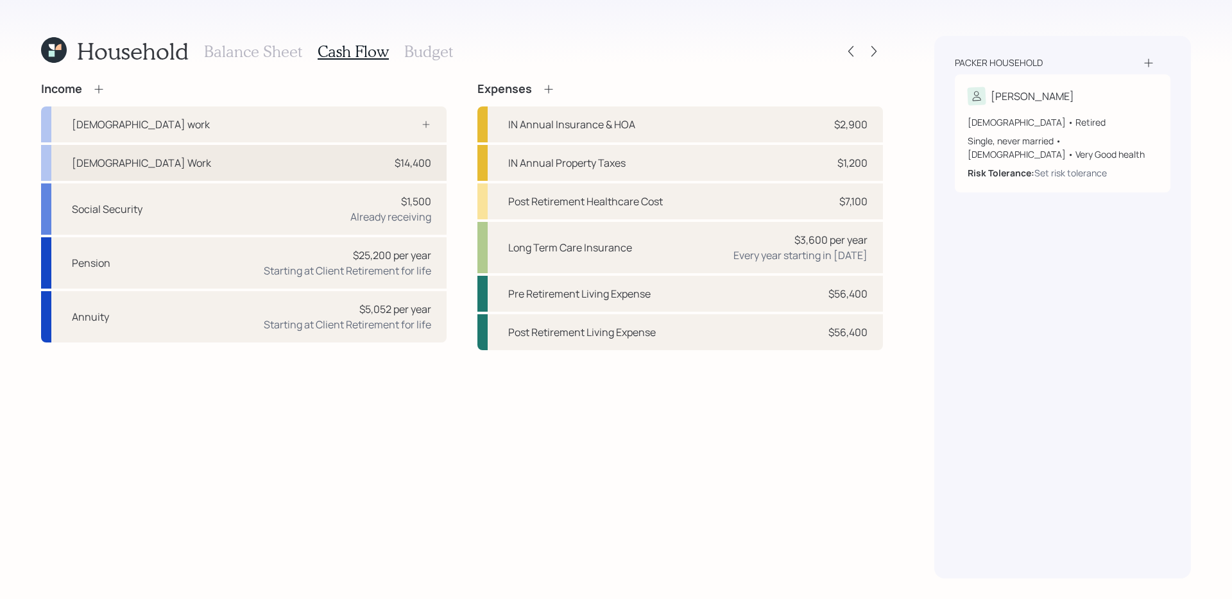
click at [302, 165] on div "[DEMOGRAPHIC_DATA] Work $14,400" at bounding box center [243, 163] width 405 height 36
select select "part_time"
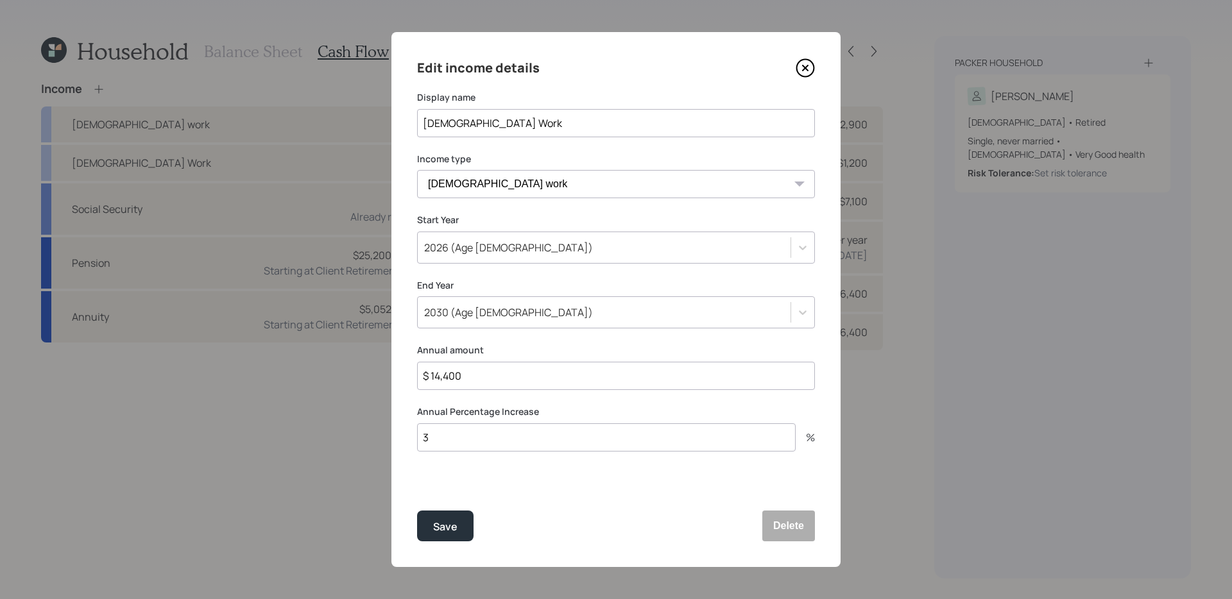
click at [807, 65] on icon at bounding box center [804, 67] width 5 height 5
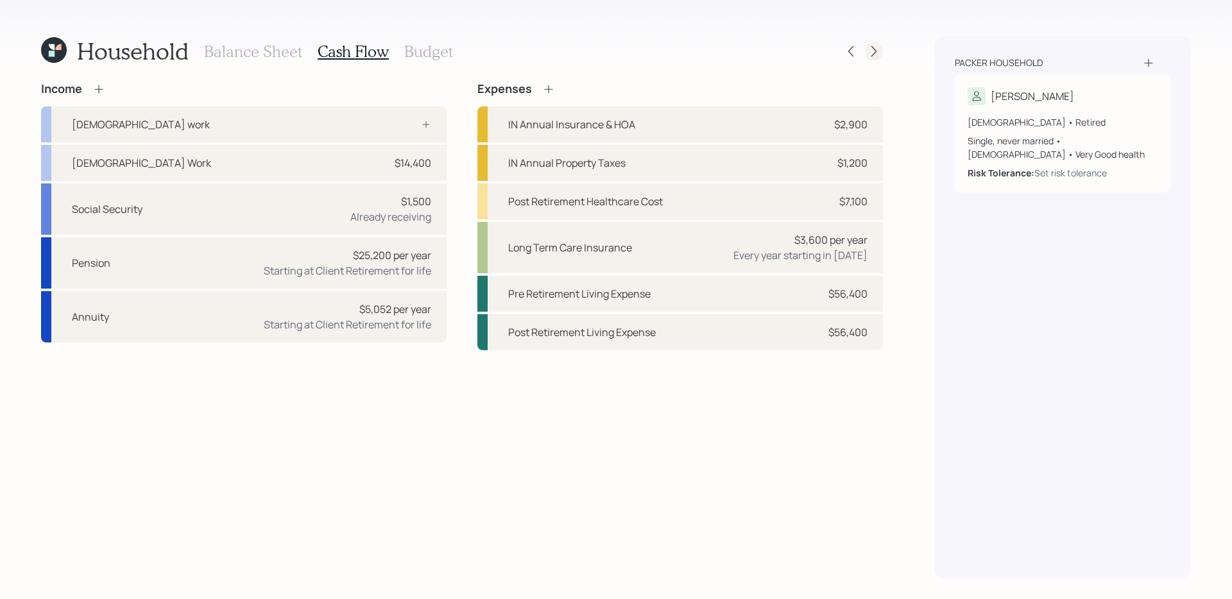
click at [879, 55] on icon at bounding box center [873, 51] width 13 height 13
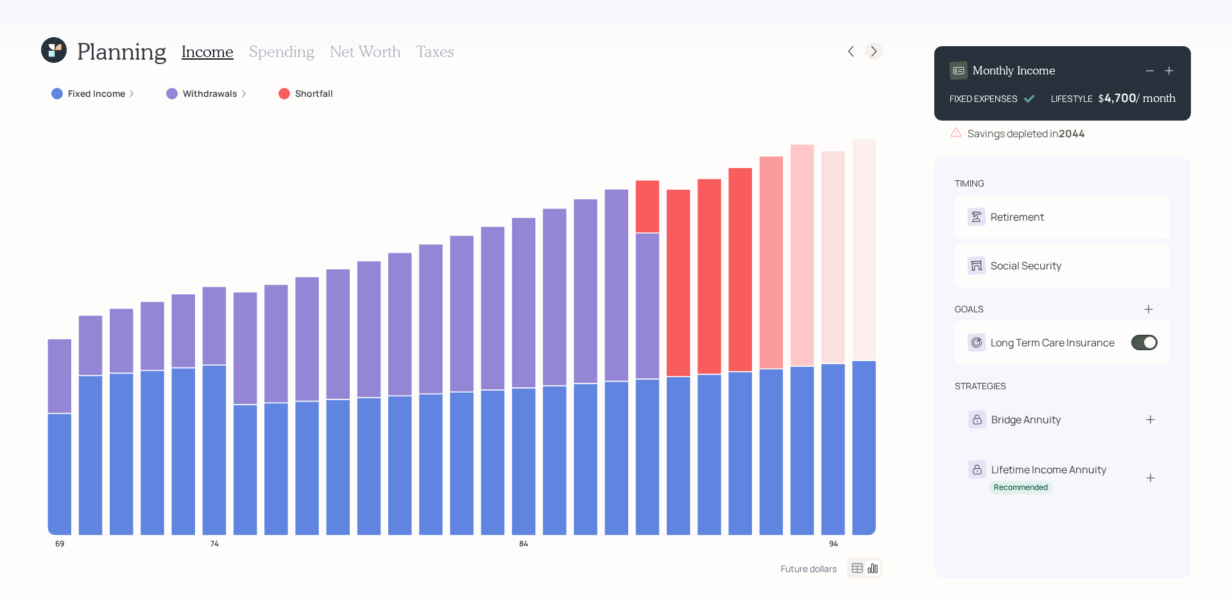
click at [871, 52] on icon at bounding box center [873, 51] width 13 height 13
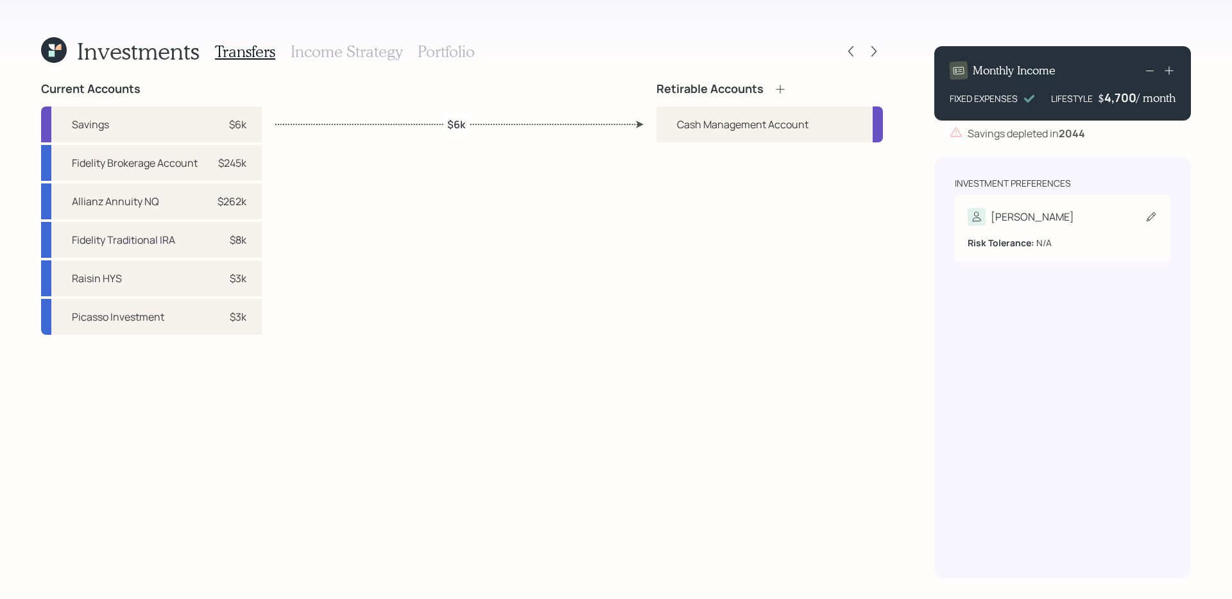
click at [1045, 231] on div "Risk Tolerance: N/A" at bounding box center [1062, 238] width 190 height 24
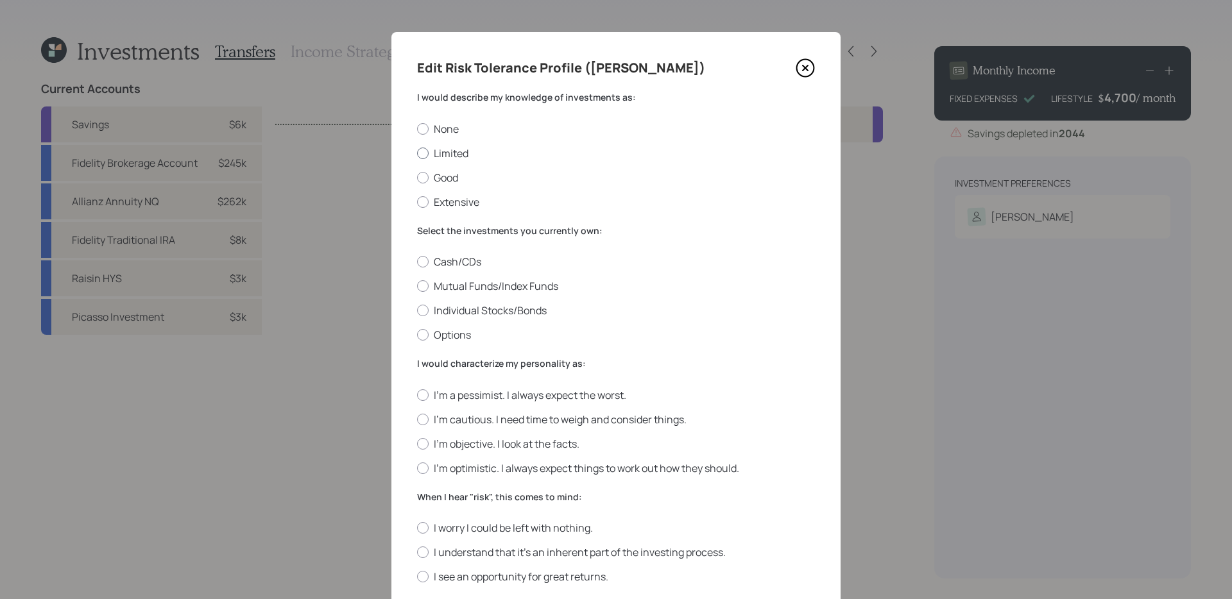
click at [443, 152] on label "Limited" at bounding box center [616, 153] width 398 height 14
click at [417, 153] on input "Limited" at bounding box center [416, 153] width 1 height 1
radio input "true"
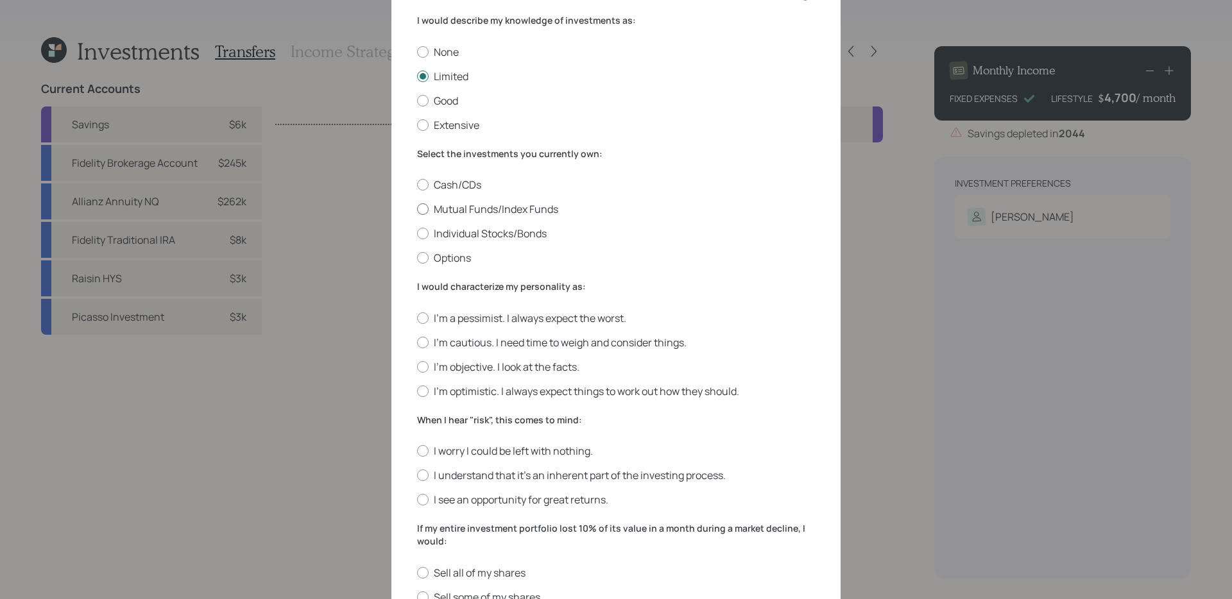
scroll to position [78, 0]
click at [507, 206] on label "Mutual Funds/Index Funds" at bounding box center [616, 208] width 398 height 14
click at [417, 208] on input "Mutual Funds/Index Funds" at bounding box center [416, 208] width 1 height 1
radio input "true"
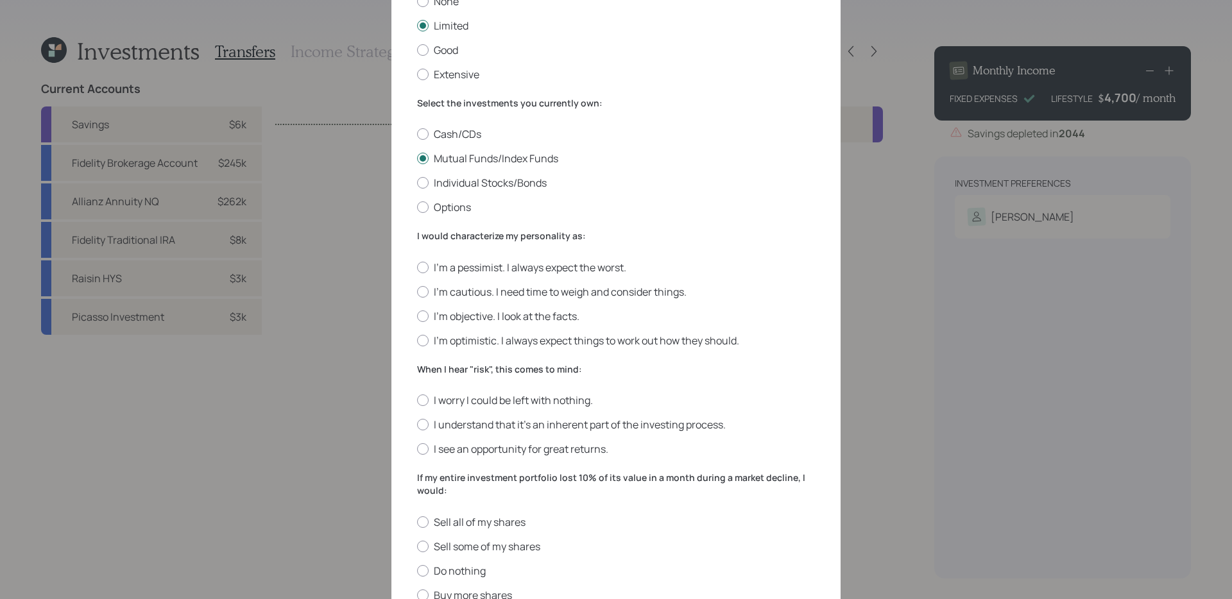
scroll to position [129, 0]
click at [559, 314] on label "I'm objective. I look at the facts." at bounding box center [616, 315] width 398 height 14
click at [417, 314] on input "I'm objective. I look at the facts." at bounding box center [416, 314] width 1 height 1
radio input "true"
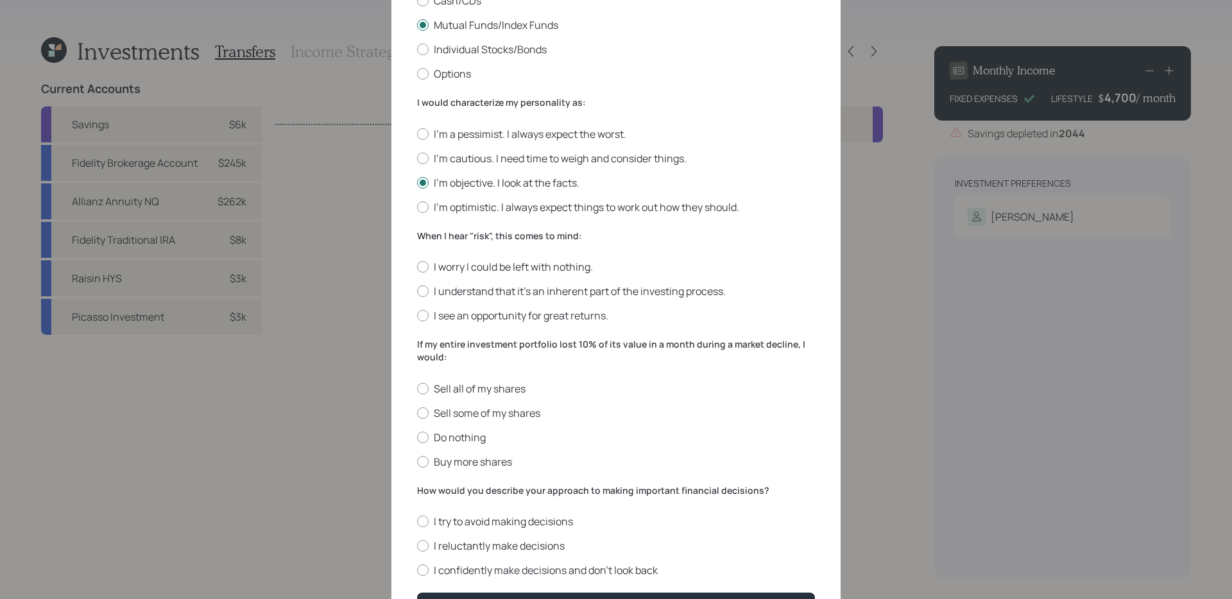
scroll to position [262, 0]
click at [557, 268] on label "I worry I could be left with nothing." at bounding box center [616, 266] width 398 height 14
click at [417, 267] on input "I worry I could be left with nothing." at bounding box center [416, 266] width 1 height 1
radio input "true"
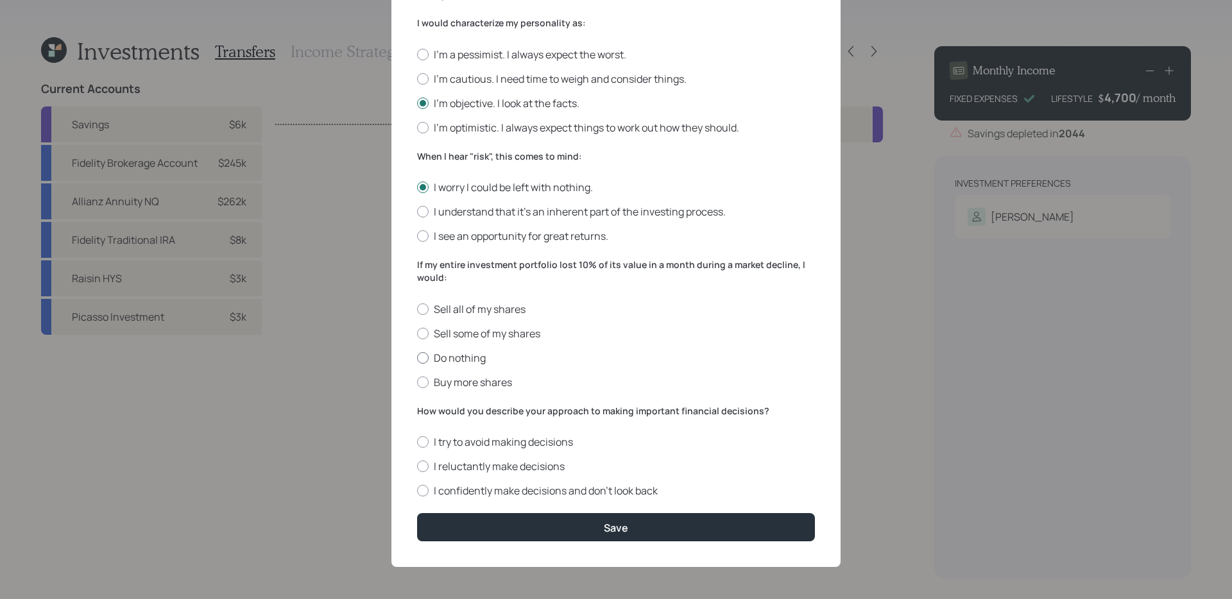
click at [464, 354] on label "Do nothing" at bounding box center [616, 358] width 398 height 14
click at [417, 357] on input "Do nothing" at bounding box center [416, 357] width 1 height 1
radio input "true"
click at [528, 482] on div "I try to avoid making decisions I reluctantly make decisions I confidently make…" at bounding box center [616, 466] width 398 height 63
click at [526, 492] on label "I confidently make decisions and don’t look back" at bounding box center [616, 491] width 398 height 14
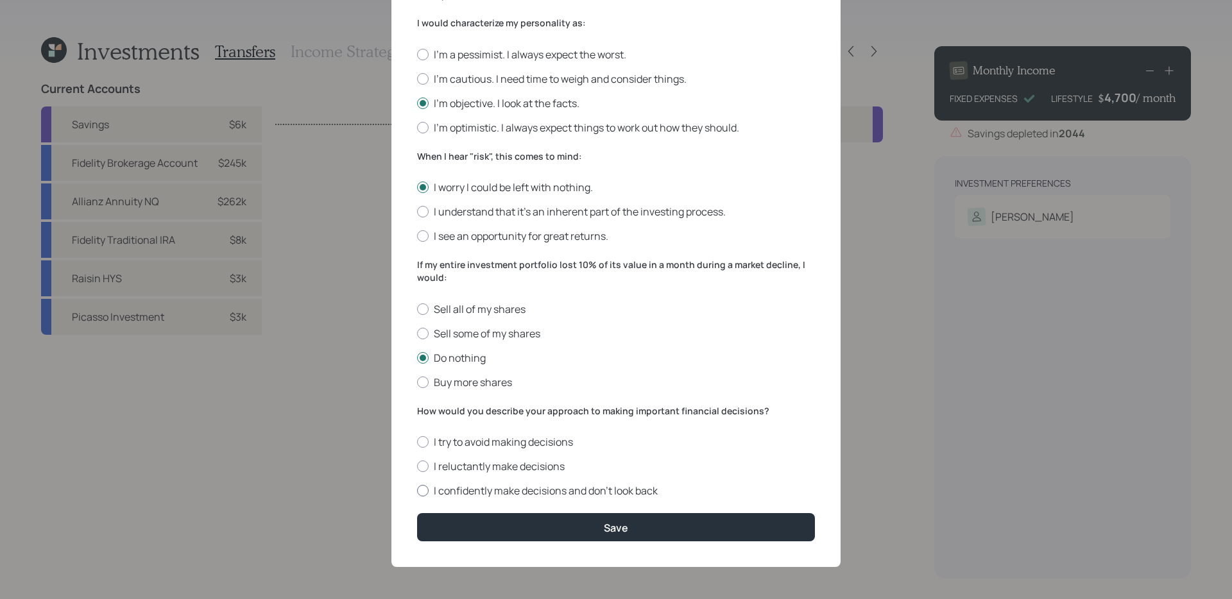
click at [417, 491] on input "I confidently make decisions and don’t look back" at bounding box center [416, 491] width 1 height 1
radio input "true"
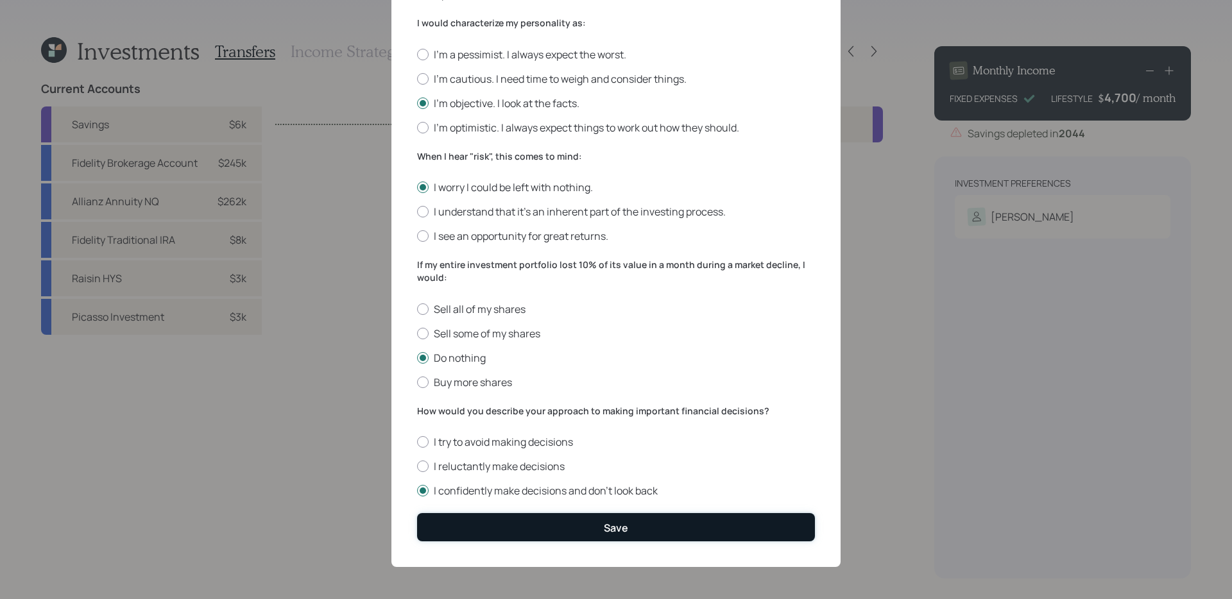
click at [541, 526] on button "Save" at bounding box center [616, 527] width 398 height 28
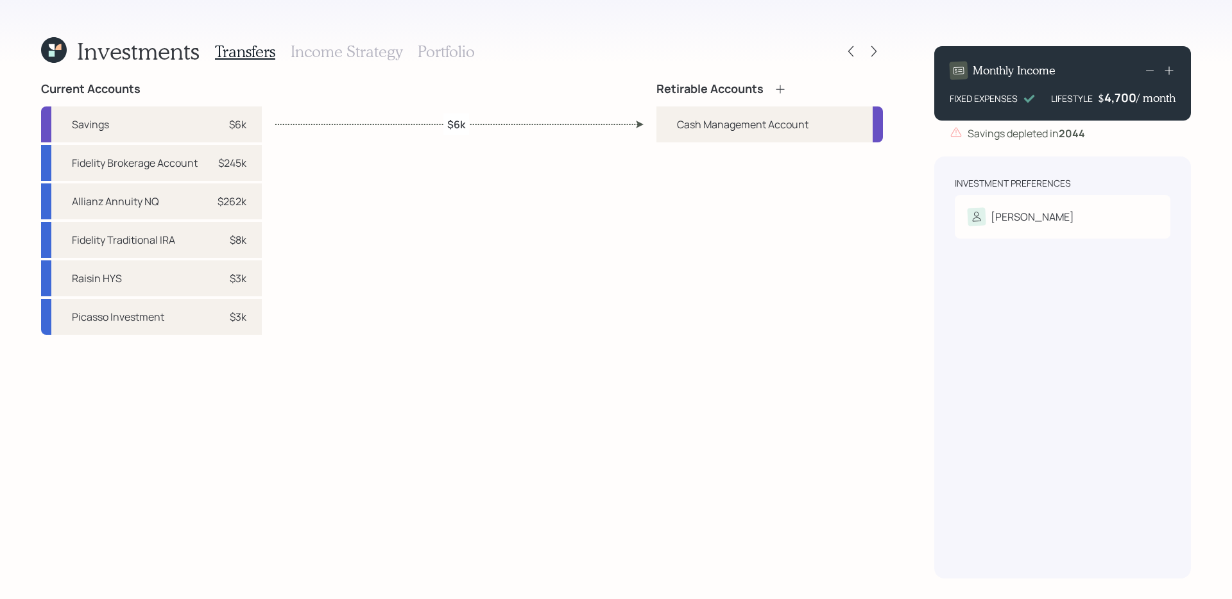
click at [778, 89] on icon at bounding box center [780, 89] width 8 height 8
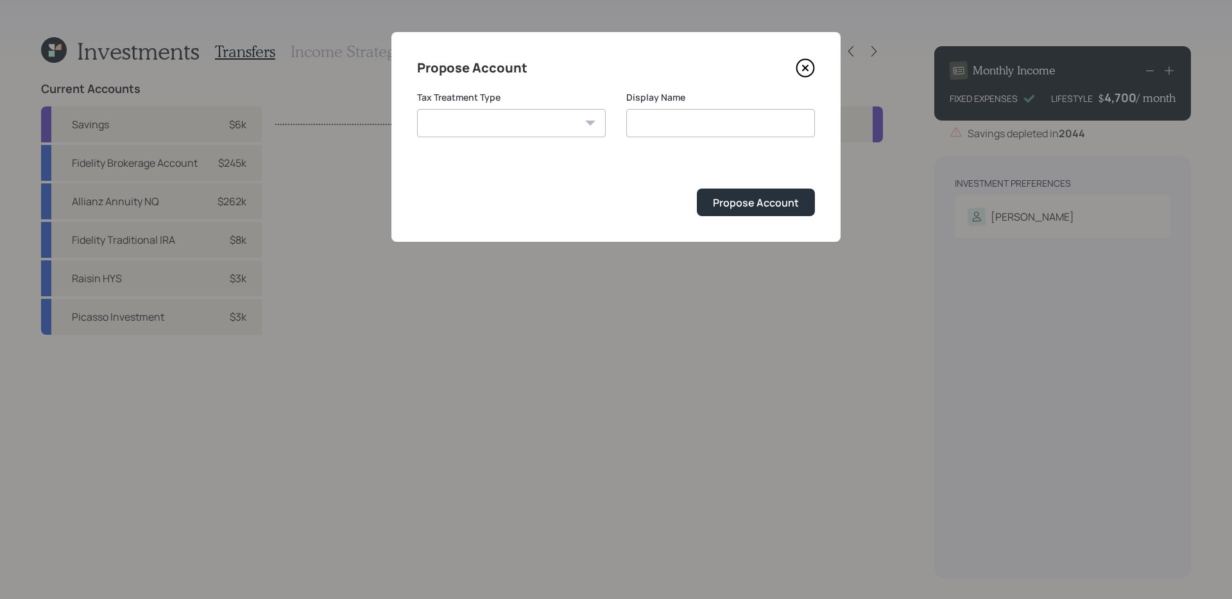
click at [582, 124] on select "Roth Taxable Traditional" at bounding box center [511, 123] width 189 height 28
select select "traditional"
click at [417, 109] on select "Roth Taxable Traditional" at bounding box center [511, 123] width 189 height 28
type input "Traditional"
click at [731, 203] on div "Propose Account" at bounding box center [756, 203] width 86 height 14
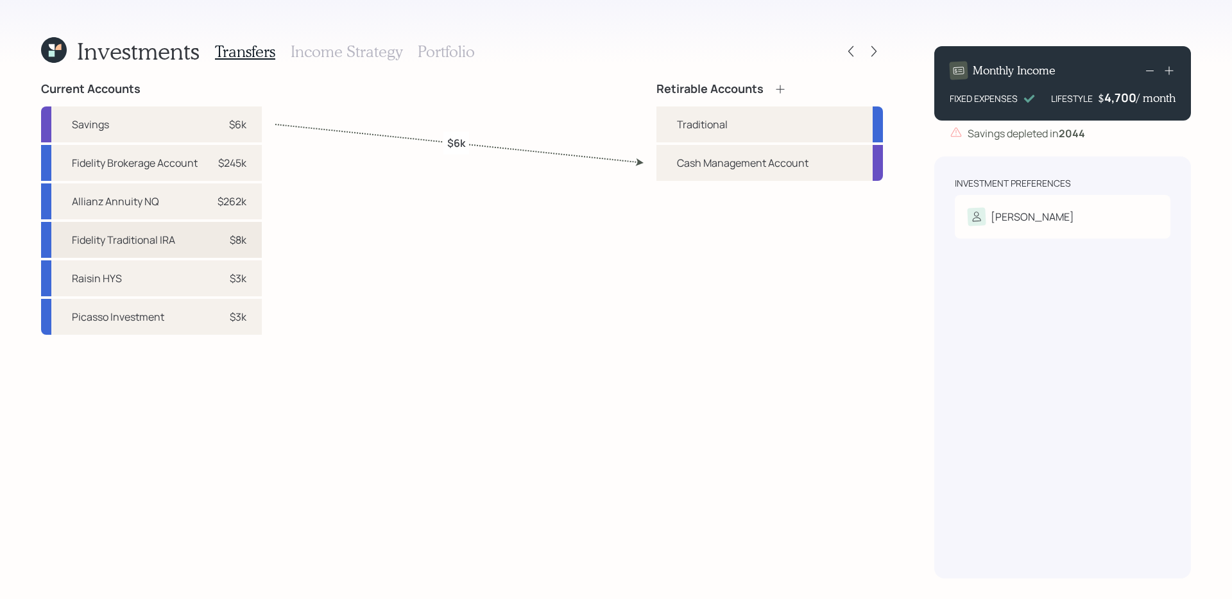
click at [163, 246] on div "Fidelity Traditional IRA" at bounding box center [123, 239] width 103 height 15
click at [703, 130] on div "Traditional" at bounding box center [702, 124] width 51 height 15
select select "3f86da44-17d7-41dd-8170-9ee633ed16a0"
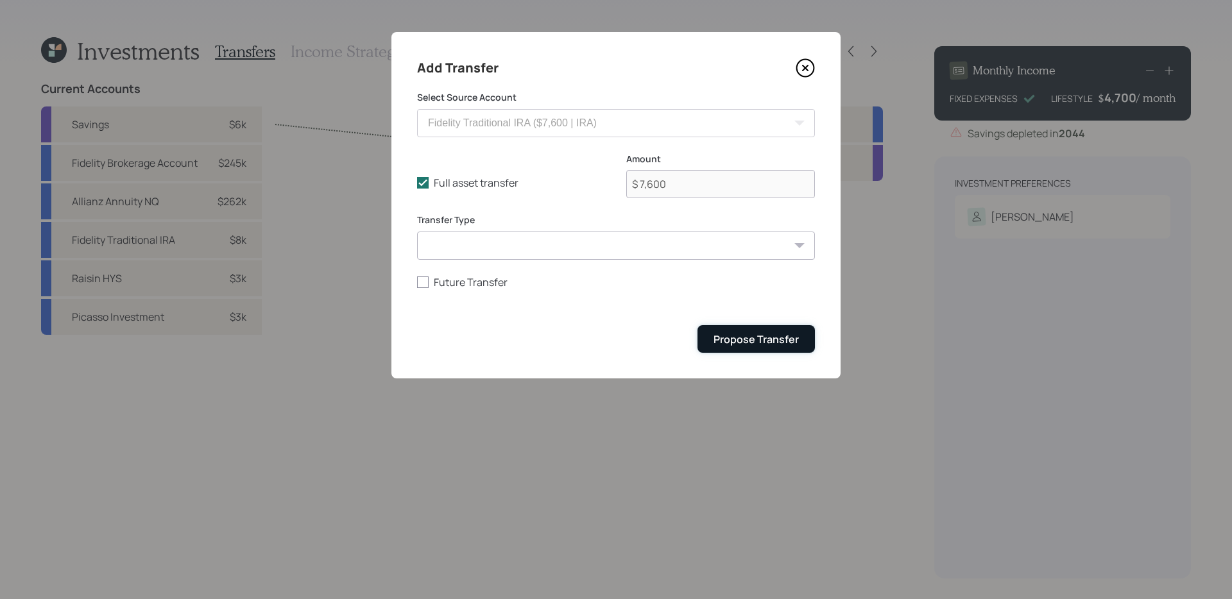
click at [763, 345] on div "Propose Transfer" at bounding box center [755, 339] width 85 height 14
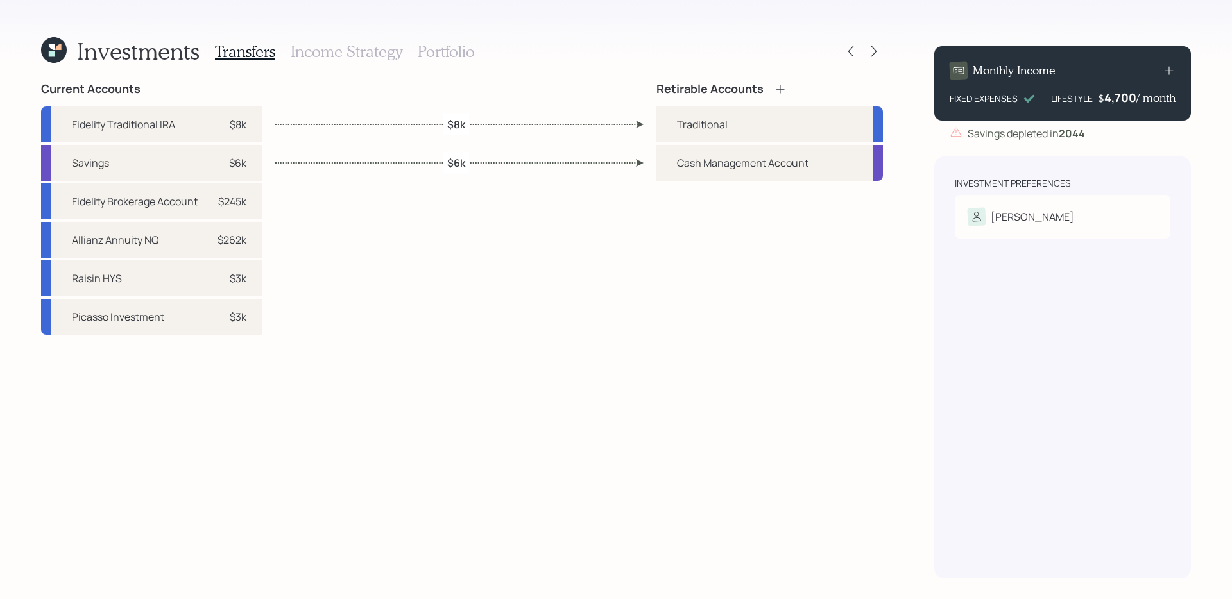
click at [779, 90] on icon at bounding box center [780, 89] width 13 height 13
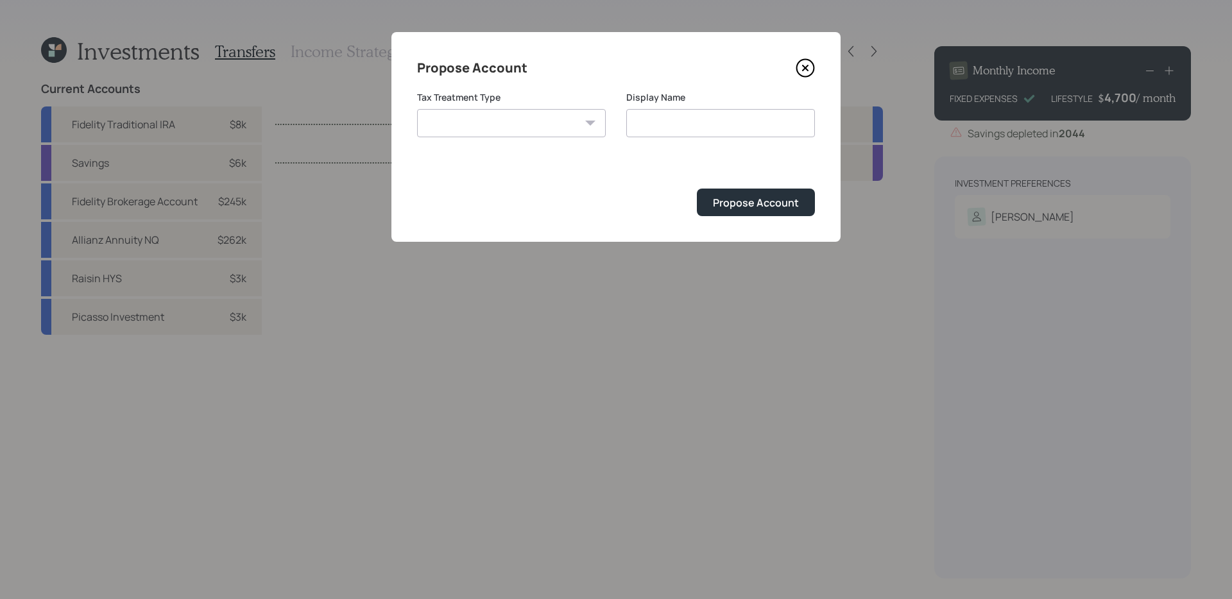
click at [530, 123] on select "Roth Taxable Traditional" at bounding box center [511, 123] width 189 height 28
select select "taxable"
click at [417, 109] on select "Roth Taxable Traditional" at bounding box center [511, 123] width 189 height 28
type input "Taxable"
click at [756, 211] on button "Propose Account" at bounding box center [756, 203] width 118 height 28
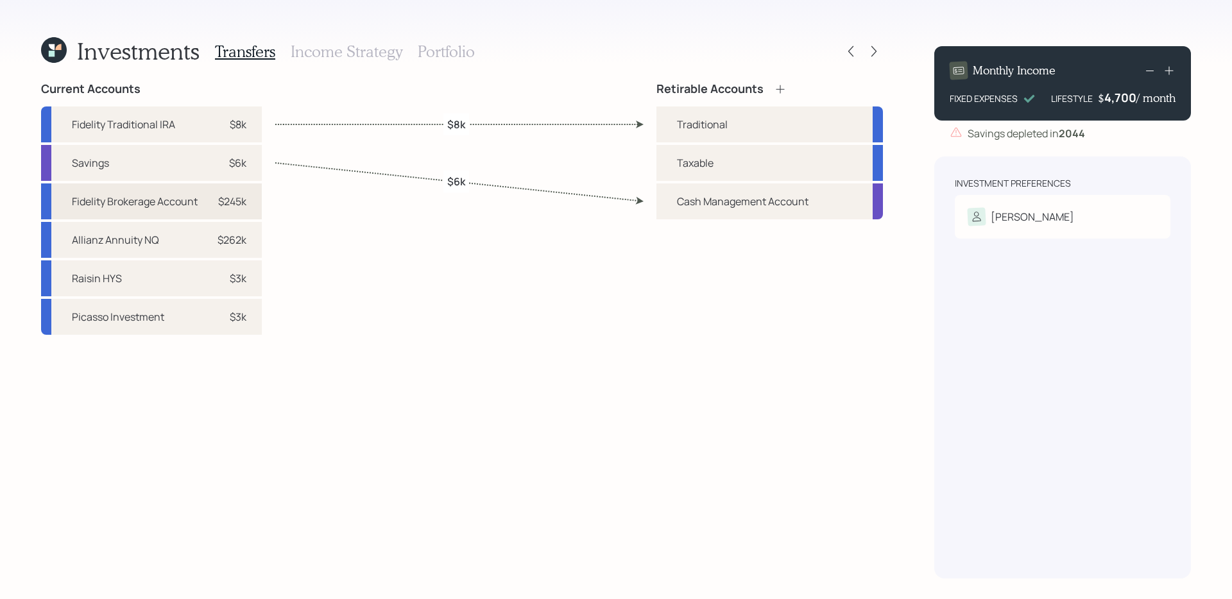
click at [154, 207] on div "Fidelity Brokerage Account" at bounding box center [135, 201] width 126 height 15
click at [711, 167] on div "Taxable" at bounding box center [695, 162] width 37 height 15
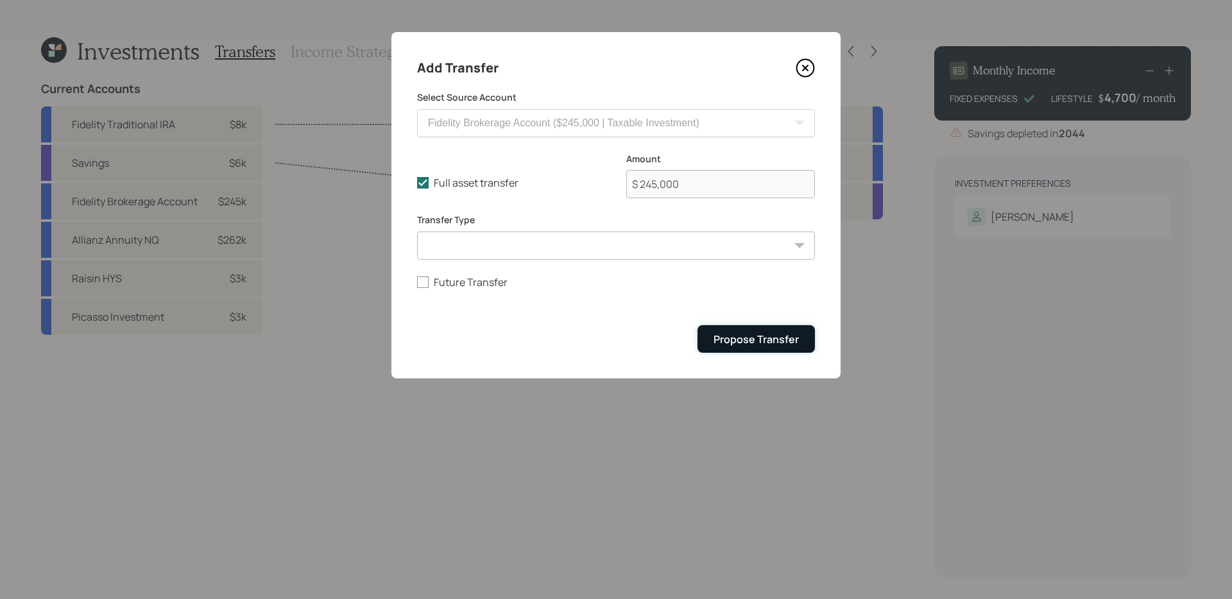
click at [746, 345] on div "Propose Transfer" at bounding box center [755, 339] width 85 height 14
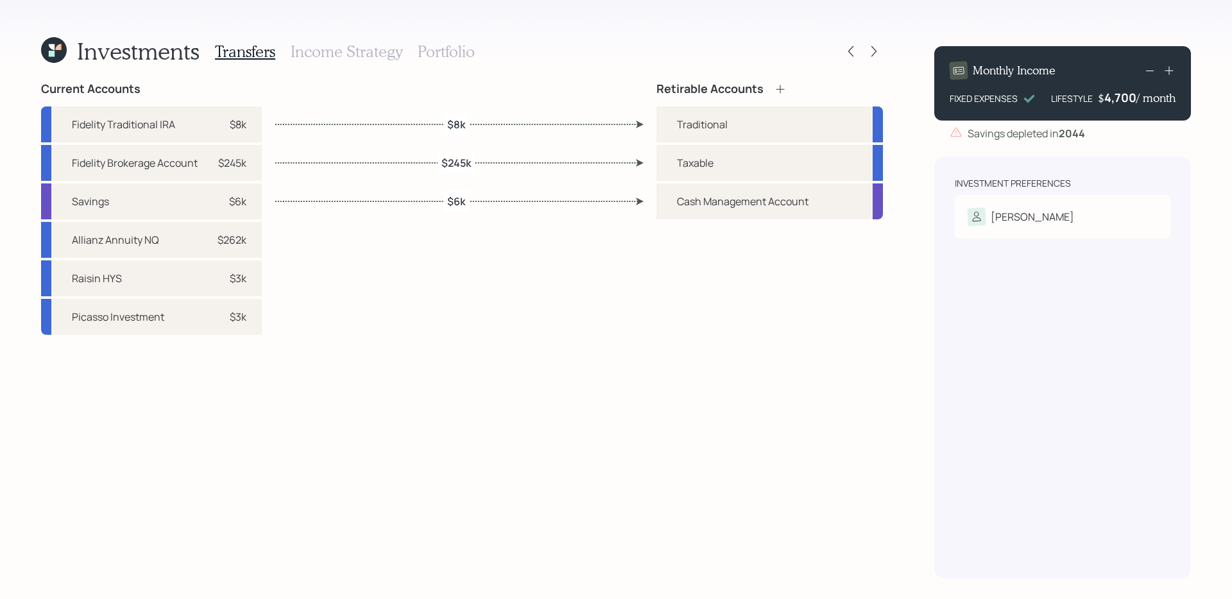
click at [461, 319] on div "Current Accounts Fidelity Traditional IRA $8k Fidelity Brokerage Account $245k …" at bounding box center [462, 330] width 842 height 496
click at [522, 293] on div "Current Accounts Fidelity Traditional IRA $8k Fidelity Brokerage Account $245k …" at bounding box center [462, 330] width 842 height 496
click at [641, 346] on div "Current Accounts Fidelity Traditional IRA $8k Fidelity Brokerage Account $245k …" at bounding box center [462, 330] width 842 height 496
click at [358, 53] on h3 "Income Strategy" at bounding box center [347, 51] width 112 height 19
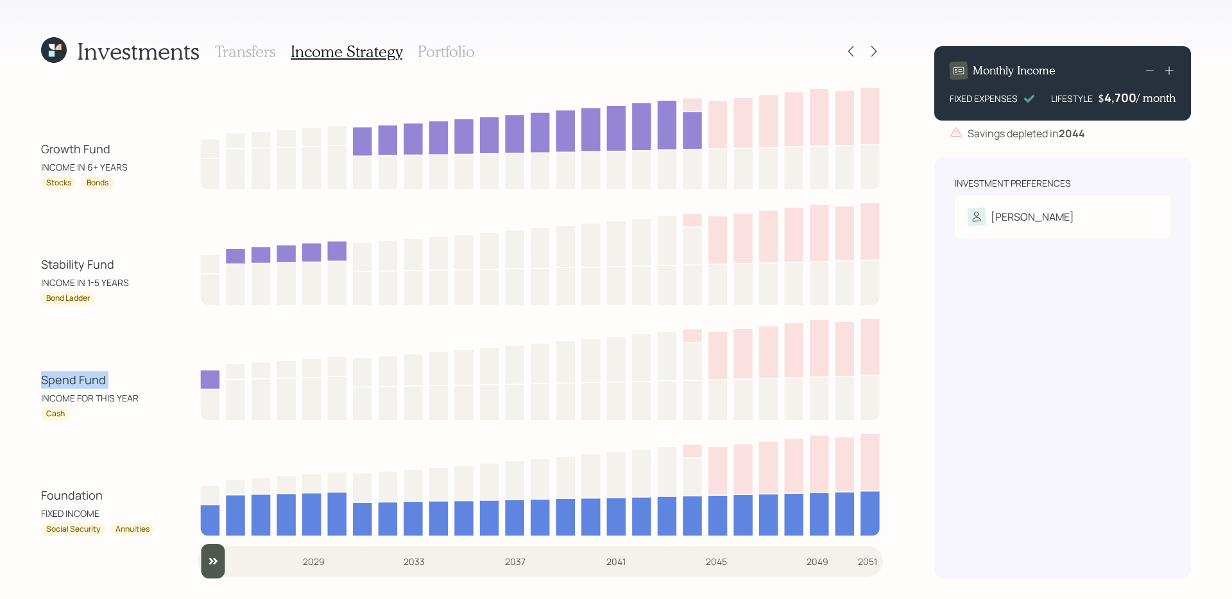
drag, startPoint x: 35, startPoint y: 380, endPoint x: 149, endPoint y: 386, distance: 113.7
click at [149, 386] on div "Investments Transfers Income Strategy Portfolio Growth Fund INCOME IN 6+ YEARS …" at bounding box center [616, 299] width 1232 height 599
click at [101, 264] on div "Stability Fund" at bounding box center [77, 264] width 73 height 17
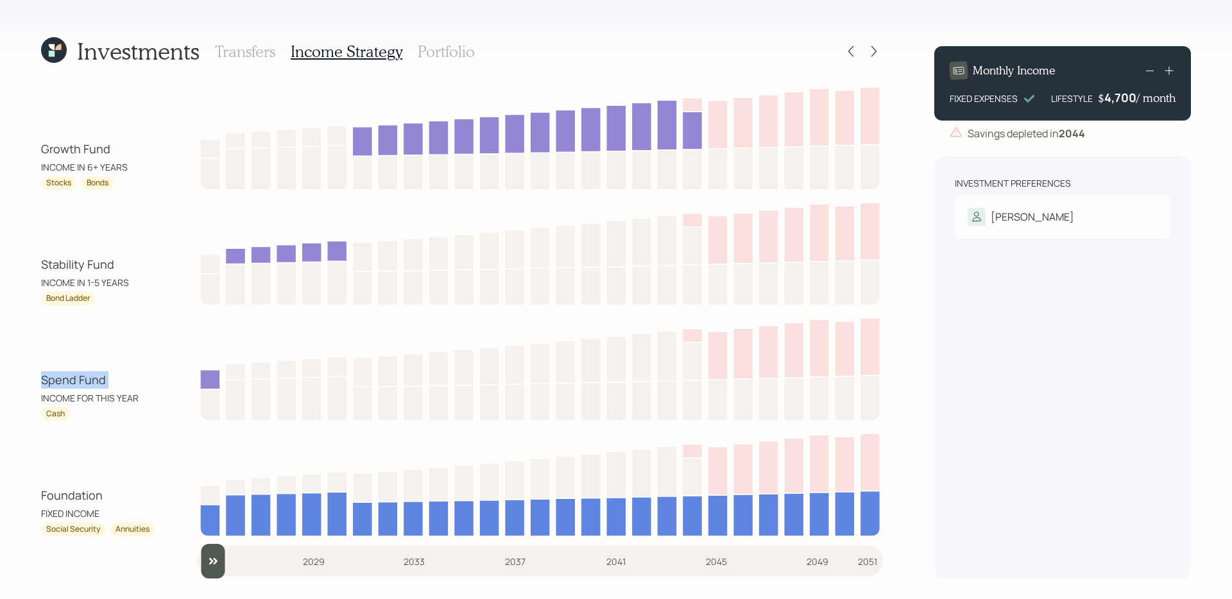
drag, startPoint x: 44, startPoint y: 383, endPoint x: 148, endPoint y: 364, distance: 105.1
click at [148, 364] on div "Spend Fund INCOME FOR THIS YEAR Cash" at bounding box center [462, 367] width 842 height 108
drag, startPoint x: 40, startPoint y: 265, endPoint x: 132, endPoint y: 266, distance: 92.4
click at [132, 266] on div "Investments Transfers Income Strategy Portfolio Growth Fund INCOME IN 6+ YEARS …" at bounding box center [616, 299] width 1232 height 599
click at [104, 245] on div "Stability Fund INCOME IN 1-5 YEARS Bond Ladder" at bounding box center [462, 252] width 842 height 108
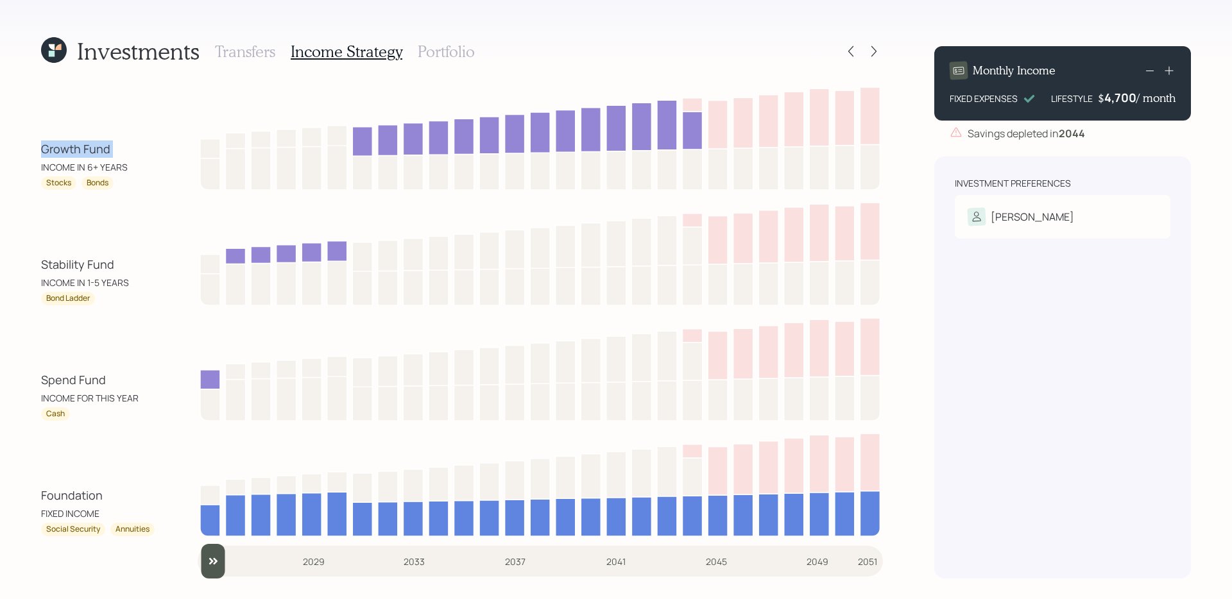
drag, startPoint x: 34, startPoint y: 154, endPoint x: 146, endPoint y: 146, distance: 111.9
click at [146, 146] on div "Investments Transfers Income Strategy Portfolio Growth Fund INCOME IN 6+ YEARS …" at bounding box center [616, 299] width 1232 height 599
click at [449, 56] on h3 "Portfolio" at bounding box center [446, 51] width 57 height 19
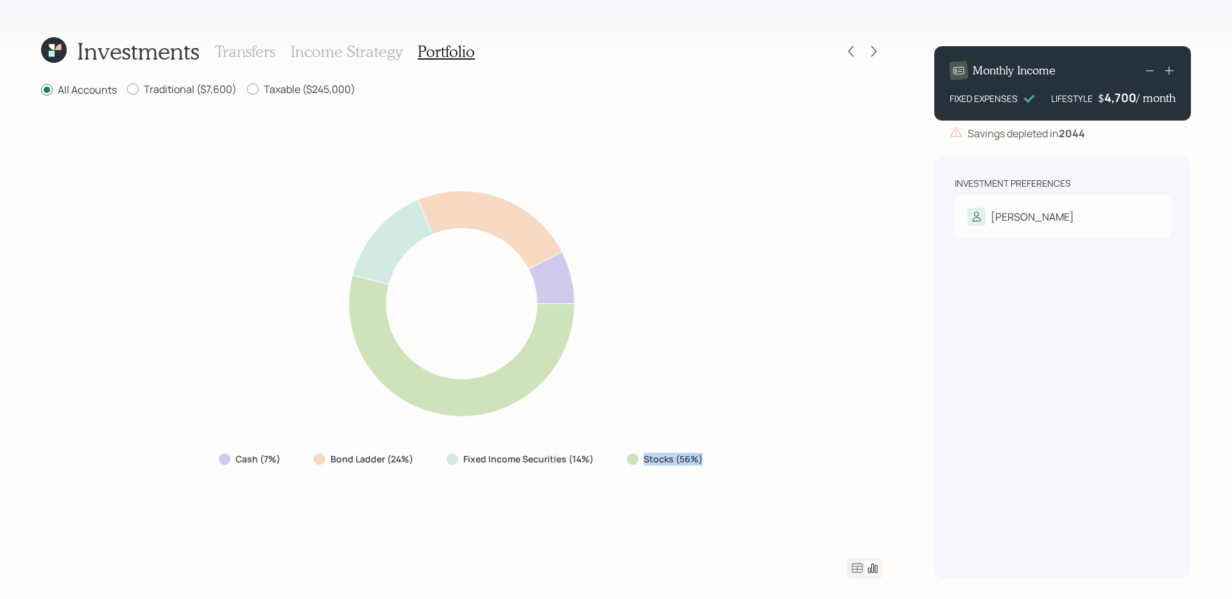
drag, startPoint x: 623, startPoint y: 463, endPoint x: 743, endPoint y: 463, distance: 120.0
click at [742, 463] on div "Cash (7%) Bond Ladder (24%) Fixed Income Securities (14%) Stocks (56%)" at bounding box center [462, 328] width 842 height 429
click at [571, 497] on div "Cash (7%) Bond Ladder (24%) Fixed Income Securities (14%) Stocks (56%)" at bounding box center [462, 328] width 842 height 429
drag, startPoint x: 212, startPoint y: 464, endPoint x: 285, endPoint y: 463, distance: 73.1
click at [285, 462] on div "Cash (7%)" at bounding box center [250, 459] width 85 height 23
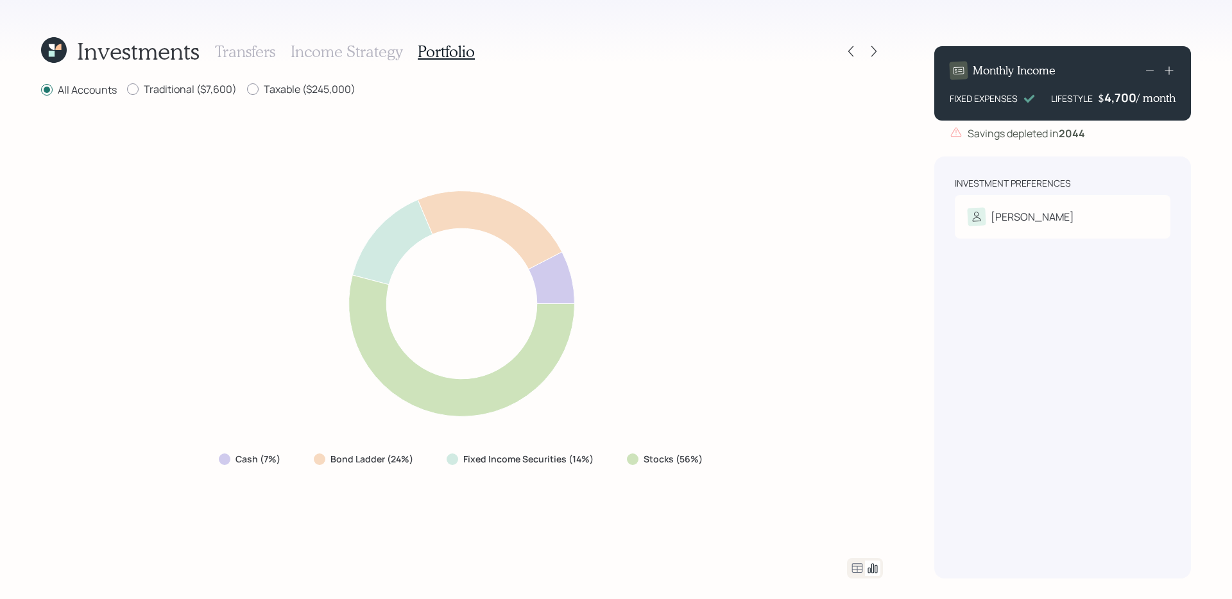
click at [223, 462] on div at bounding box center [225, 460] width 12 height 12
click at [625, 468] on div "Stocks (56%)" at bounding box center [665, 459] width 99 height 23
drag, startPoint x: 611, startPoint y: 462, endPoint x: 761, endPoint y: 464, distance: 150.1
click at [761, 464] on div "Cash (7%) Bond Ladder (24%) Fixed Income Securities (14%) Stocks (56%)" at bounding box center [462, 328] width 842 height 429
click at [727, 528] on div "Cash (7%) Bond Ladder (24%) Fixed Income Securities (14%) Stocks (56%)" at bounding box center [462, 328] width 842 height 429
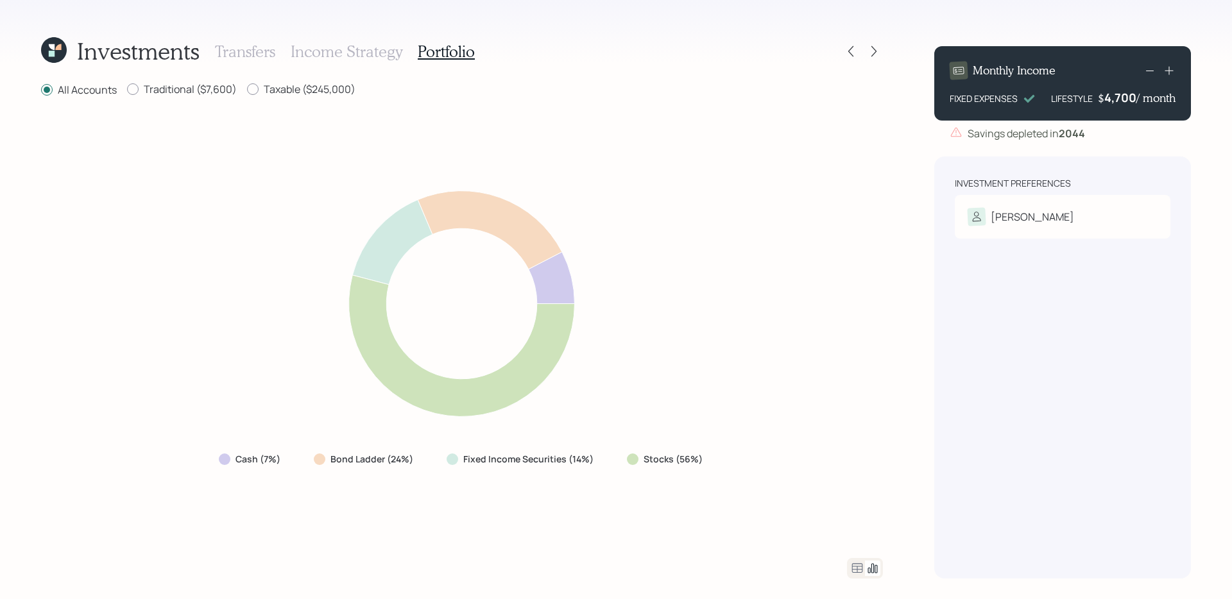
click at [727, 528] on div "Cash (7%) Bond Ladder (24%) Fixed Income Securities (14%) Stocks (56%)" at bounding box center [462, 328] width 842 height 429
drag, startPoint x: 426, startPoint y: 459, endPoint x: 307, endPoint y: 455, distance: 118.7
click at [307, 455] on div "Bond Ladder (24%)" at bounding box center [364, 459] width 123 height 23
click at [539, 488] on div "Cash (7%) Bond Ladder (24%) Fixed Income Securities (14%) Stocks (56%)" at bounding box center [462, 328] width 842 height 429
click at [873, 50] on icon at bounding box center [873, 51] width 13 height 13
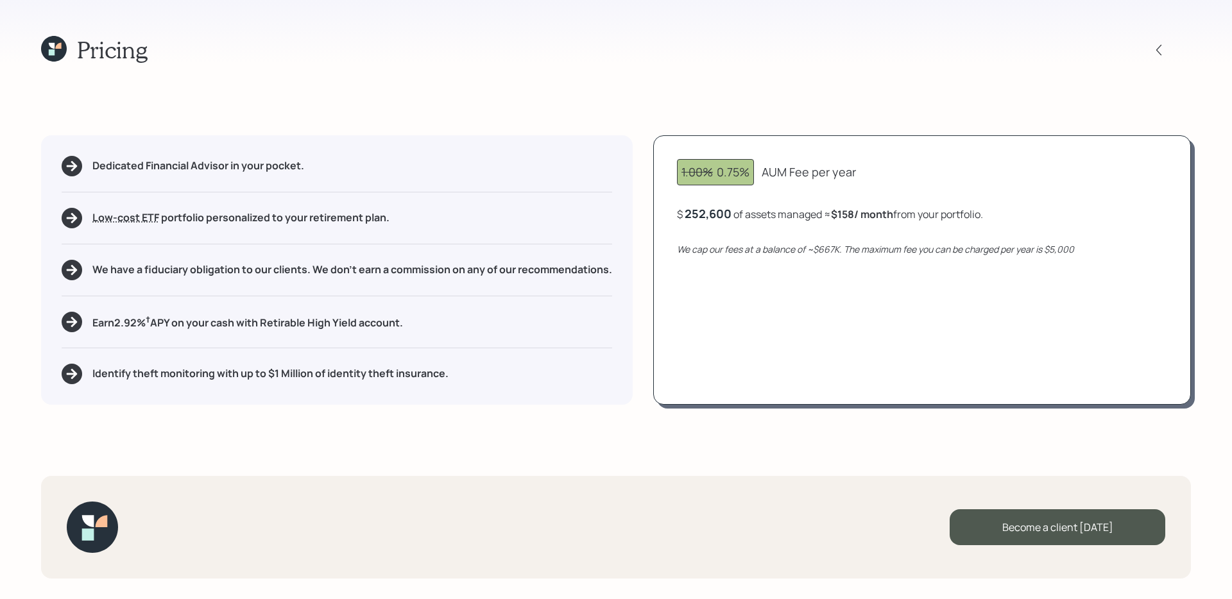
click at [391, 325] on h5 "Earn 2.92 % † APY on your cash with Retirable High Yield account." at bounding box center [247, 322] width 310 height 16
click at [398, 373] on h5 "Identify theft monitoring with up to $1 Million of identity theft insurance." at bounding box center [270, 374] width 356 height 12
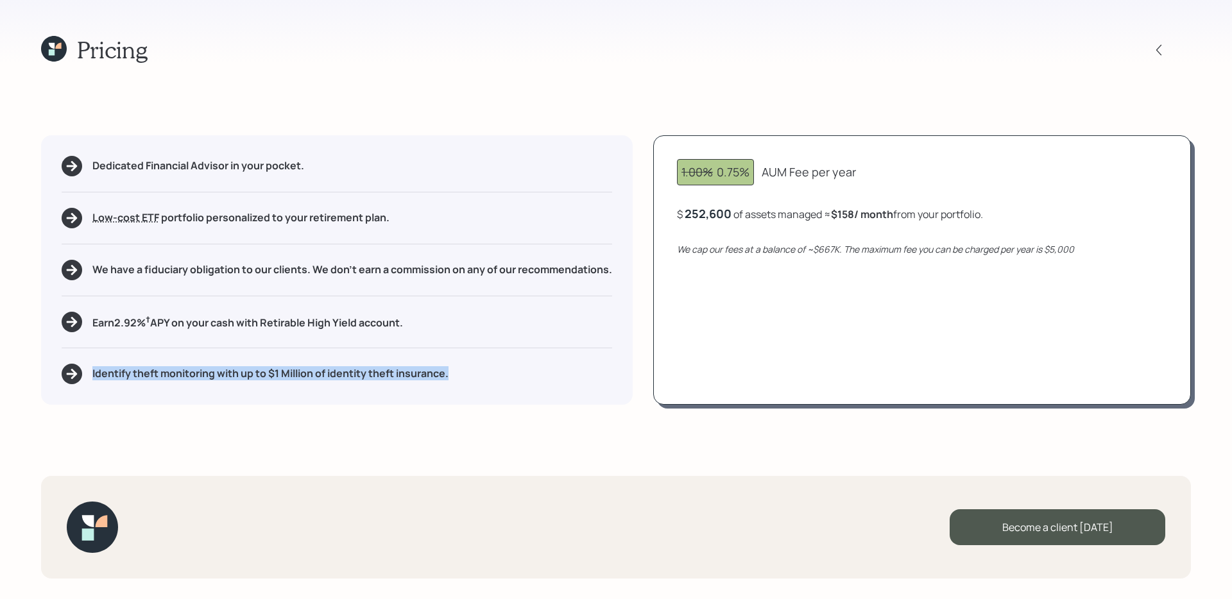
click at [398, 373] on h5 "Identify theft monitoring with up to $1 Million of identity theft insurance." at bounding box center [270, 374] width 356 height 12
click at [423, 407] on div "Pricing Dedicated Financial Advisor in your pocket. Low-cost ETF Retirable uses…" at bounding box center [616, 299] width 1232 height 599
click at [59, 47] on icon at bounding box center [58, 46] width 6 height 6
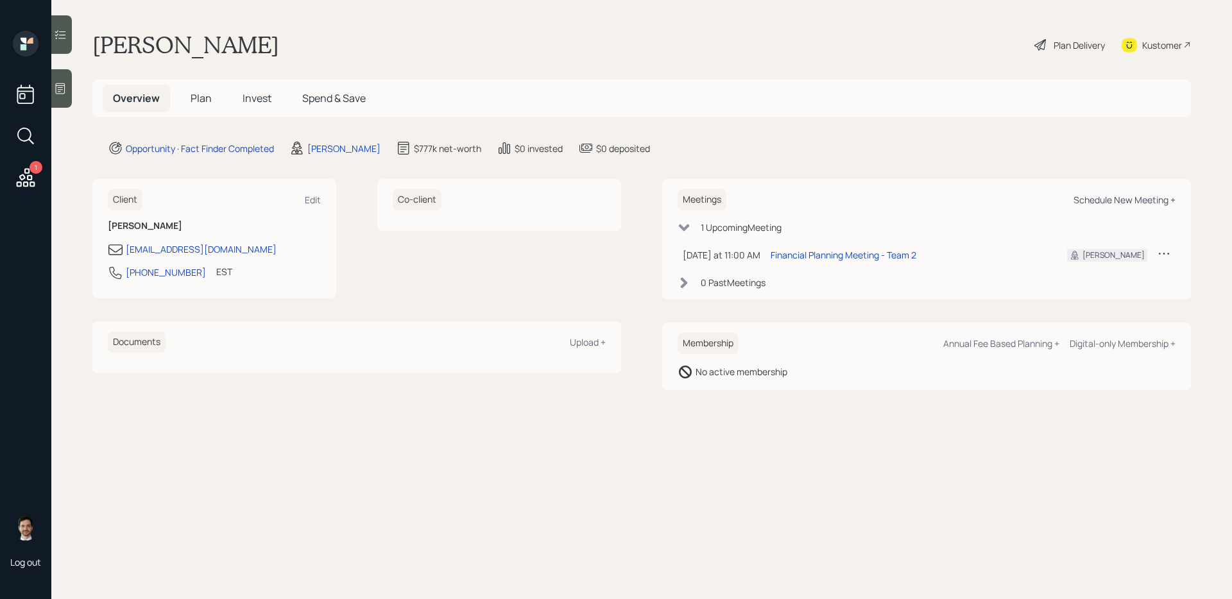
click at [1140, 198] on div "Schedule New Meeting +" at bounding box center [1124, 200] width 102 height 12
select select "ef6b64e1-8f62-4a74-b865-a7df4b35b836"
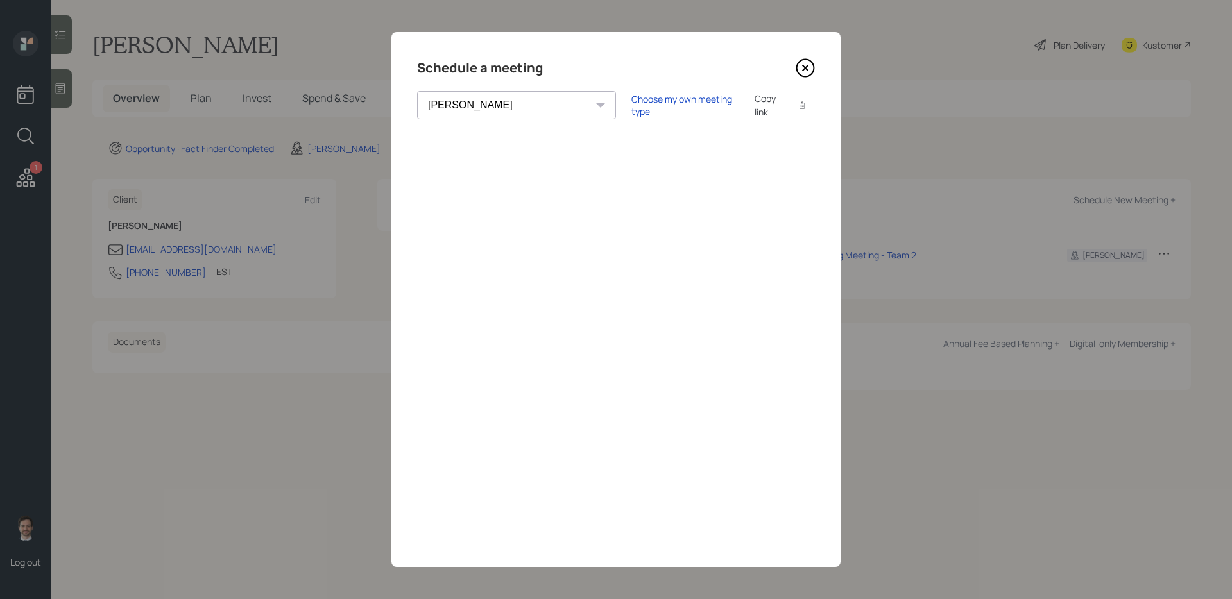
click at [804, 63] on icon at bounding box center [804, 67] width 19 height 19
